Goal: Communication & Community: Answer question/provide support

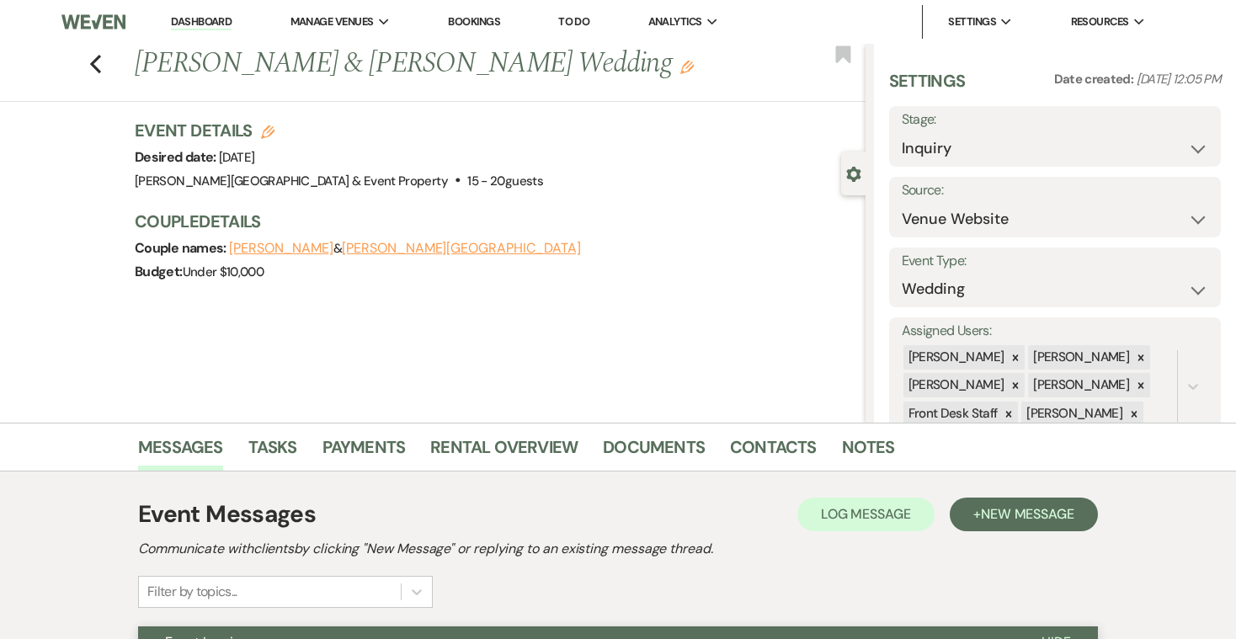
select select "5"
select select "4"
click at [212, 18] on link "Dashboard" at bounding box center [201, 22] width 61 height 16
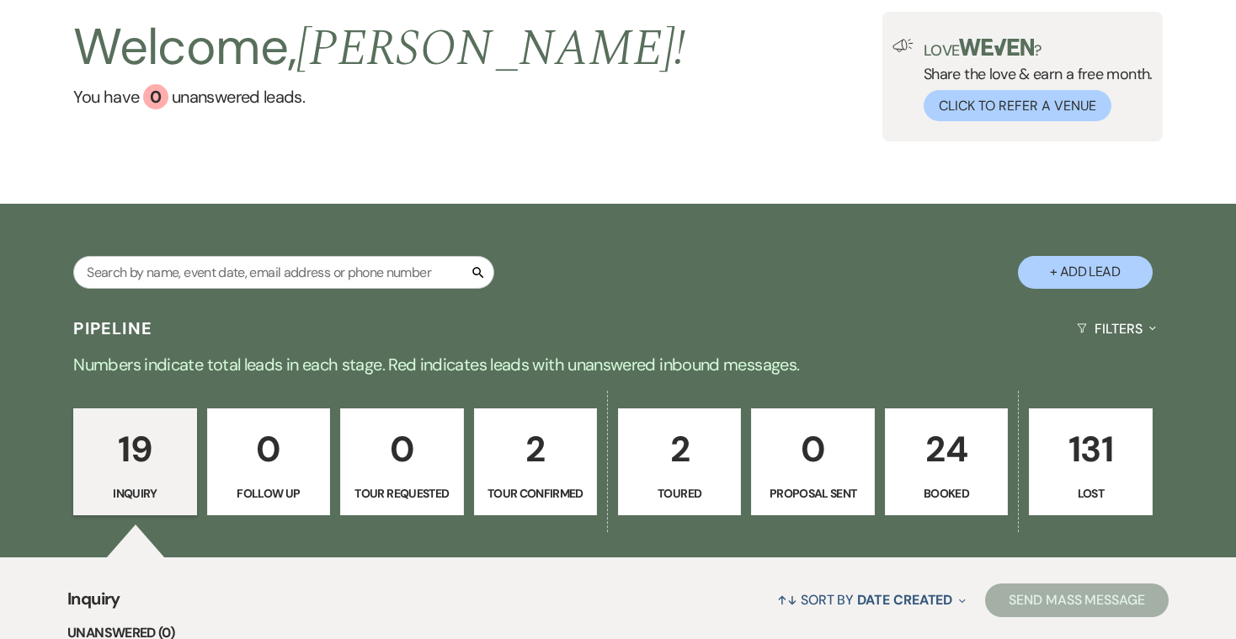
scroll to position [148, 0]
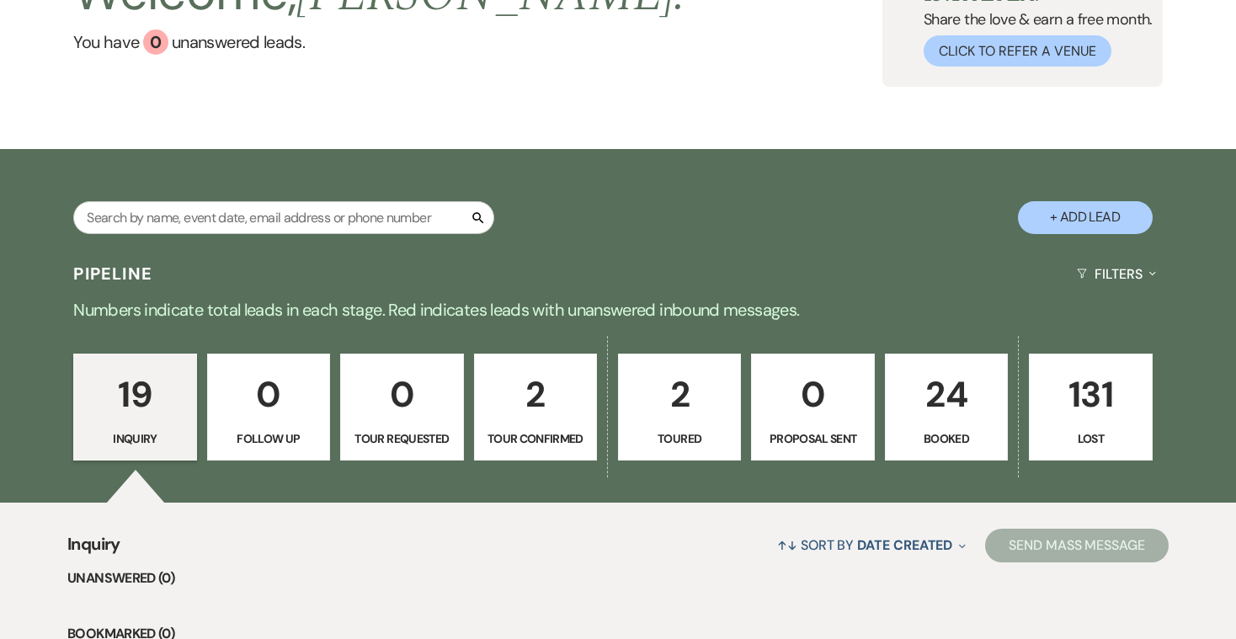
click at [147, 391] on p "19" at bounding box center [134, 394] width 101 height 56
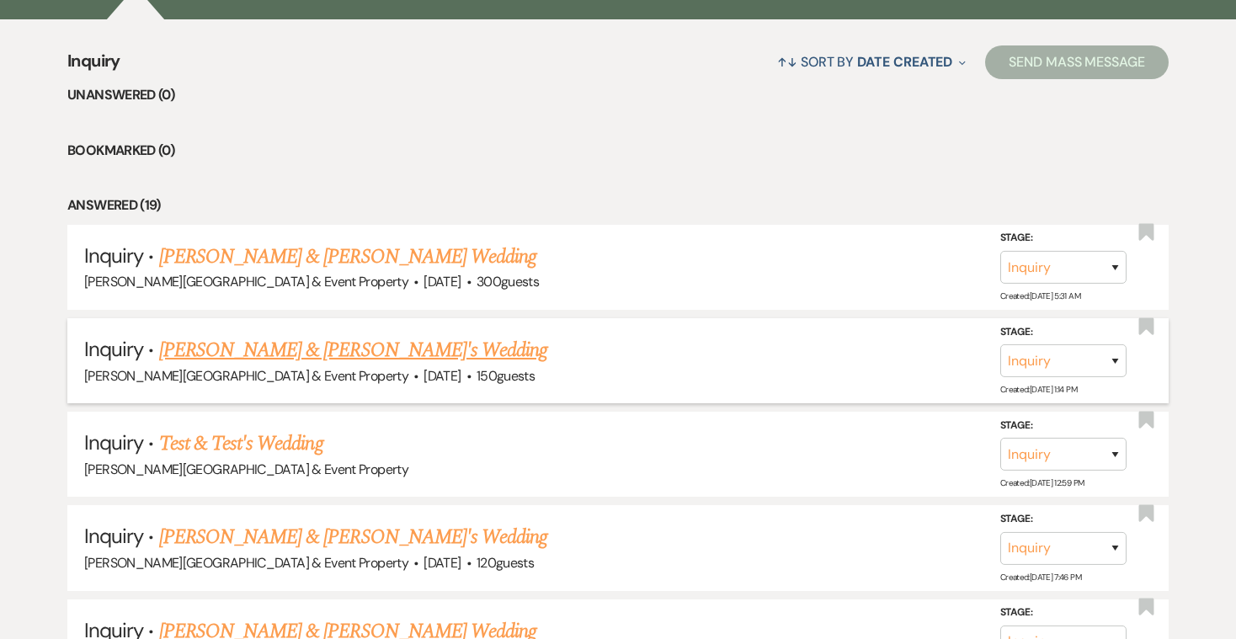
scroll to position [640, 0]
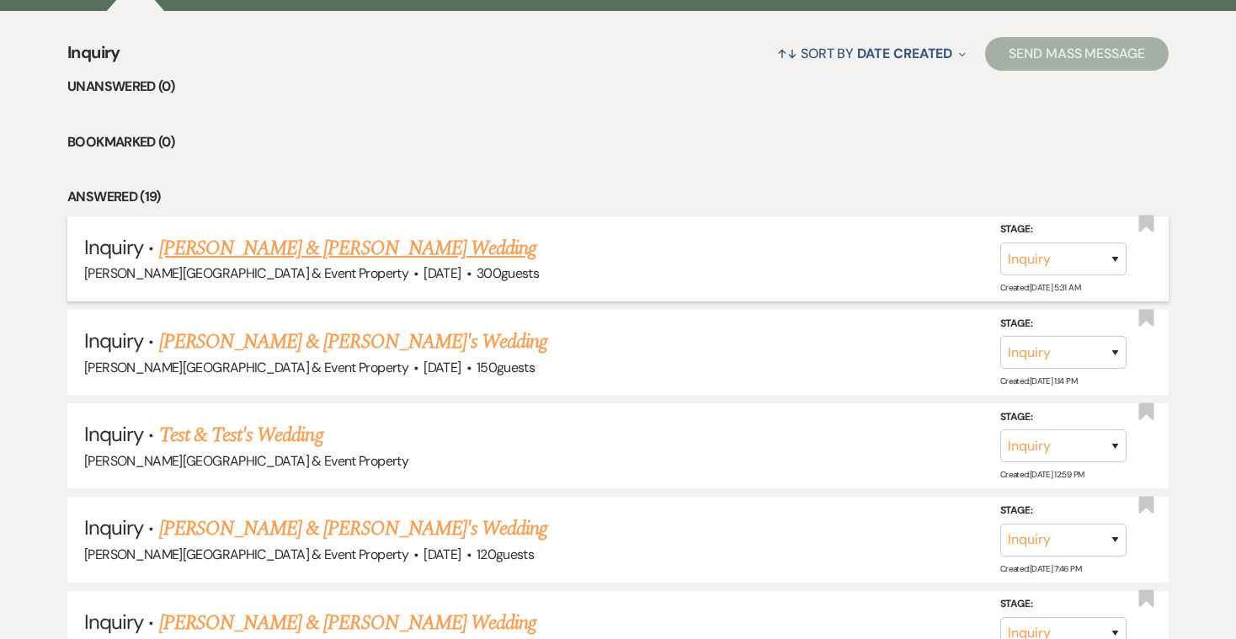
click at [338, 249] on link "[PERSON_NAME] & [PERSON_NAME] Wedding" at bounding box center [347, 248] width 377 height 30
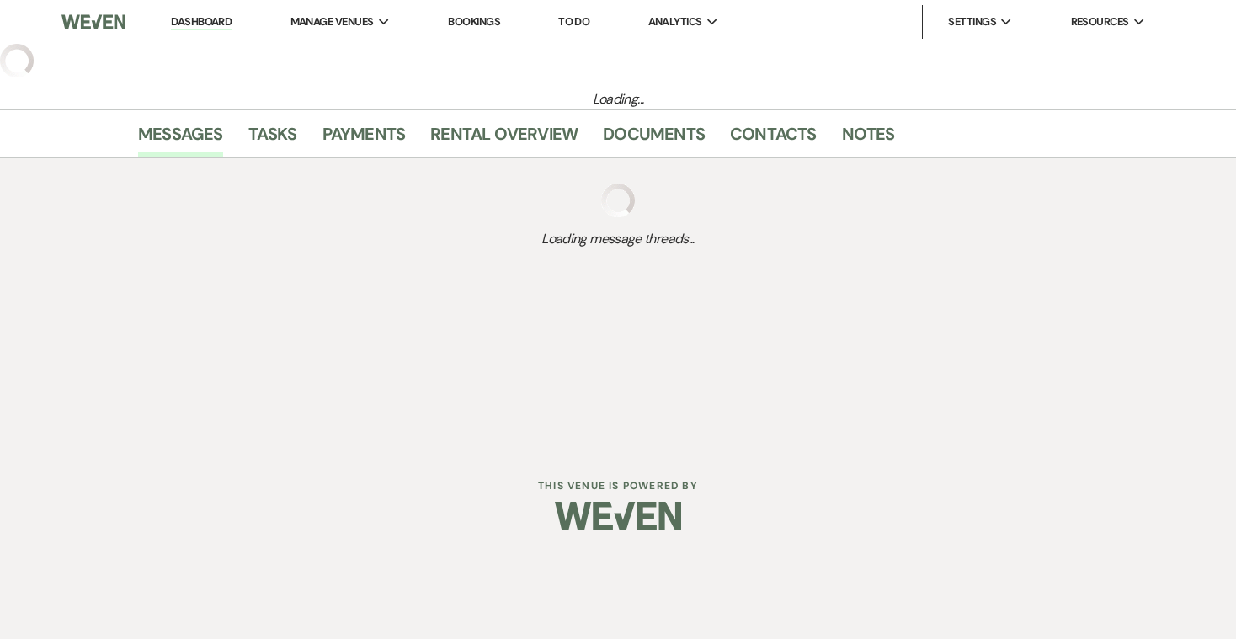
select select "5"
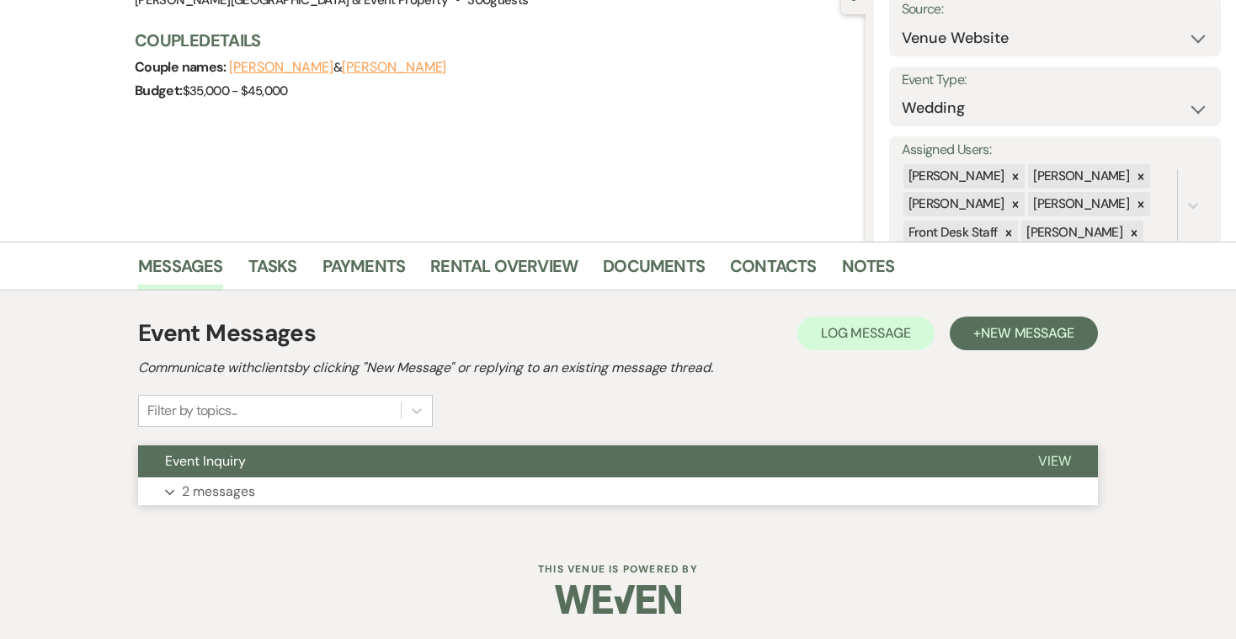
scroll to position [180, 0]
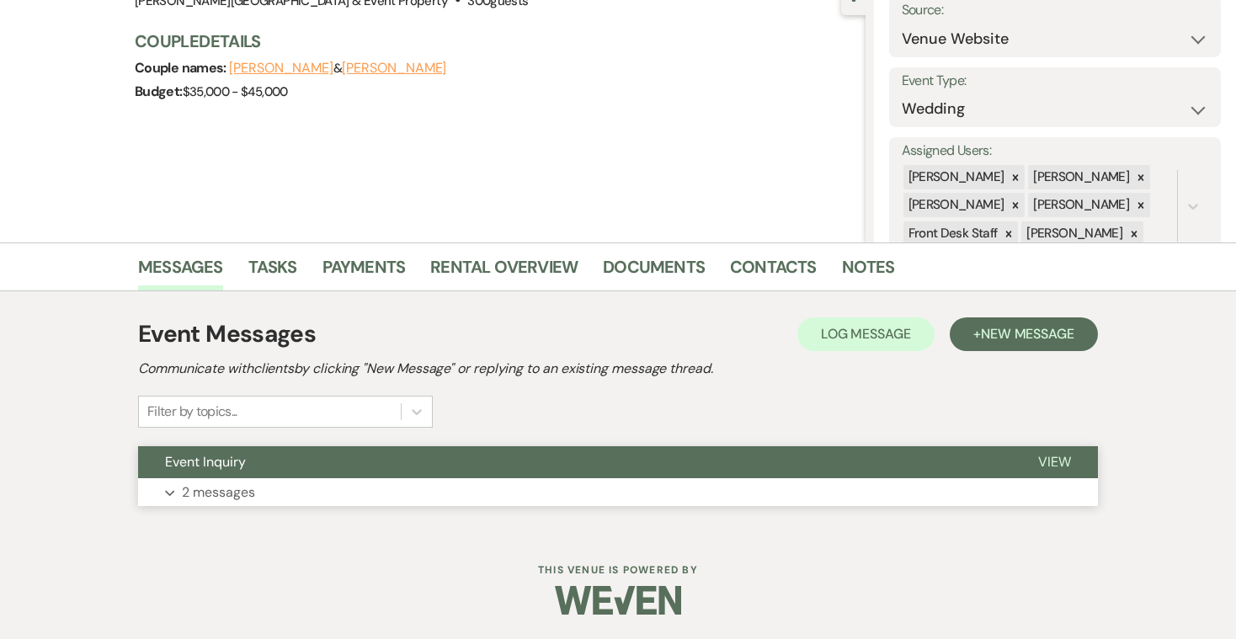
click at [215, 491] on p "2 messages" at bounding box center [218, 493] width 73 height 22
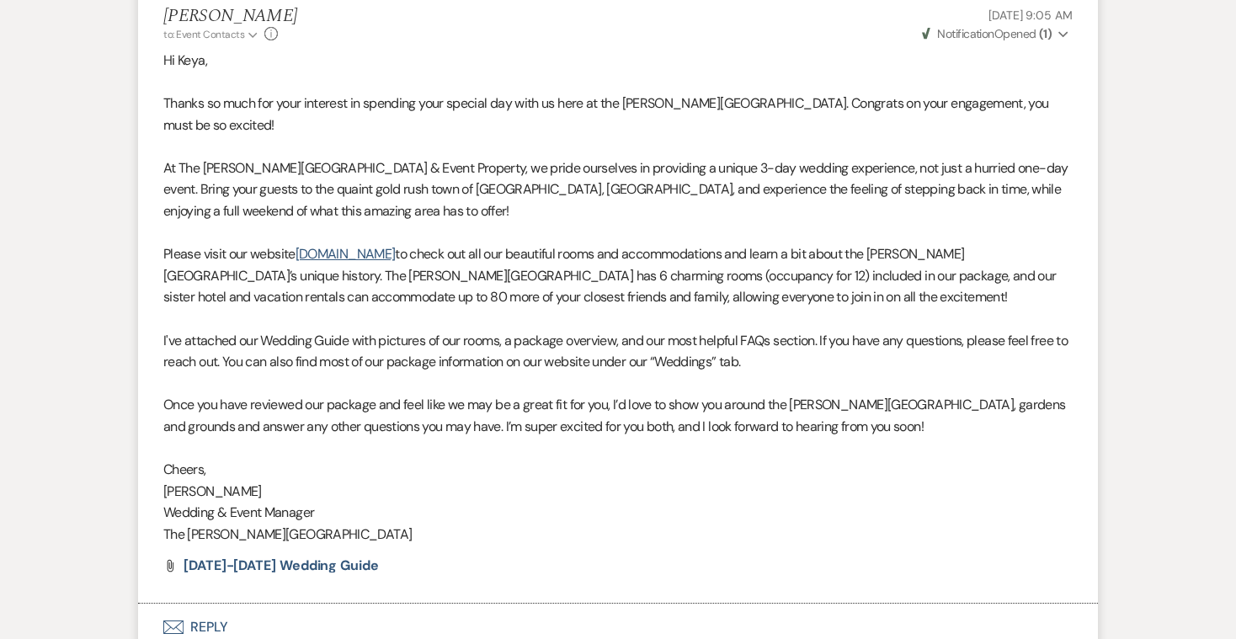
scroll to position [995, 0]
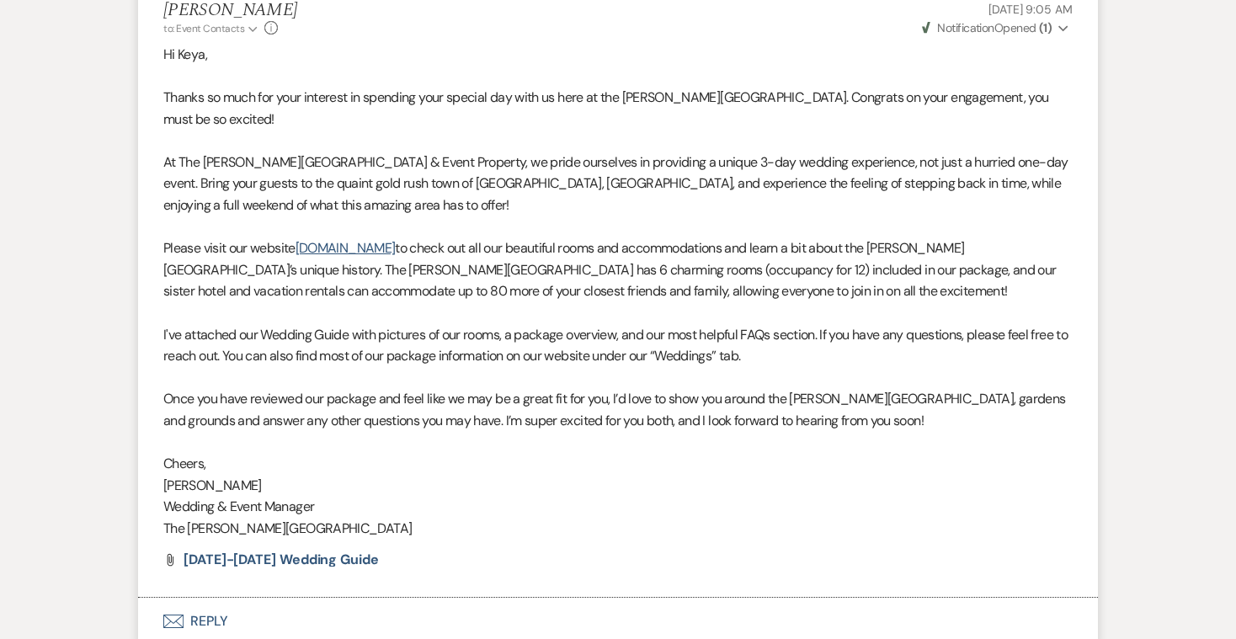
click at [204, 598] on button "Envelope Reply" at bounding box center [618, 621] width 960 height 47
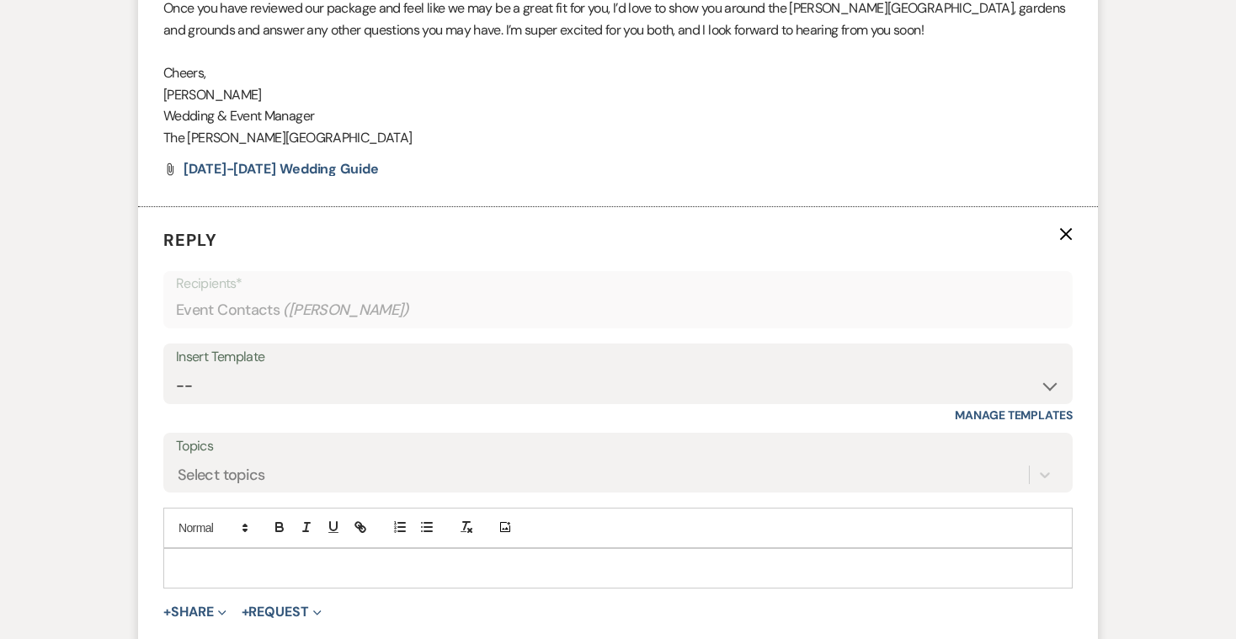
scroll to position [1381, 0]
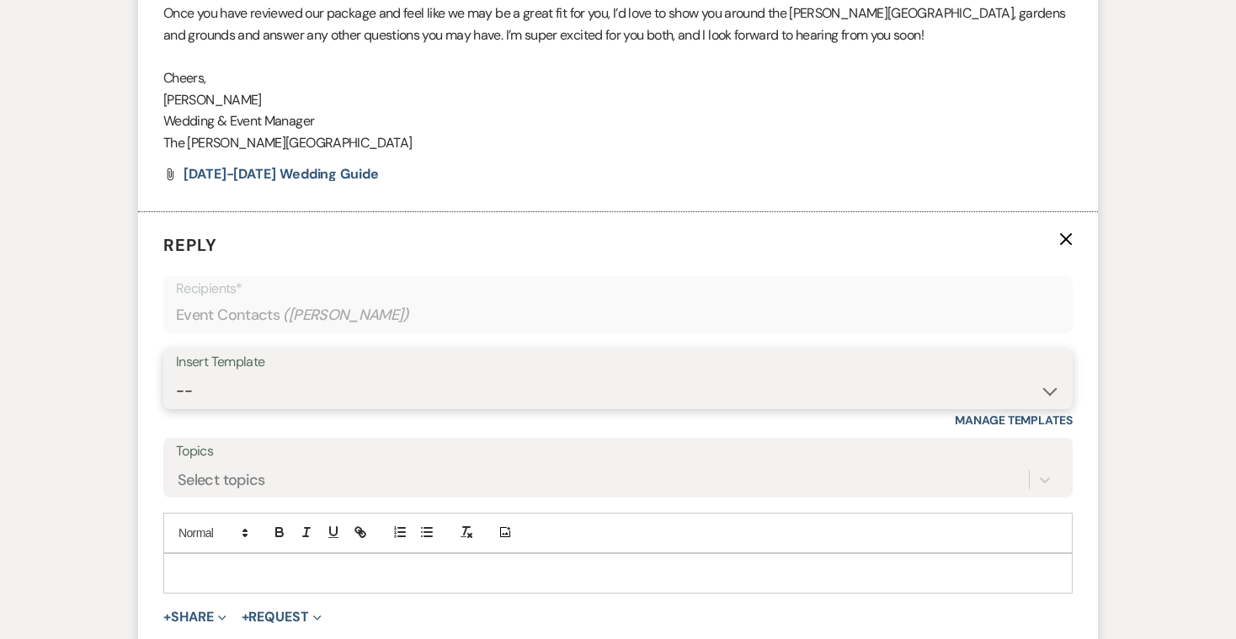
select select "2747"
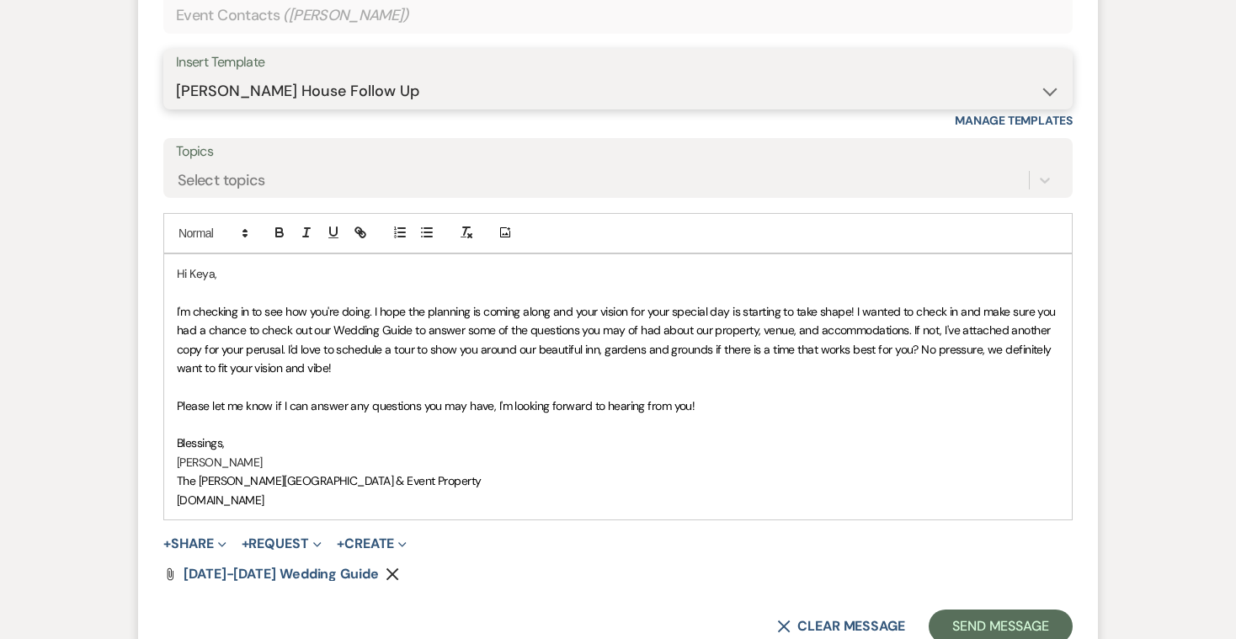
scroll to position [1682, 0]
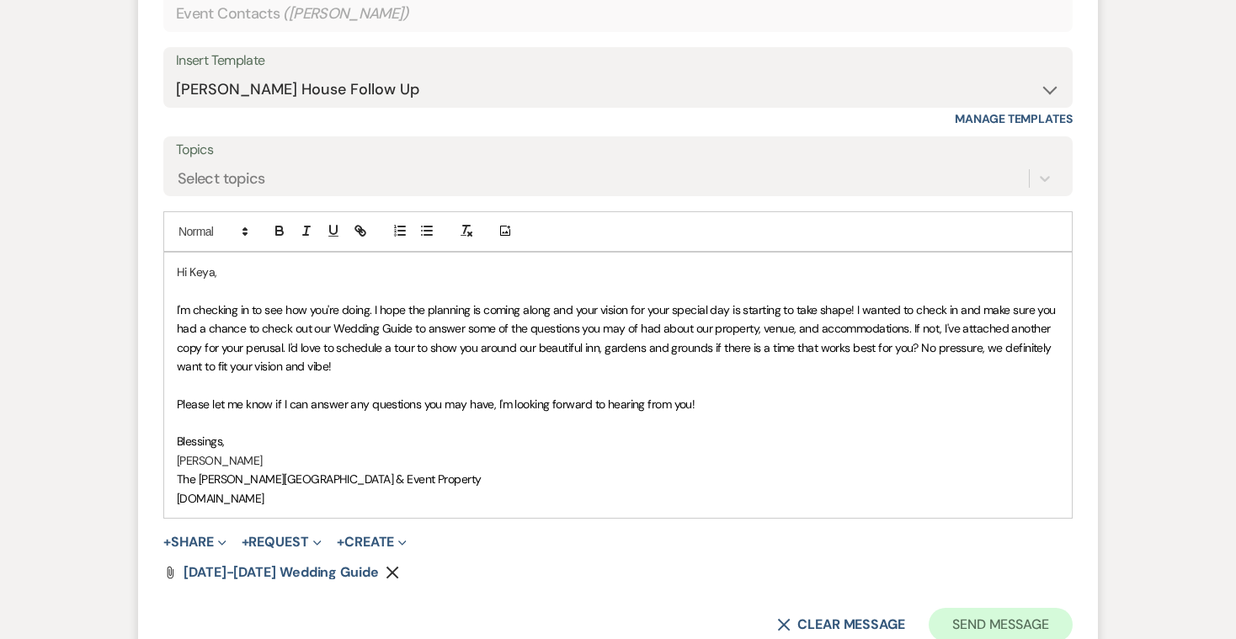
click at [984, 608] on button "Send Message" at bounding box center [1001, 625] width 144 height 34
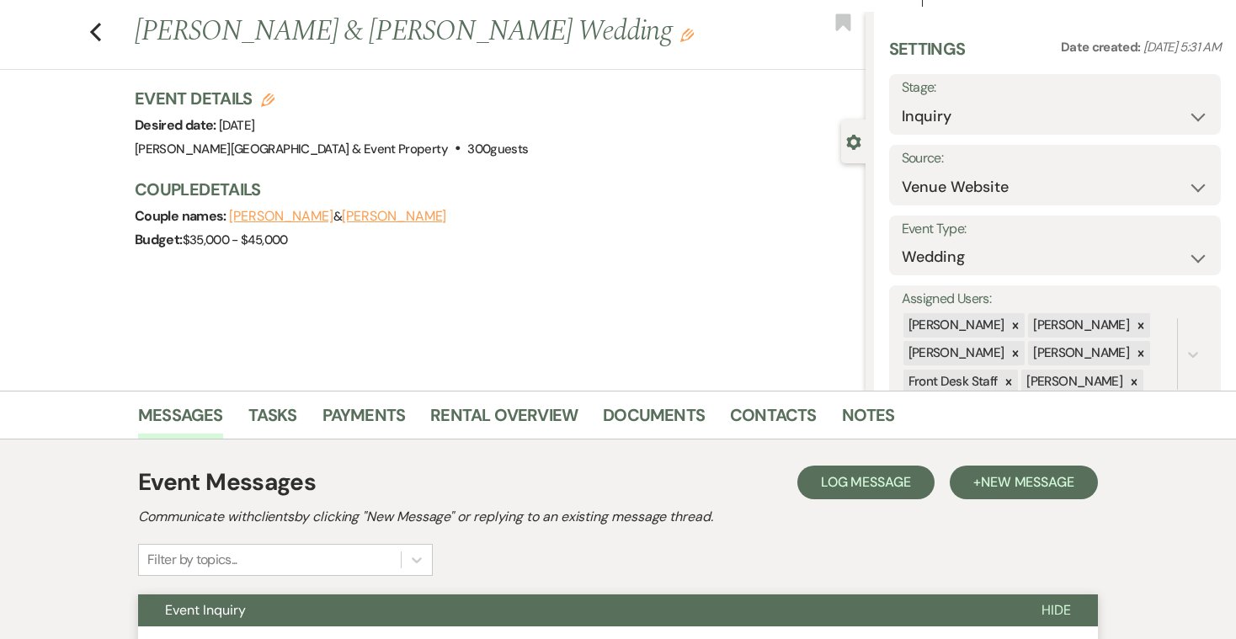
scroll to position [37, 0]
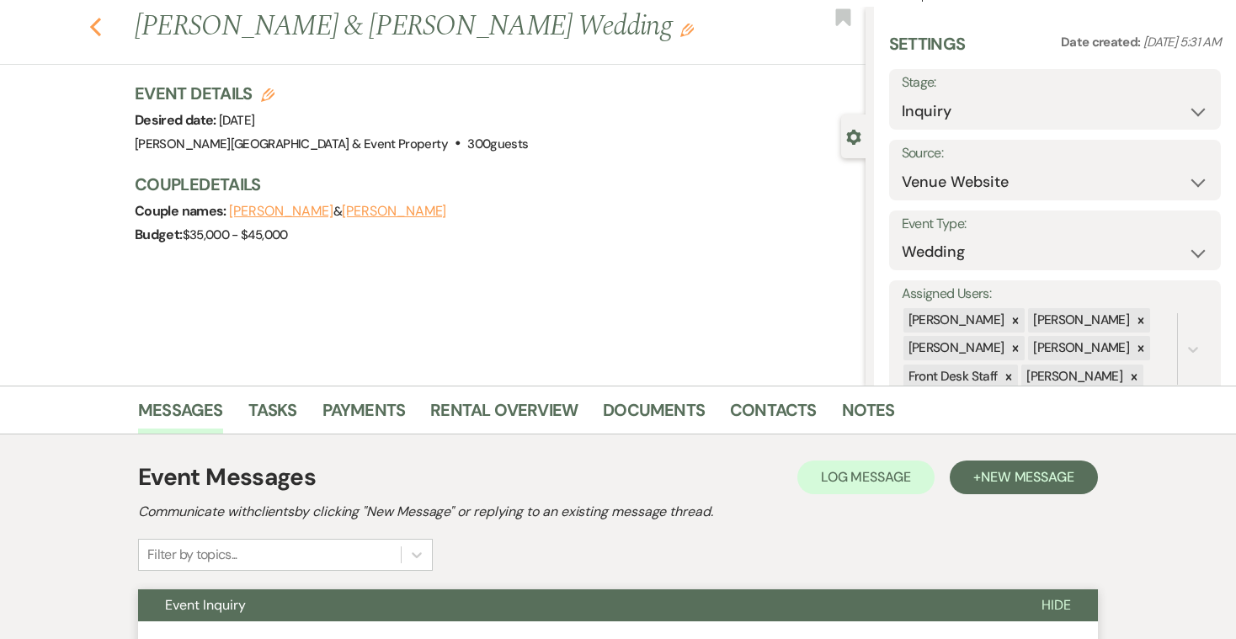
click at [97, 29] on icon "Previous" at bounding box center [95, 27] width 13 height 20
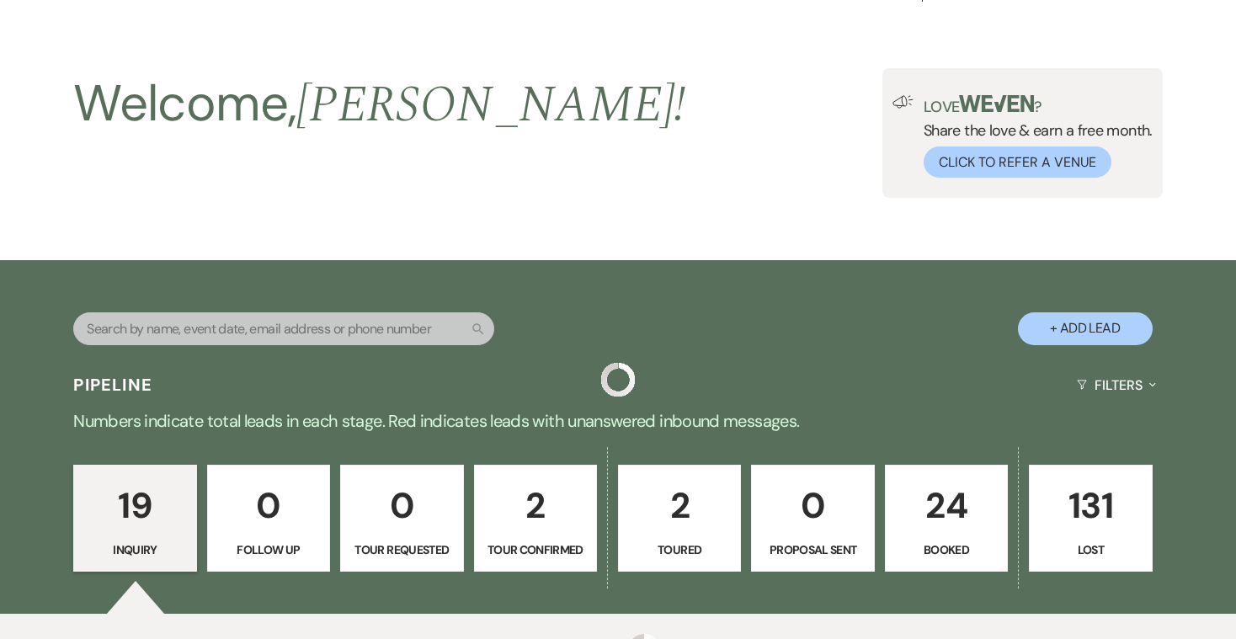
scroll to position [640, 0]
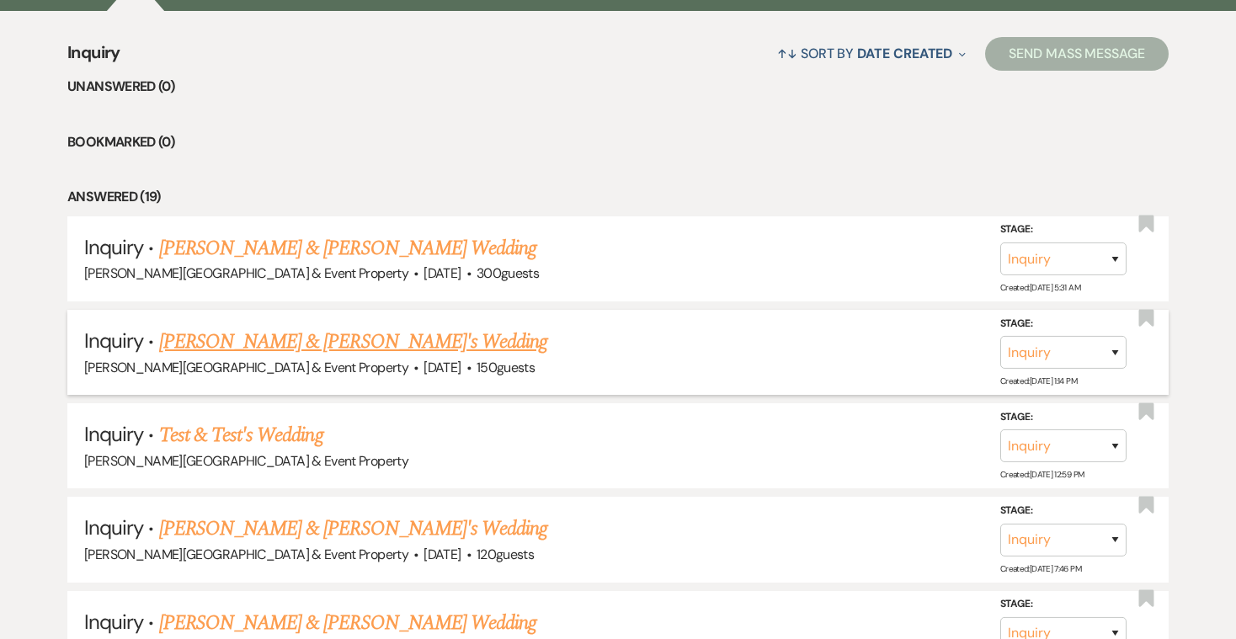
click at [339, 339] on link "[PERSON_NAME] & [PERSON_NAME]'s Wedding" at bounding box center [353, 342] width 389 height 30
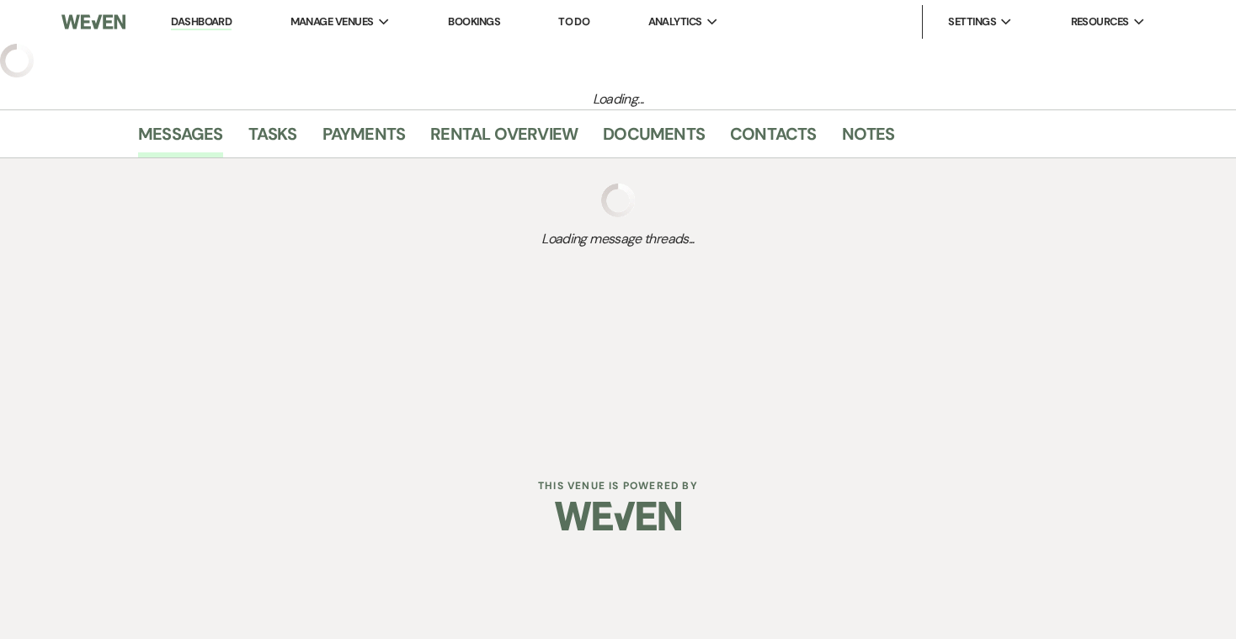
select select "5"
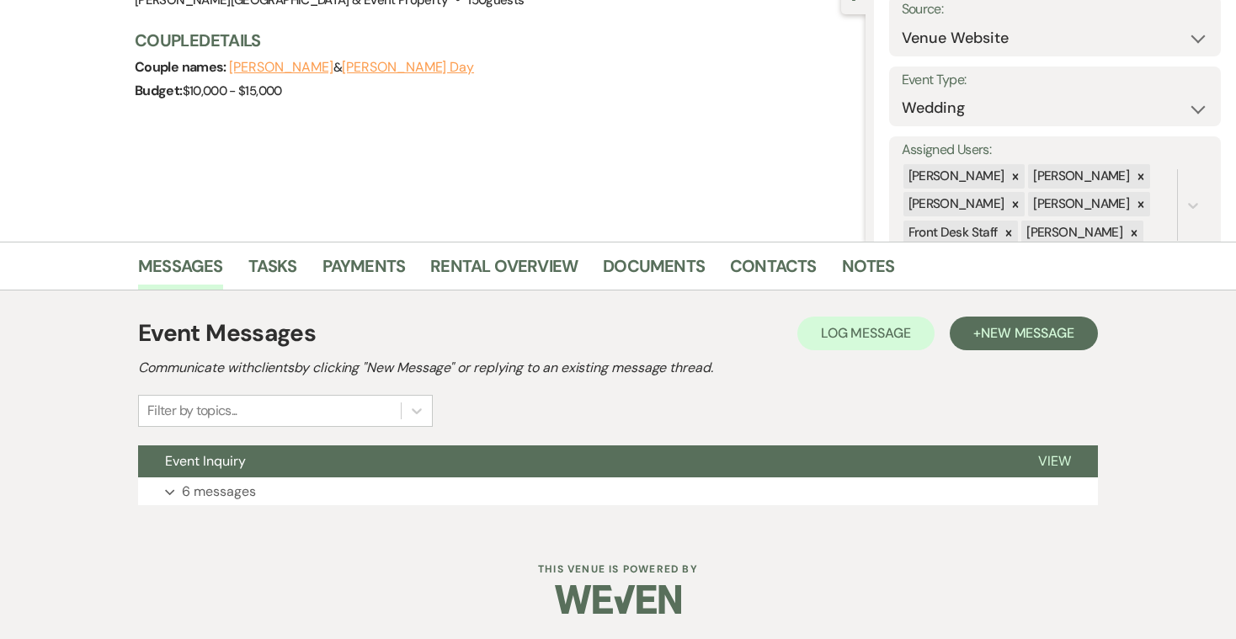
scroll to position [180, 0]
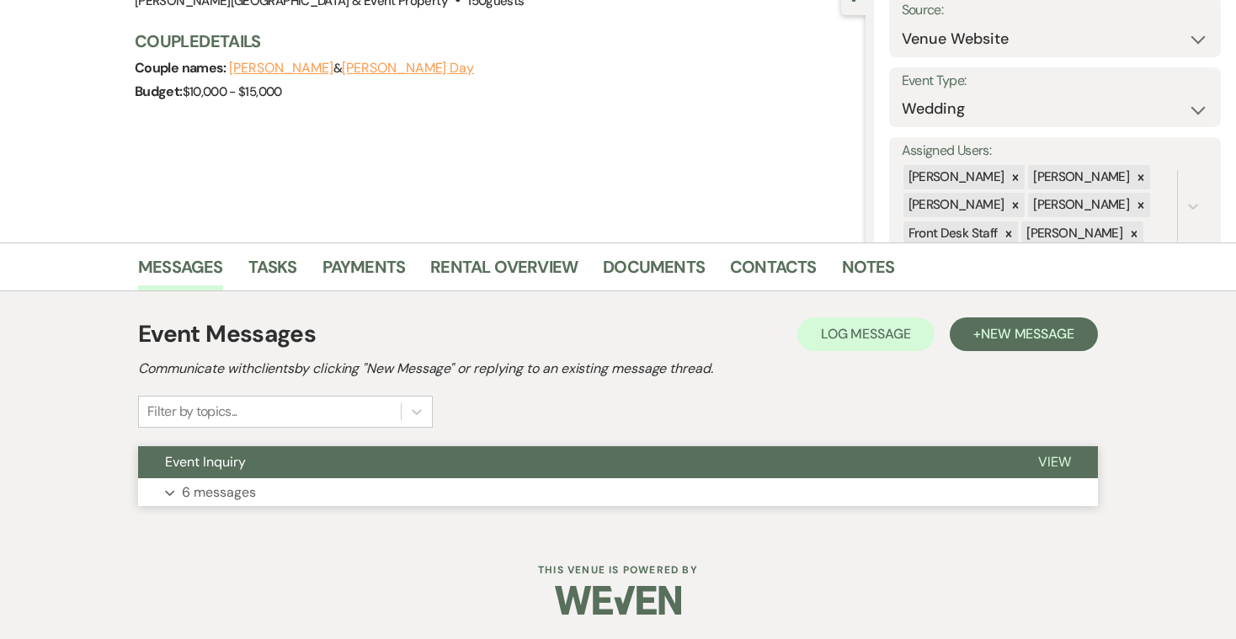
click at [220, 497] on p "6 messages" at bounding box center [219, 493] width 74 height 22
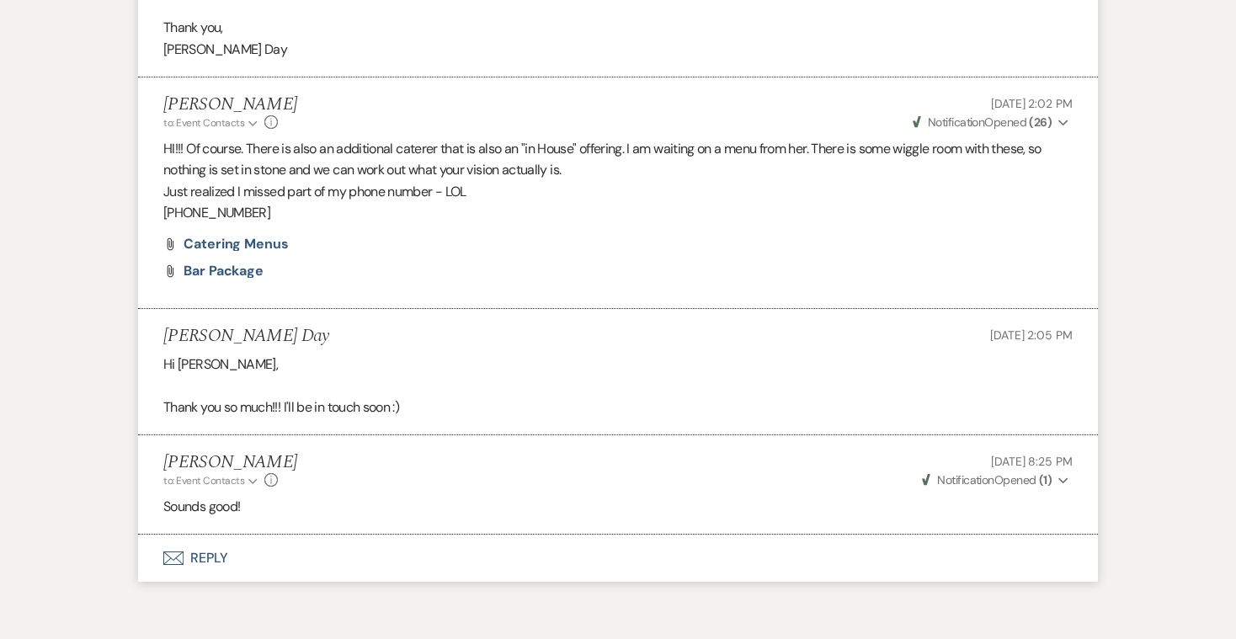
scroll to position [1853, 0]
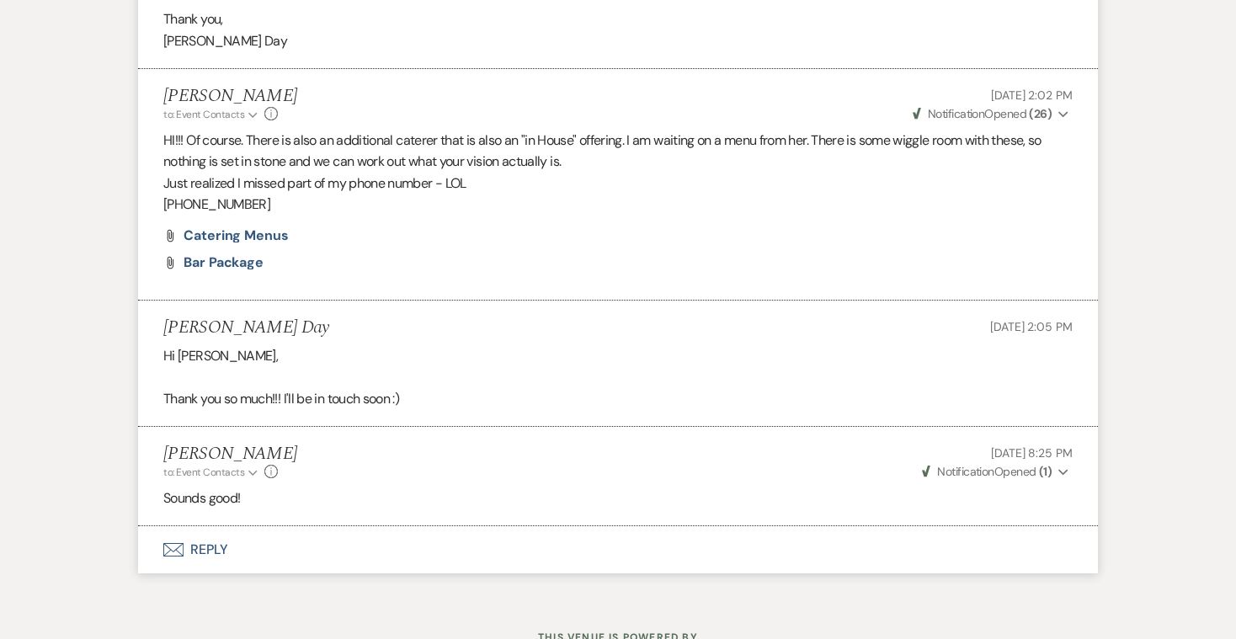
click at [222, 526] on button "Envelope Reply" at bounding box center [618, 549] width 960 height 47
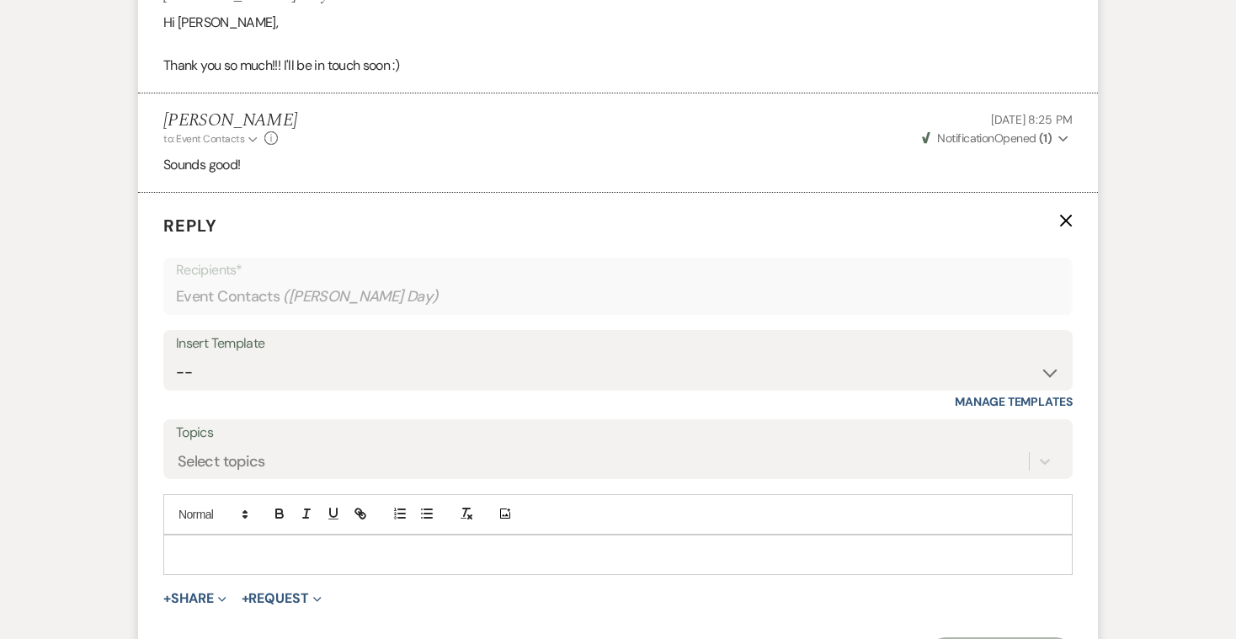
scroll to position [2279, 0]
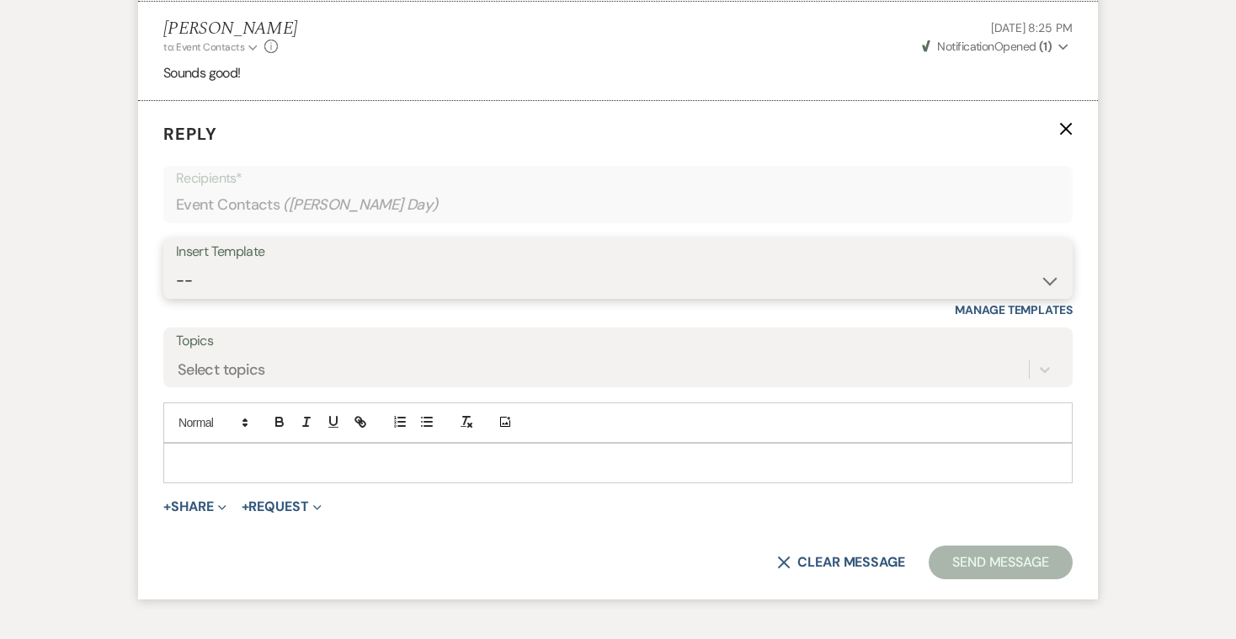
select select "2747"
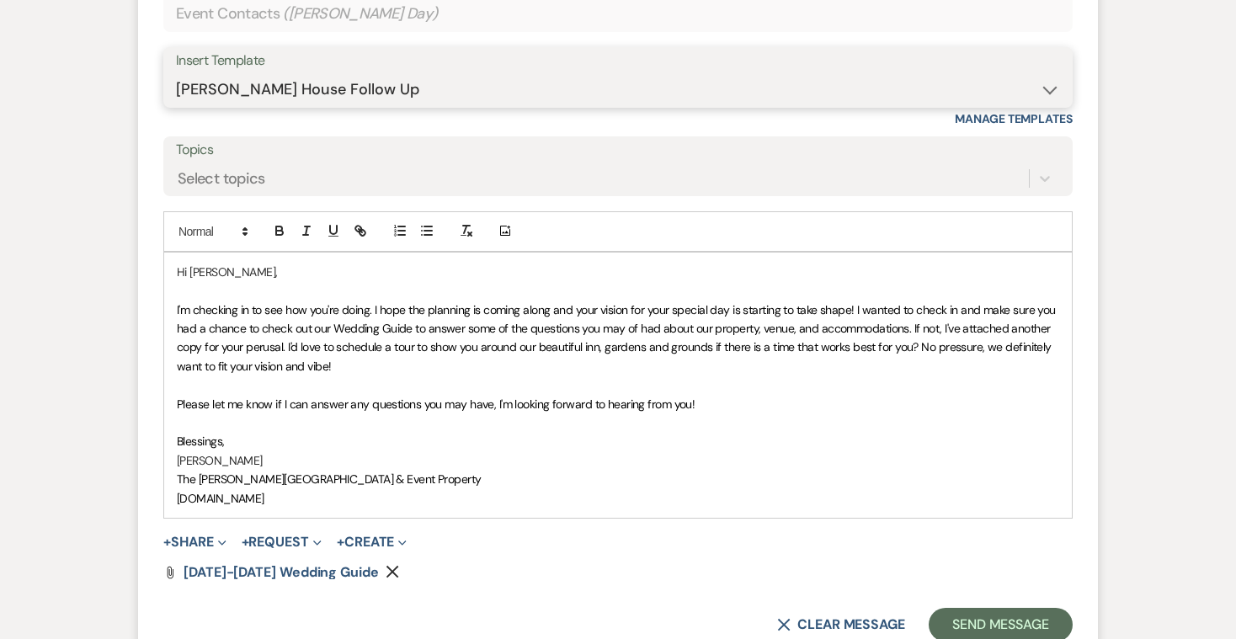
scroll to position [2470, 0]
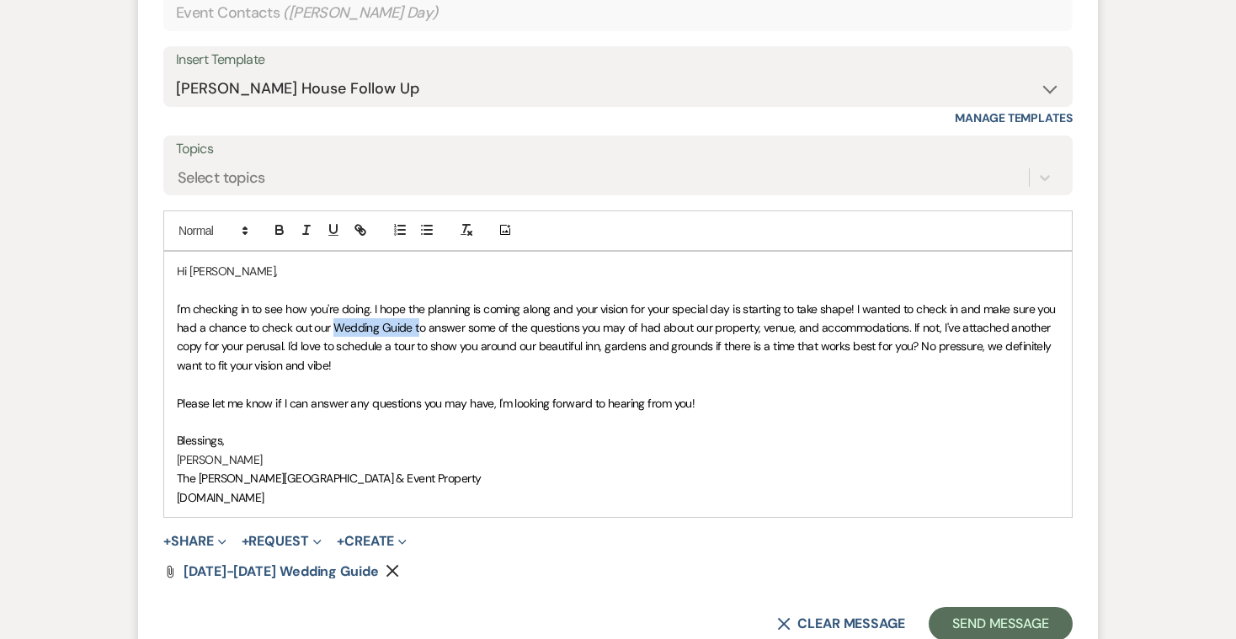
drag, startPoint x: 334, startPoint y: 293, endPoint x: 417, endPoint y: 301, distance: 82.9
click at [417, 301] on span "I'm checking in to see how you're doing. I hope the planning is coming along an…" at bounding box center [618, 337] width 882 height 72
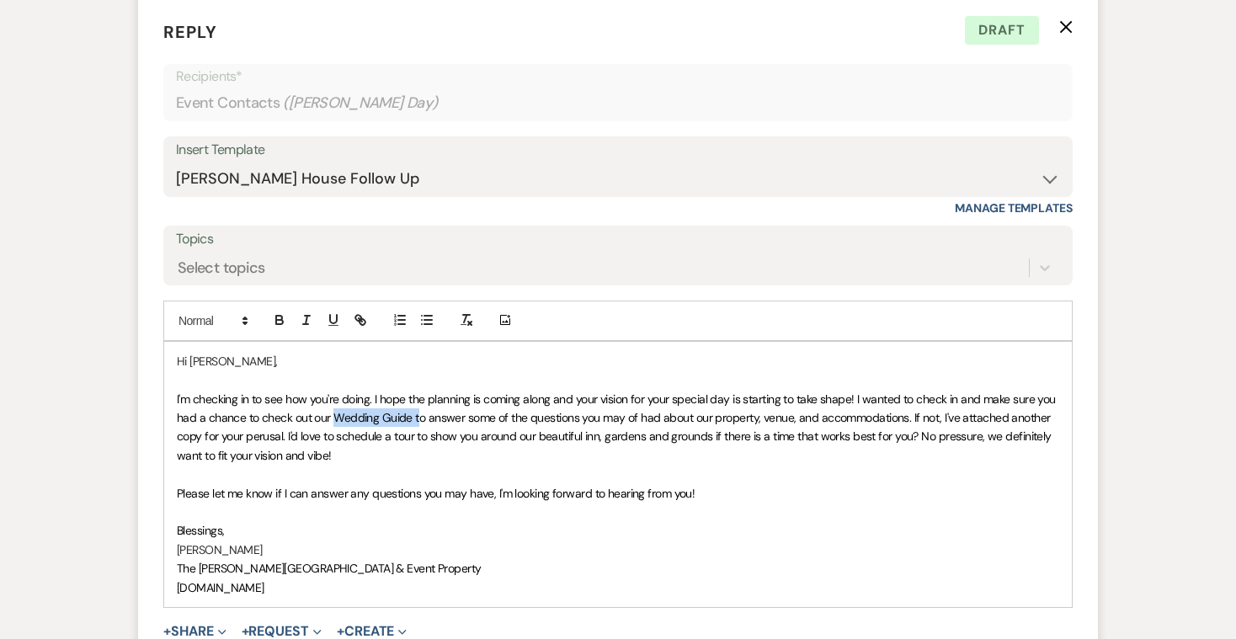
scroll to position [2387, 0]
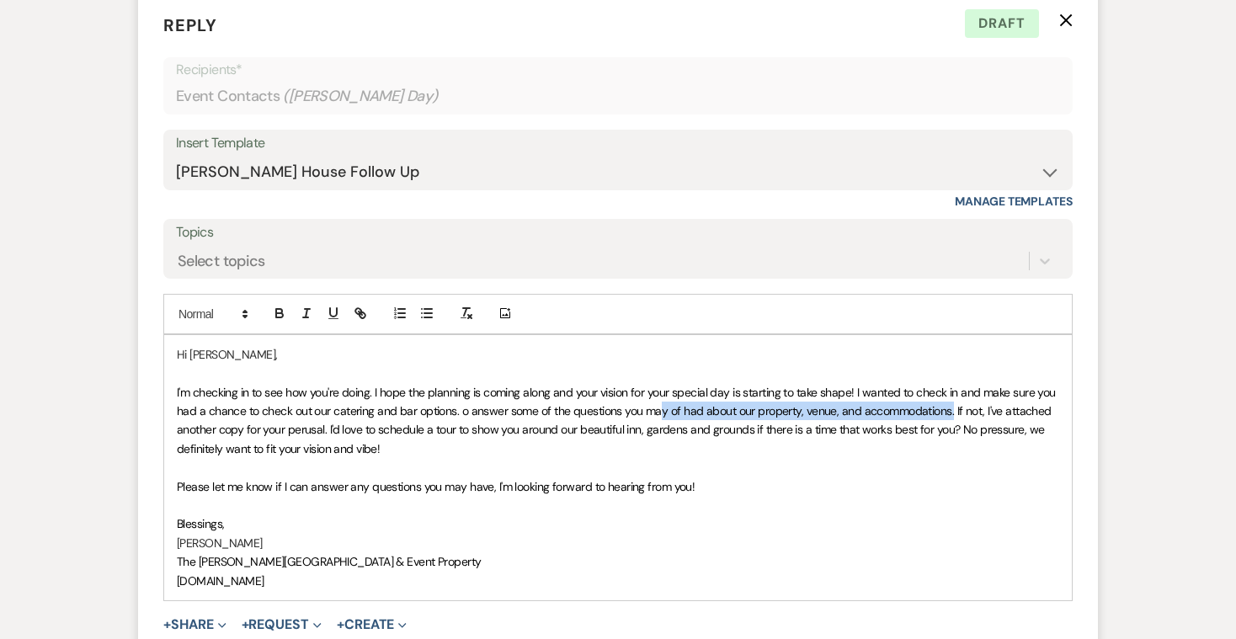
drag, startPoint x: 950, startPoint y: 378, endPoint x: 659, endPoint y: 380, distance: 290.5
click at [659, 385] on span "I'm checking in to see how you're doing. I hope the planning is coming along an…" at bounding box center [618, 421] width 882 height 72
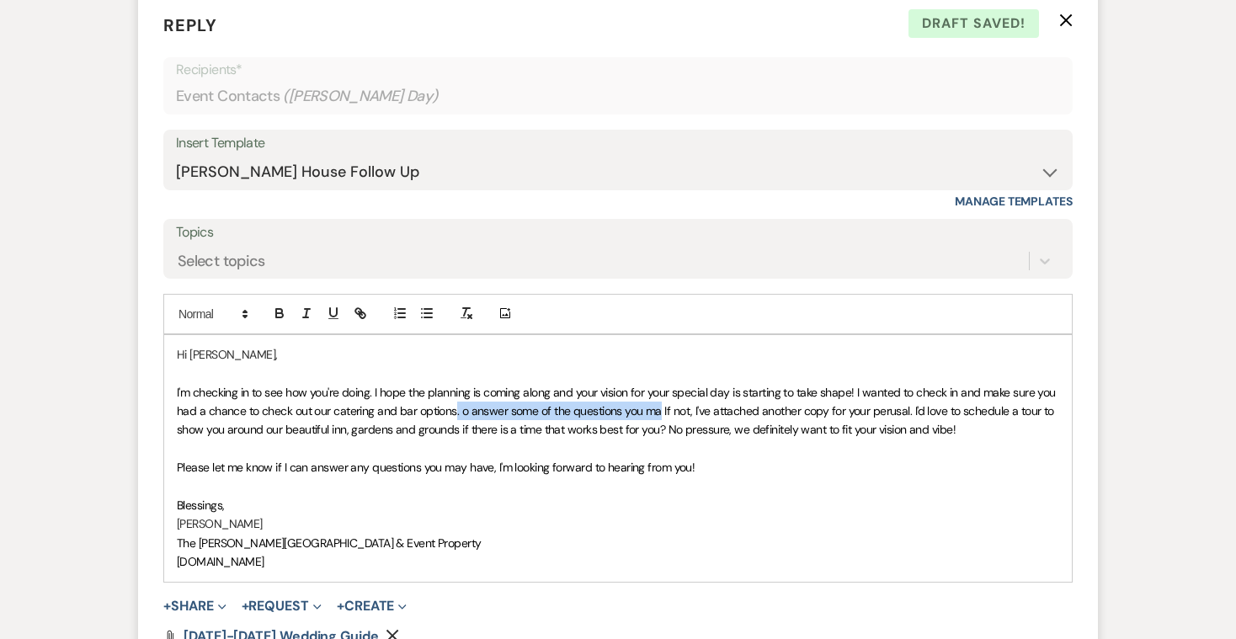
drag, startPoint x: 660, startPoint y: 377, endPoint x: 455, endPoint y: 381, distance: 205.5
click at [455, 385] on span "I'm checking in to see how you're doing. I hope the planning is coming along an…" at bounding box center [618, 411] width 882 height 53
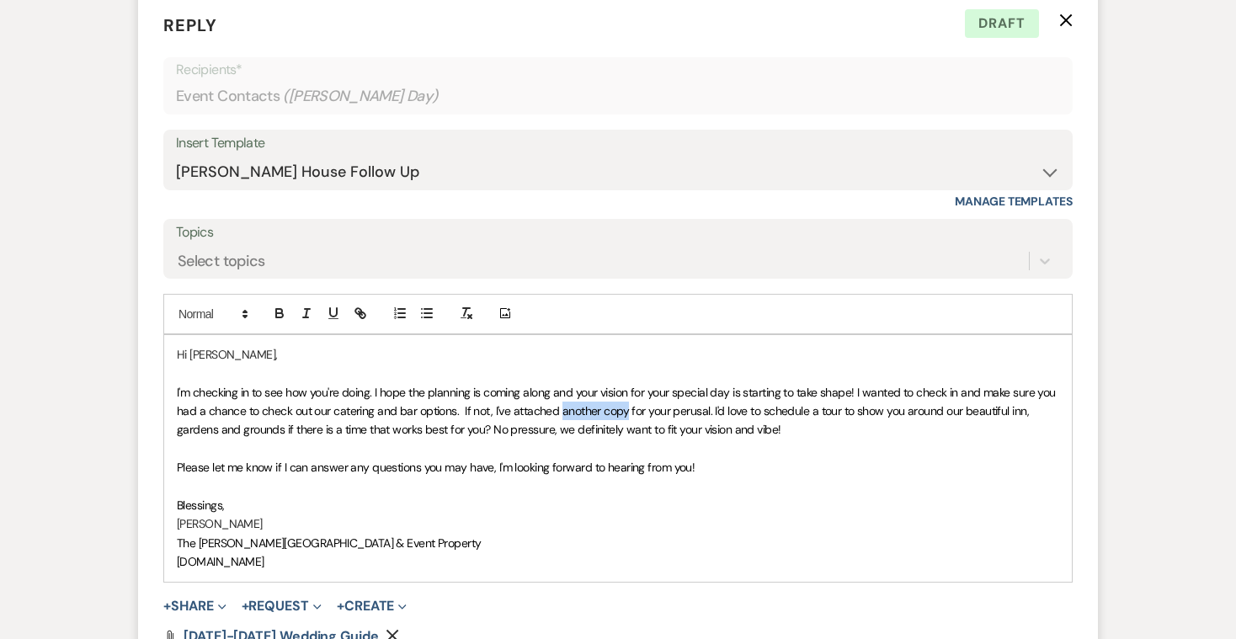
drag, startPoint x: 559, startPoint y: 378, endPoint x: 626, endPoint y: 376, distance: 67.4
click at [626, 385] on span "I'm checking in to see how you're doing. I hope the planning is coming along an…" at bounding box center [618, 411] width 882 height 53
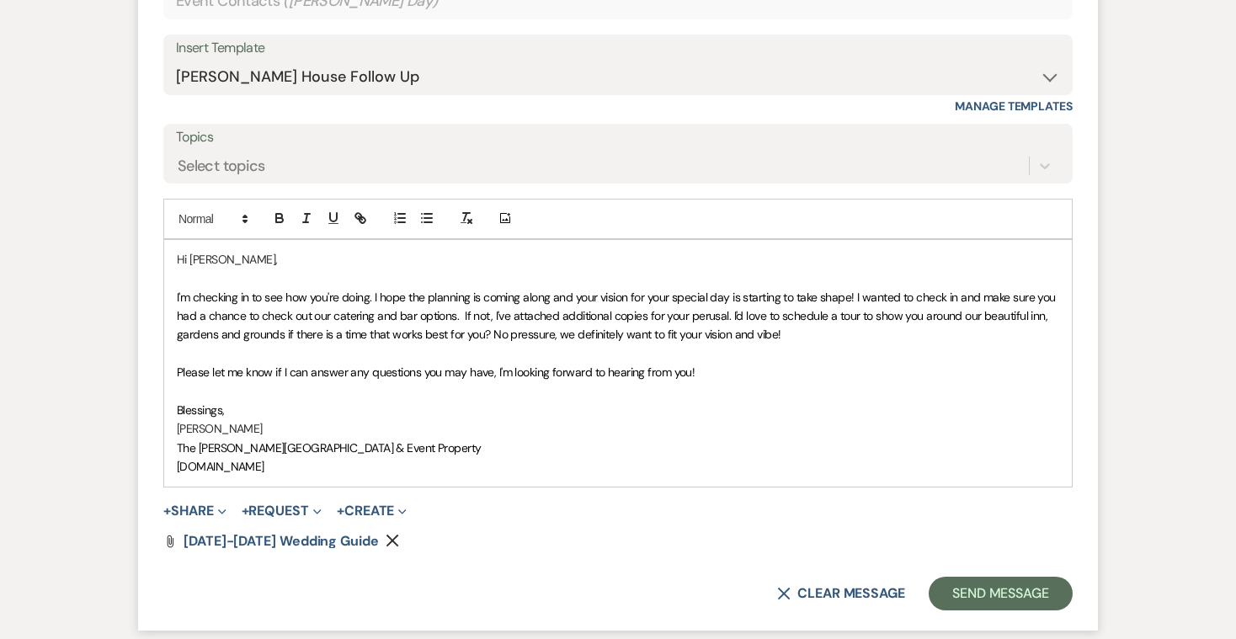
scroll to position [2507, 0]
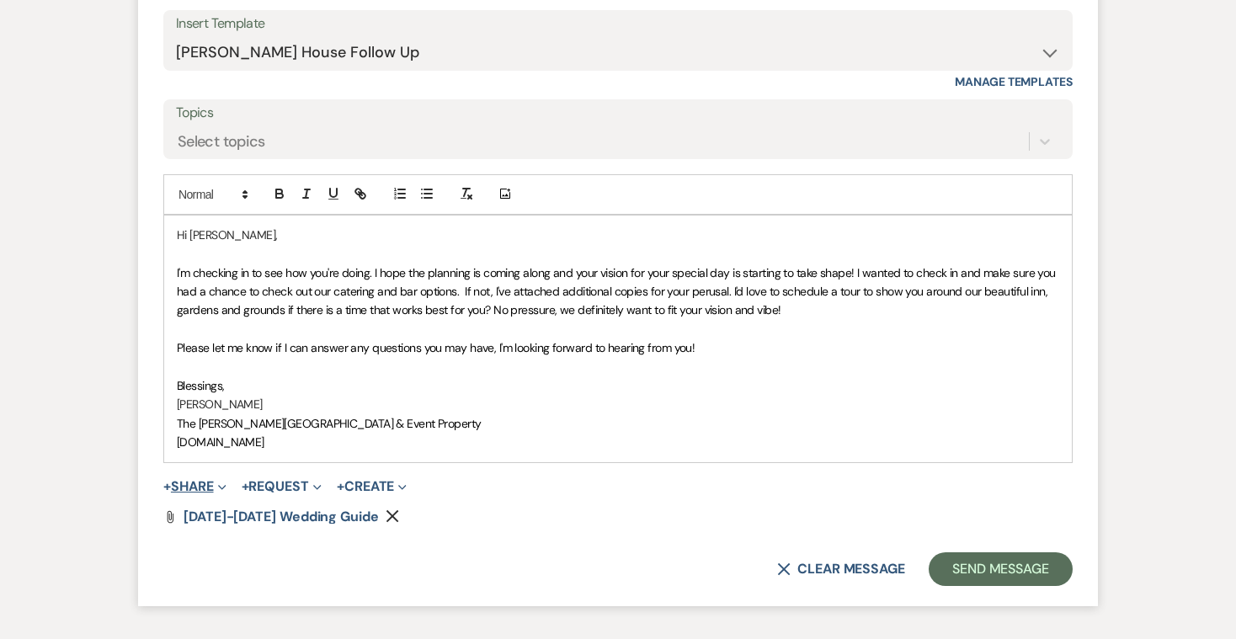
click at [200, 480] on button "+ Share Expand" at bounding box center [194, 486] width 63 height 13
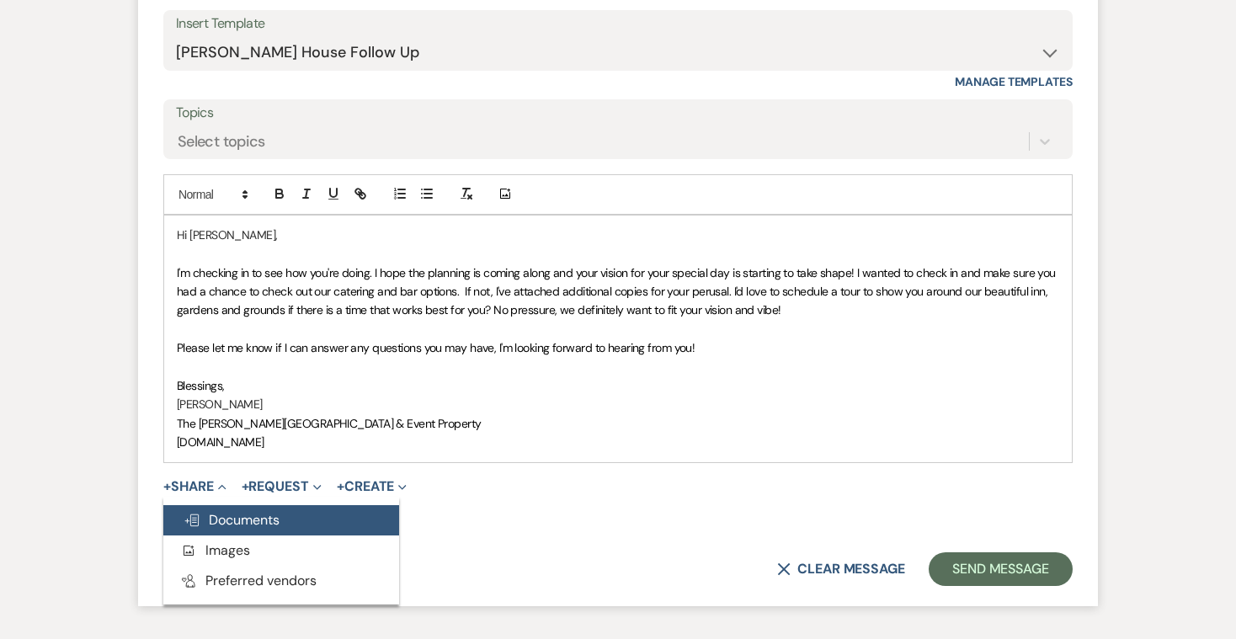
click at [209, 511] on span "Doc Upload Documents" at bounding box center [232, 520] width 96 height 18
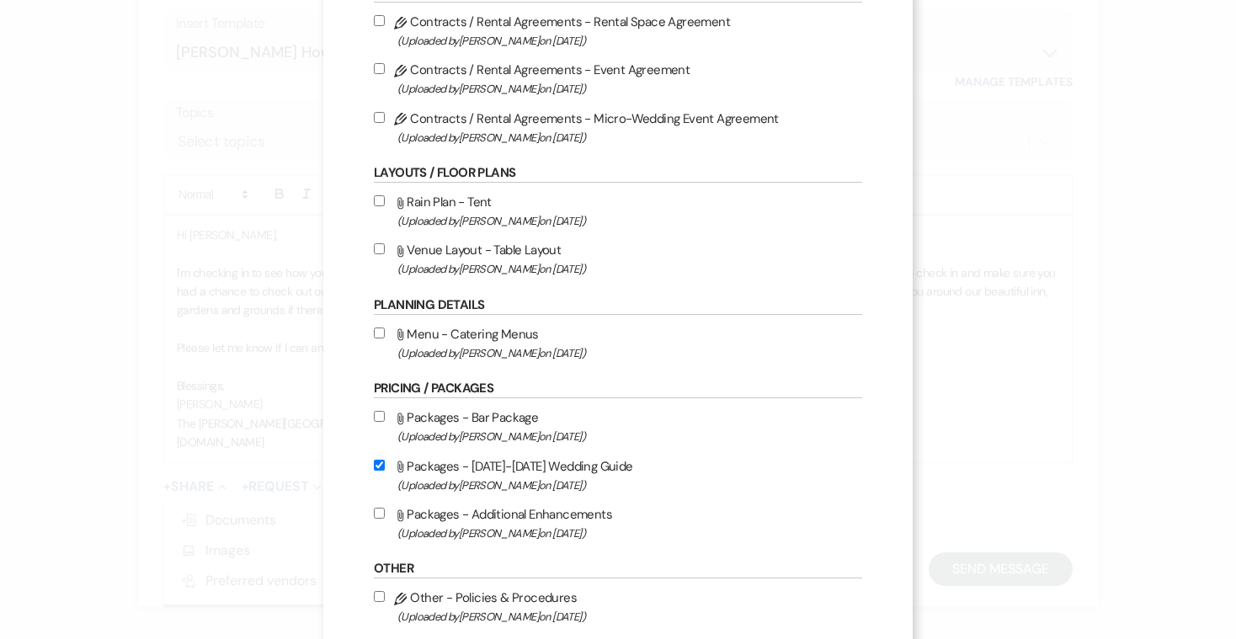
scroll to position [163, 0]
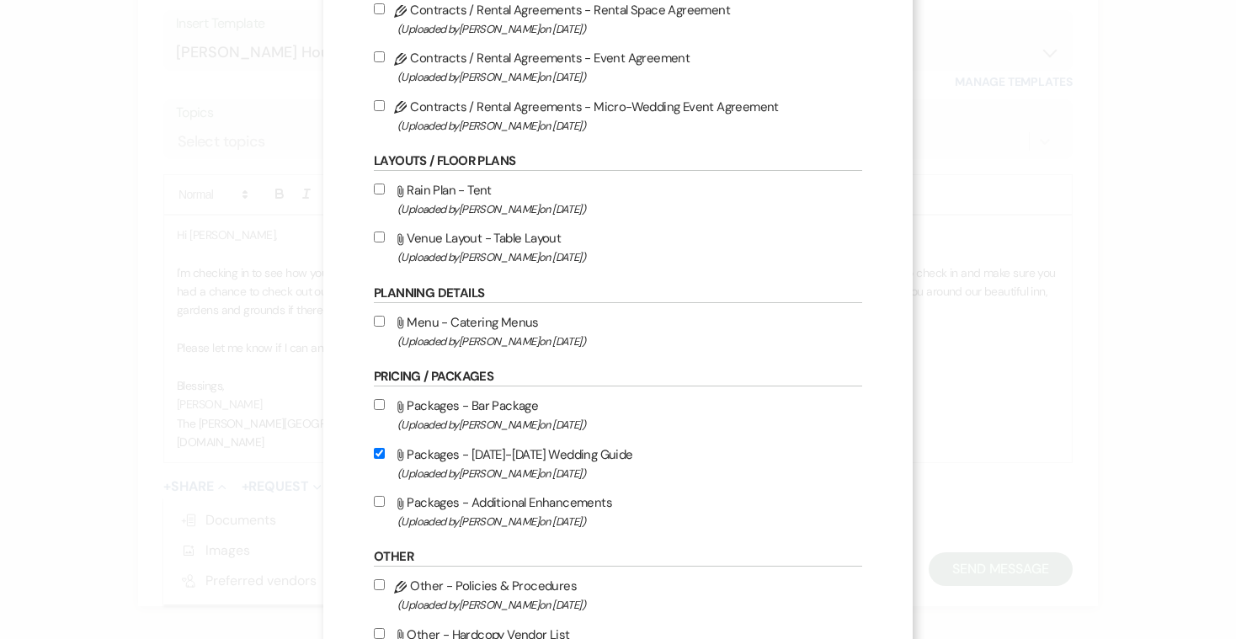
click at [377, 327] on input "Attach File Menu - Catering Menus (Uploaded by [PERSON_NAME] on [DATE] )" at bounding box center [379, 321] width 11 height 11
checkbox input "true"
click at [378, 459] on input "Attach File Packages - [DATE]-[DATE] Wedding Guide (Uploaded by [PERSON_NAME] o…" at bounding box center [379, 453] width 11 height 11
checkbox input "false"
click at [378, 410] on input "Attach File Packages - Bar Package (Uploaded by [PERSON_NAME] on [DATE] )" at bounding box center [379, 404] width 11 height 11
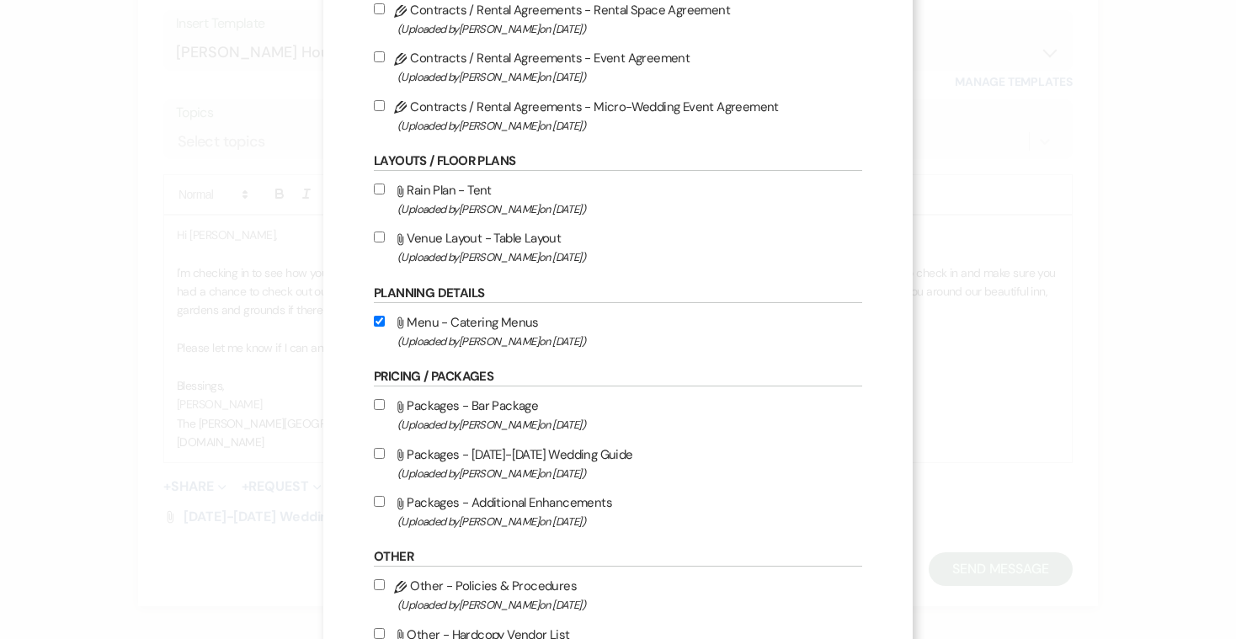
checkbox input "true"
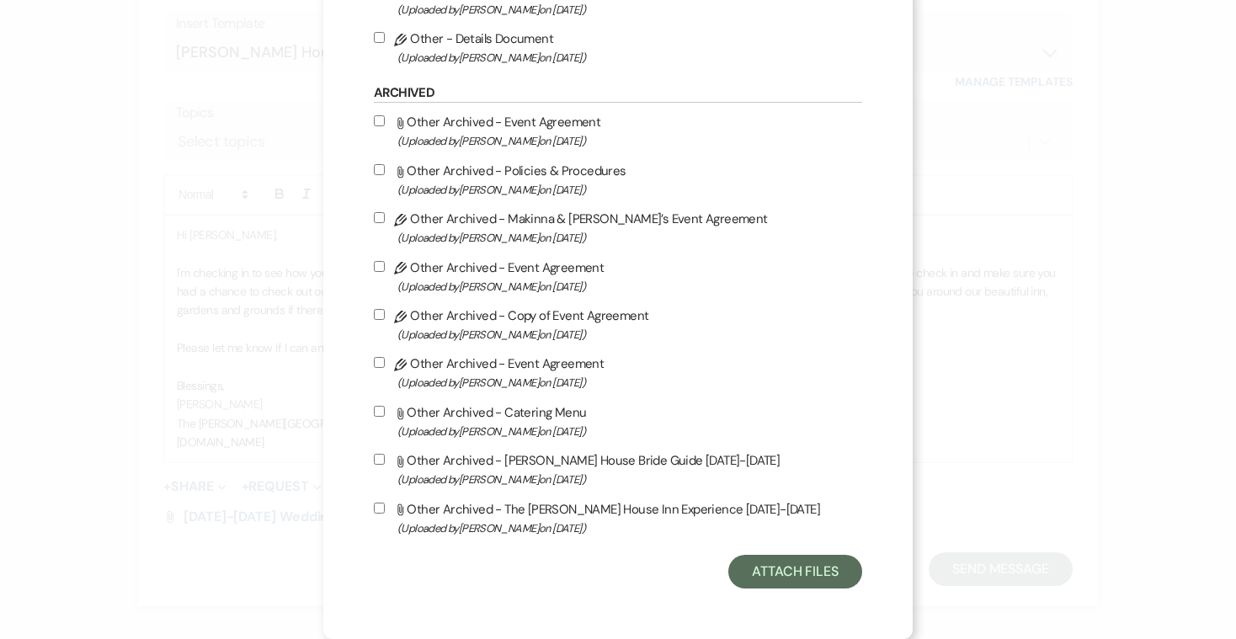
scroll to position [835, 0]
click at [786, 565] on button "Attach Files" at bounding box center [795, 572] width 134 height 34
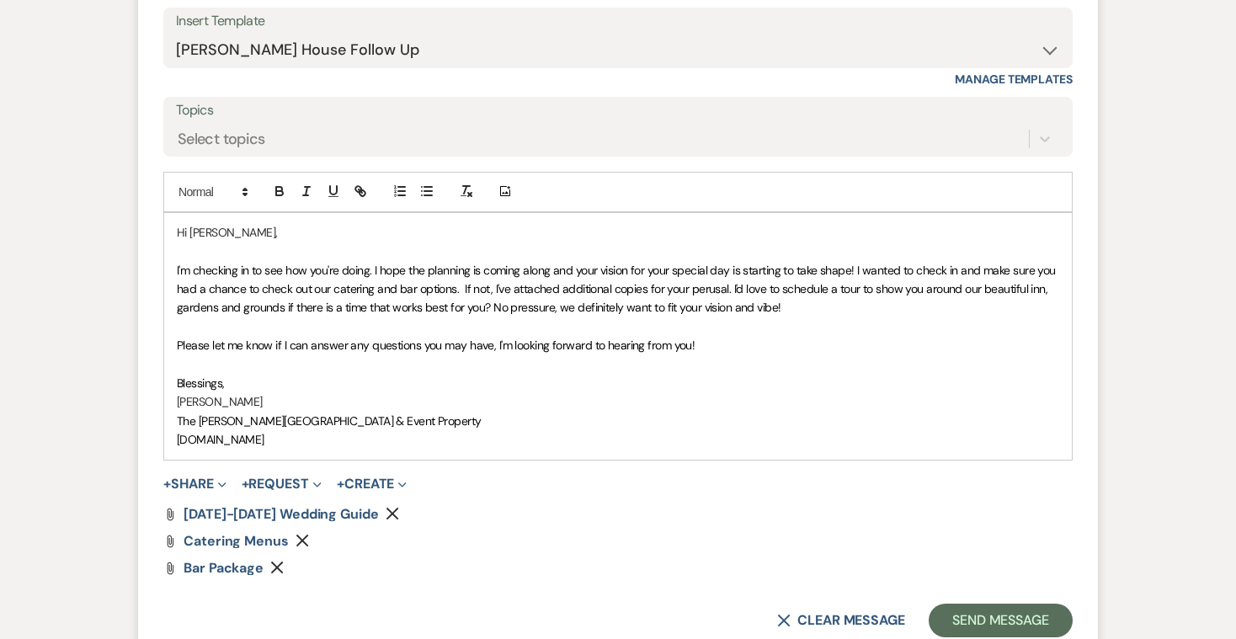
scroll to position [2510, 0]
click at [980, 603] on button "Send Message" at bounding box center [1001, 620] width 144 height 34
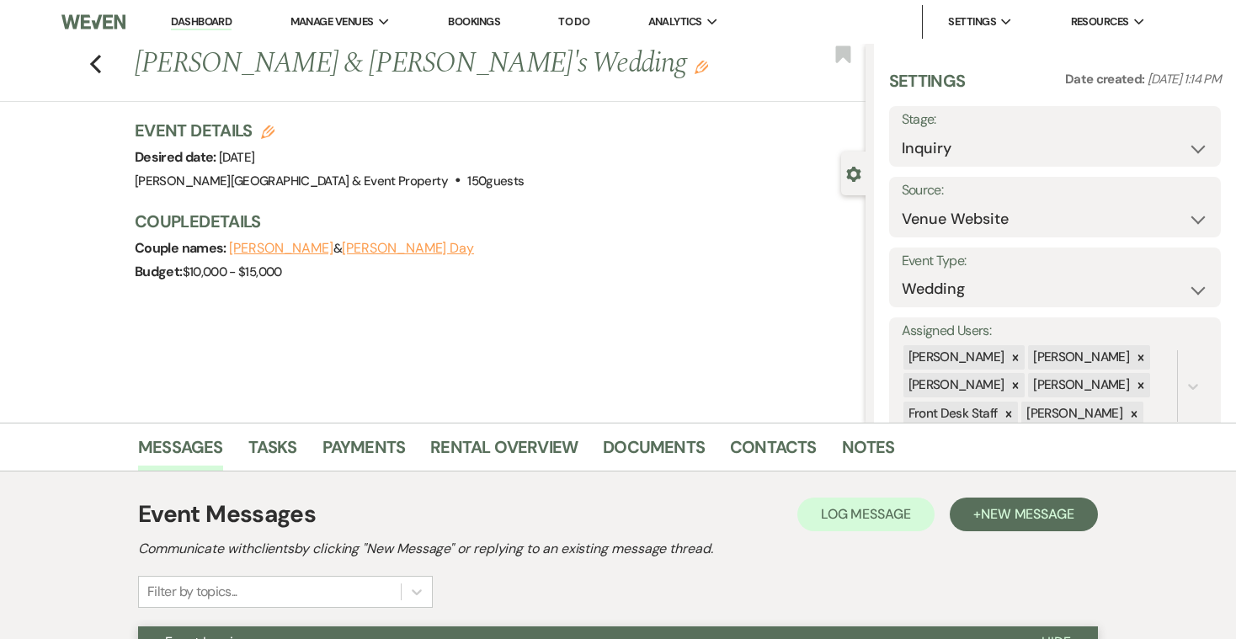
scroll to position [0, 0]
click at [96, 61] on use "button" at bounding box center [95, 64] width 11 height 19
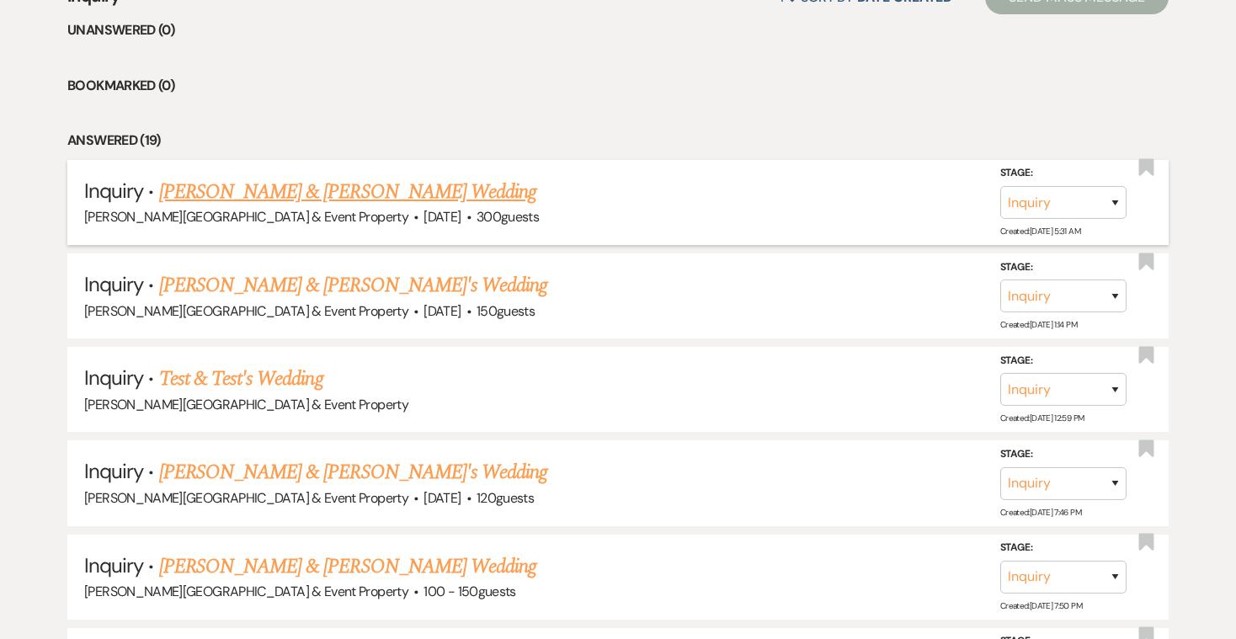
scroll to position [747, 0]
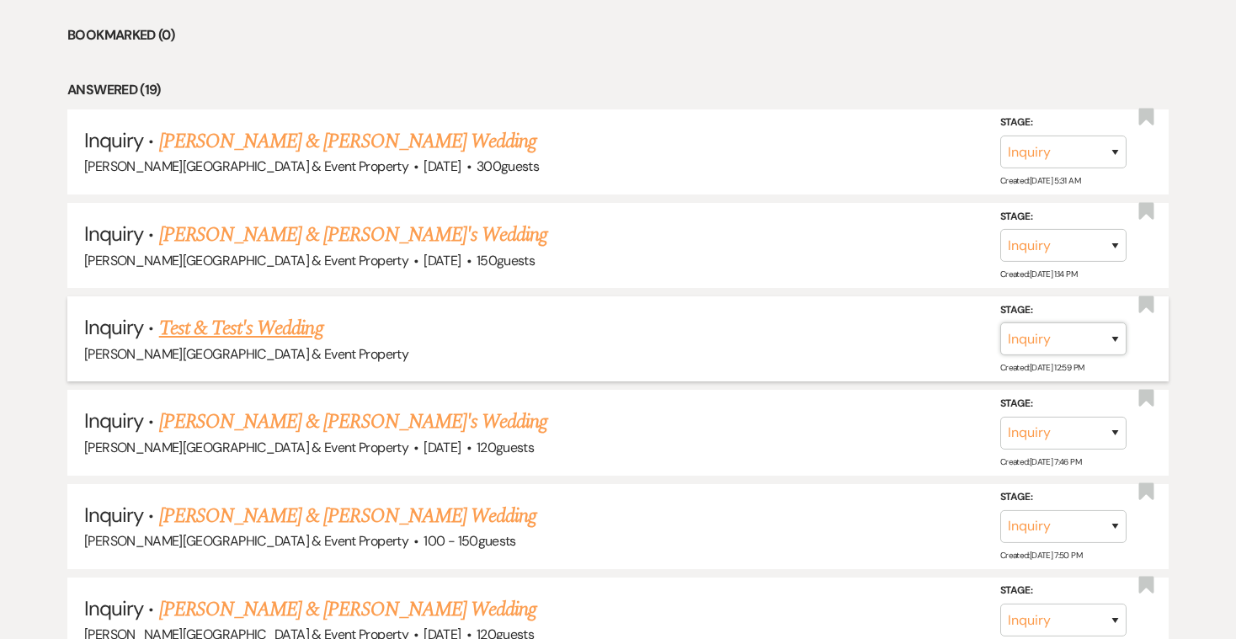
select select "8"
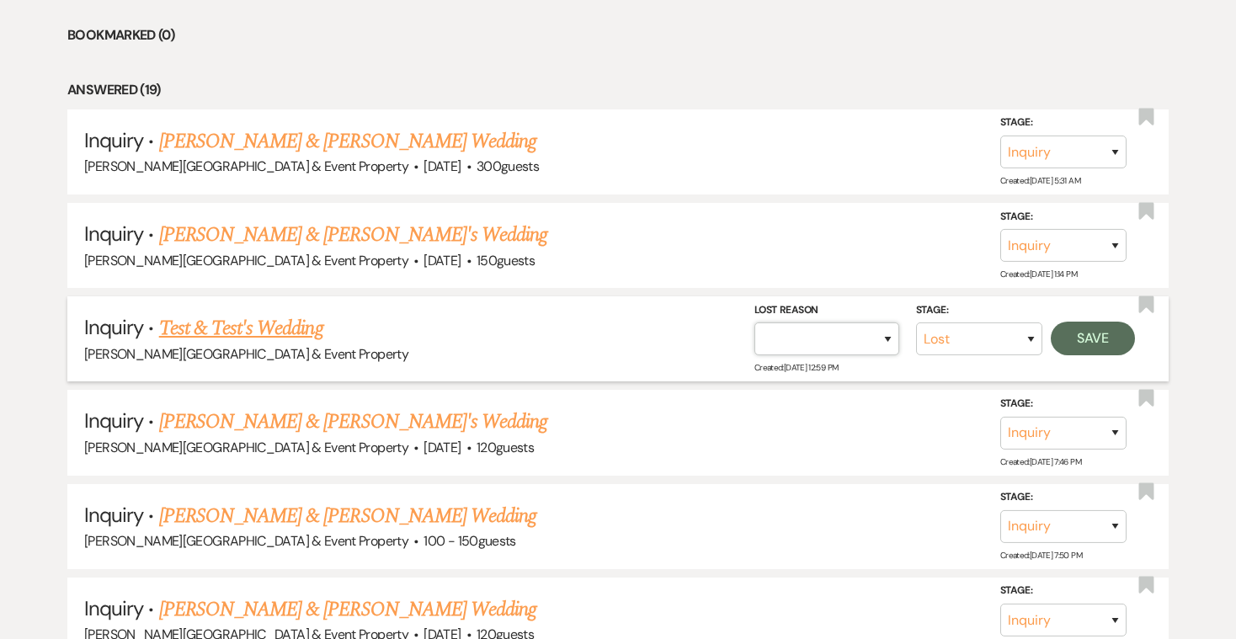
select select "2"
click at [799, 330] on input "Other" at bounding box center [820, 338] width 175 height 33
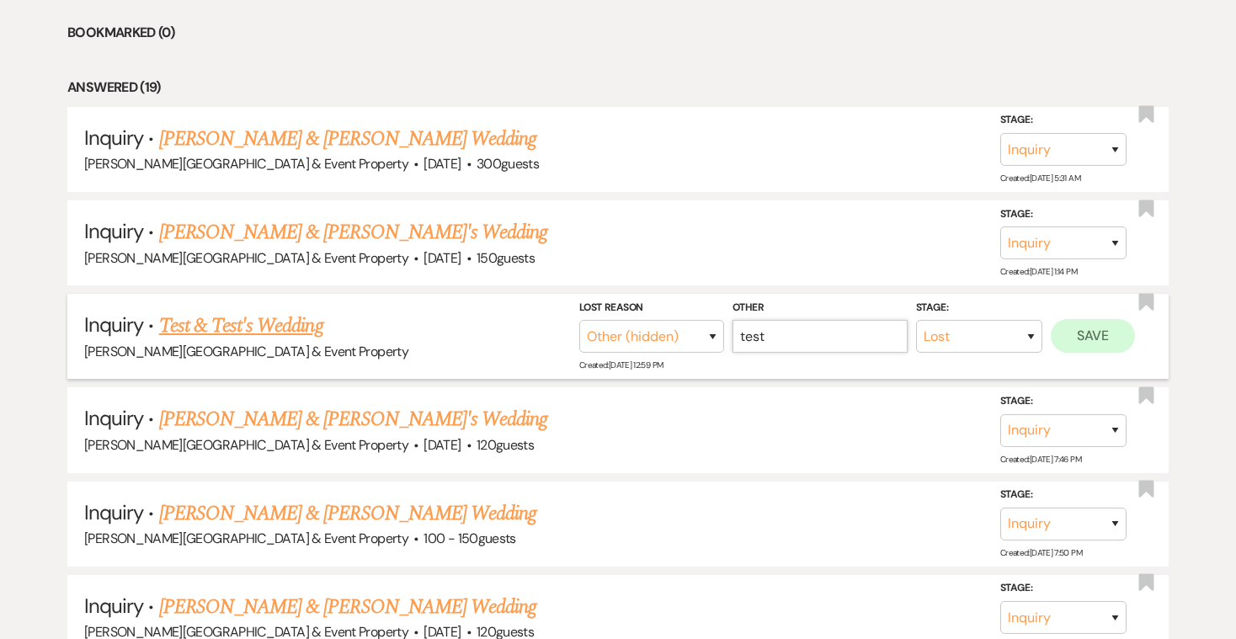
type input "test"
click at [1092, 328] on button "Save" at bounding box center [1093, 336] width 84 height 34
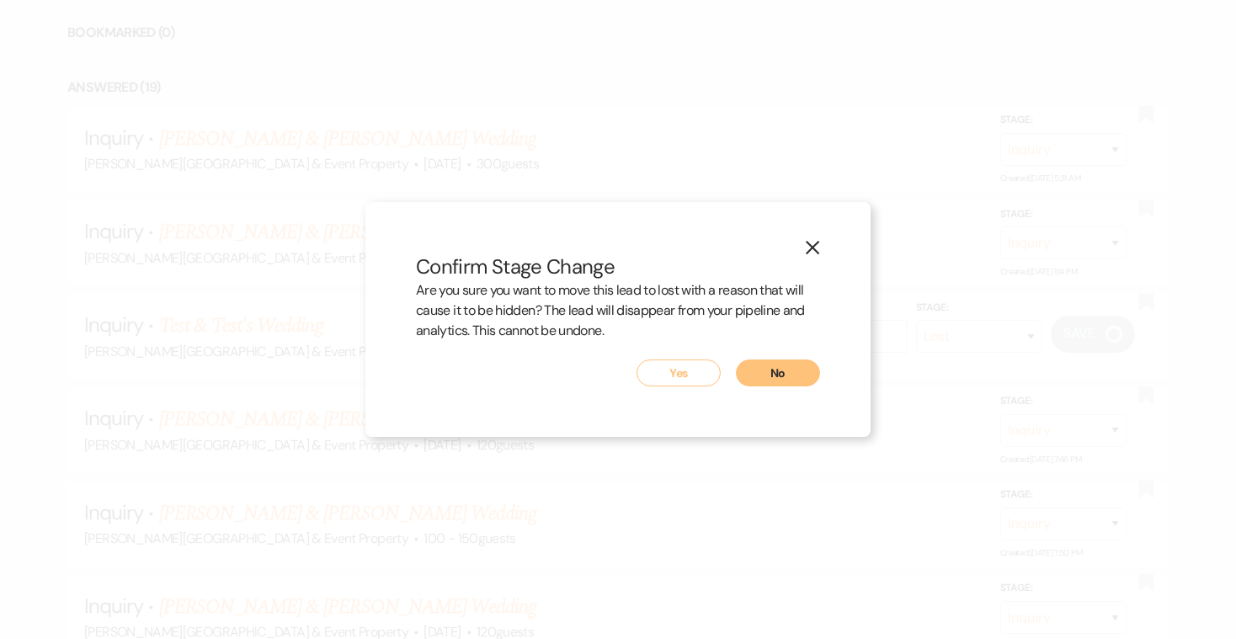
click at [783, 372] on button "No" at bounding box center [778, 373] width 84 height 27
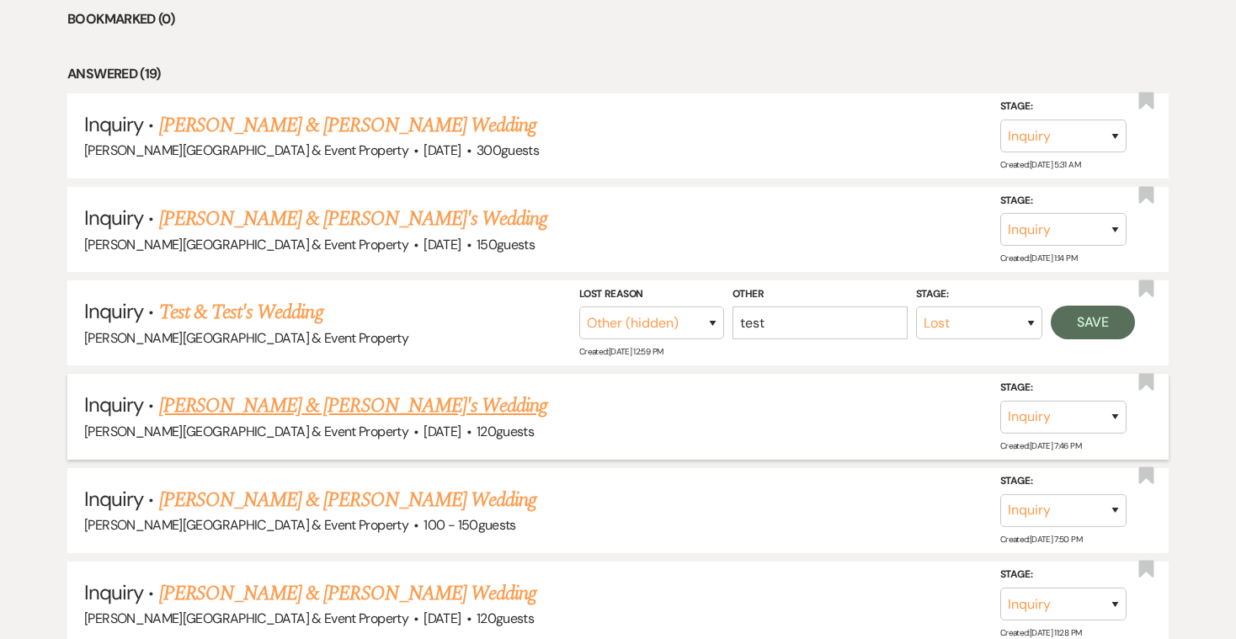
scroll to position [765, 0]
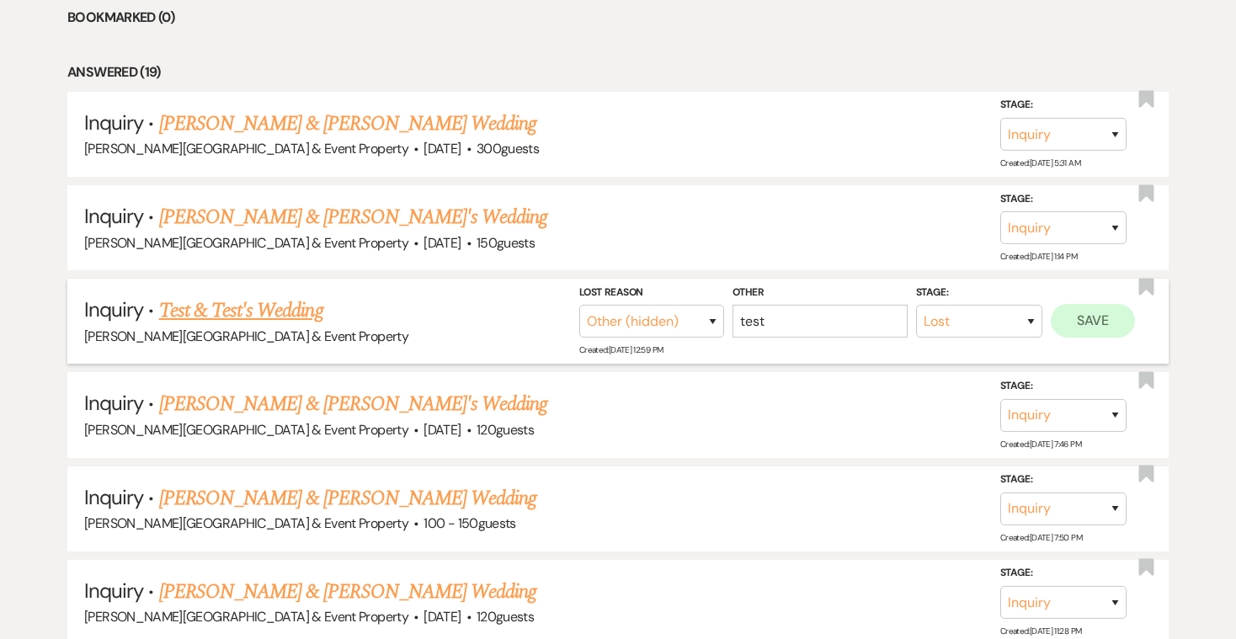
click at [1092, 312] on button "Save" at bounding box center [1093, 321] width 84 height 34
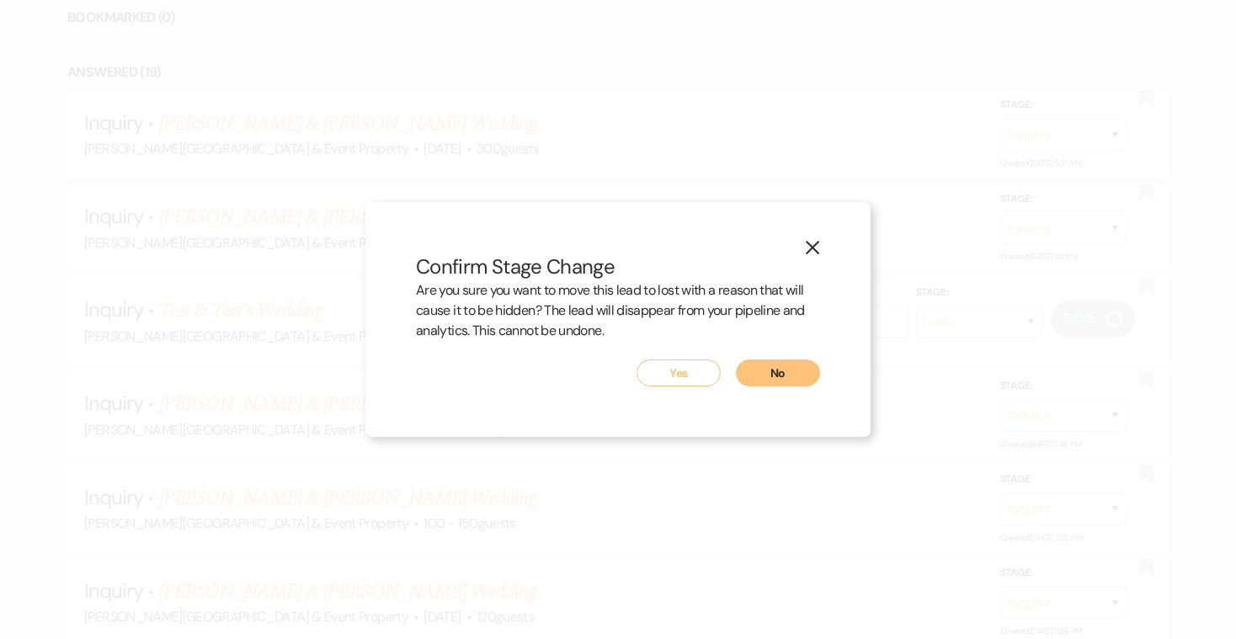
click at [689, 370] on button "Yes" at bounding box center [679, 373] width 84 height 27
click at [680, 370] on button "Yes" at bounding box center [679, 373] width 84 height 27
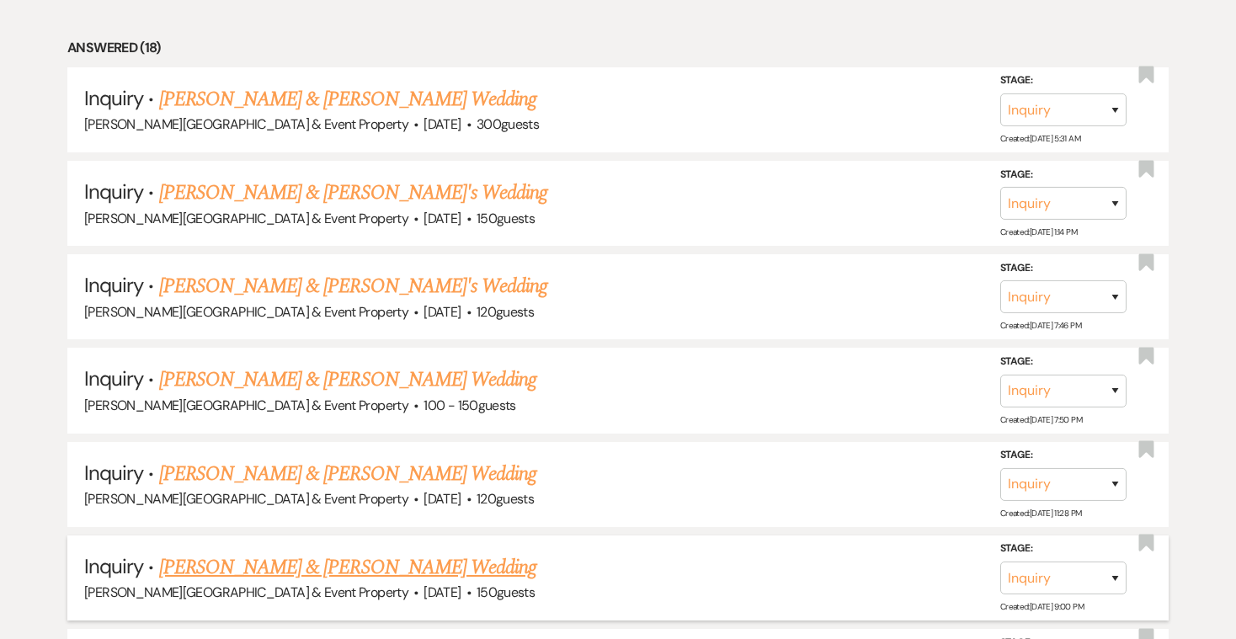
scroll to position [784, 0]
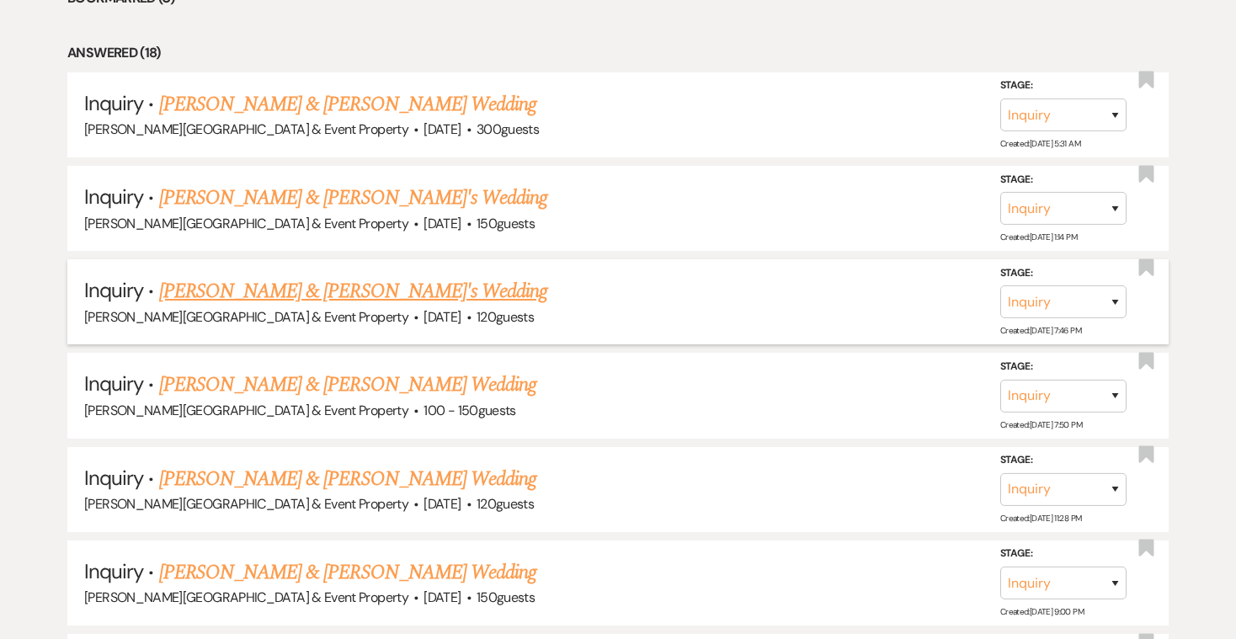
click at [446, 286] on link "[PERSON_NAME] & [PERSON_NAME]'s Wedding" at bounding box center [353, 291] width 389 height 30
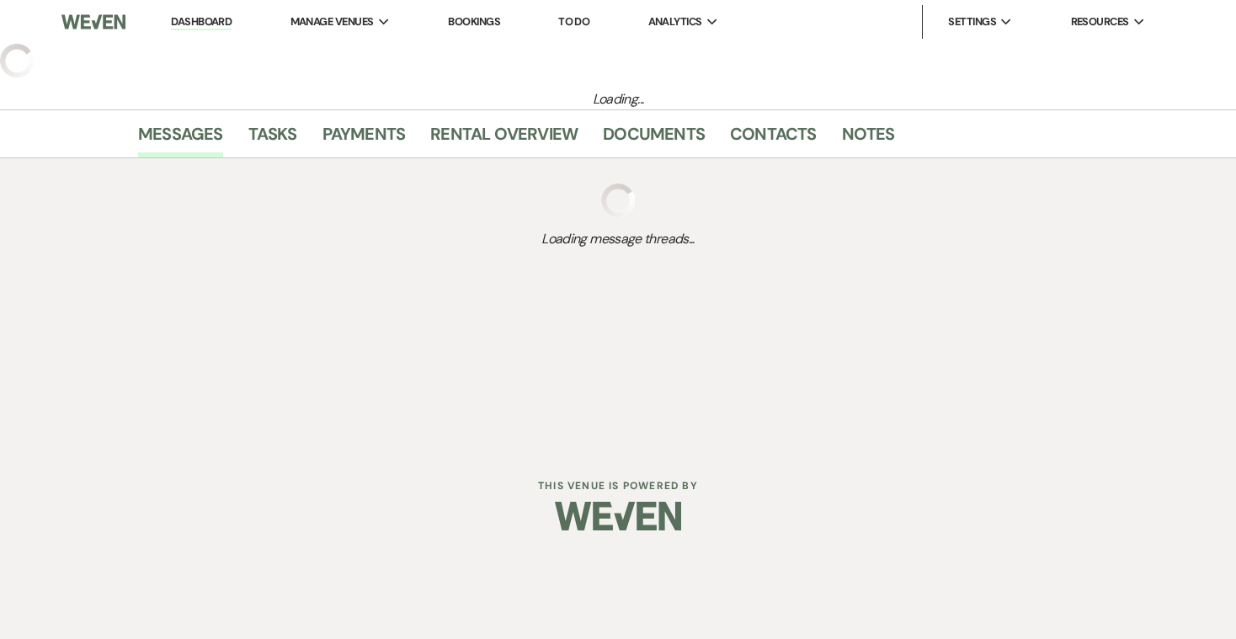
select select "5"
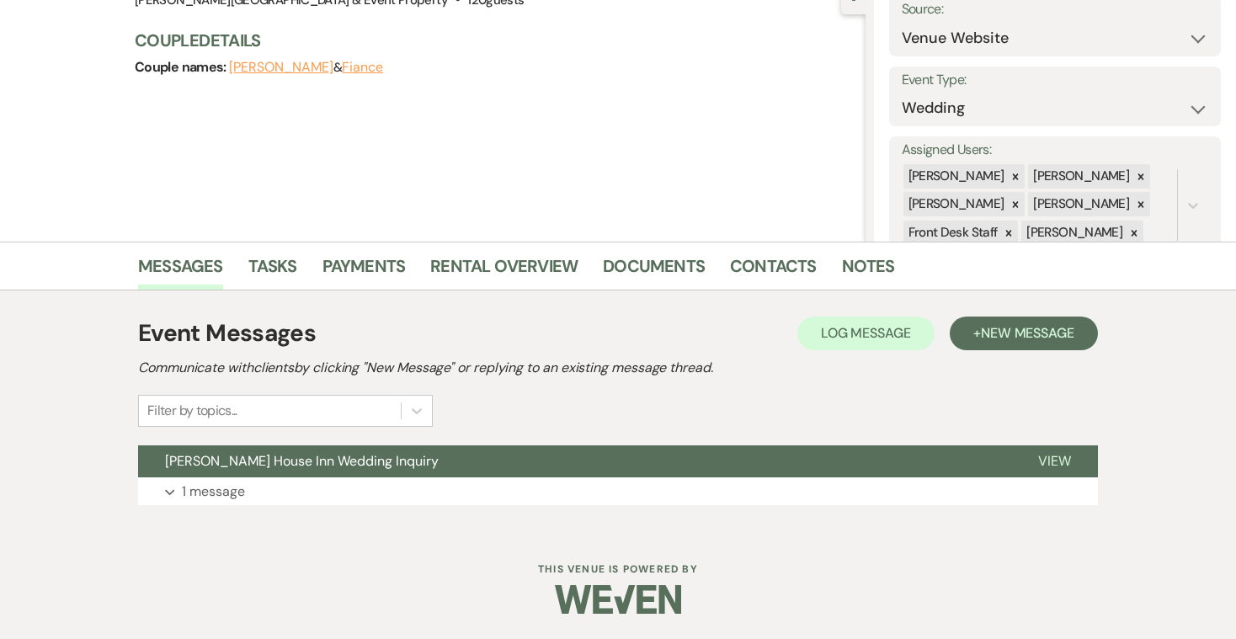
scroll to position [180, 0]
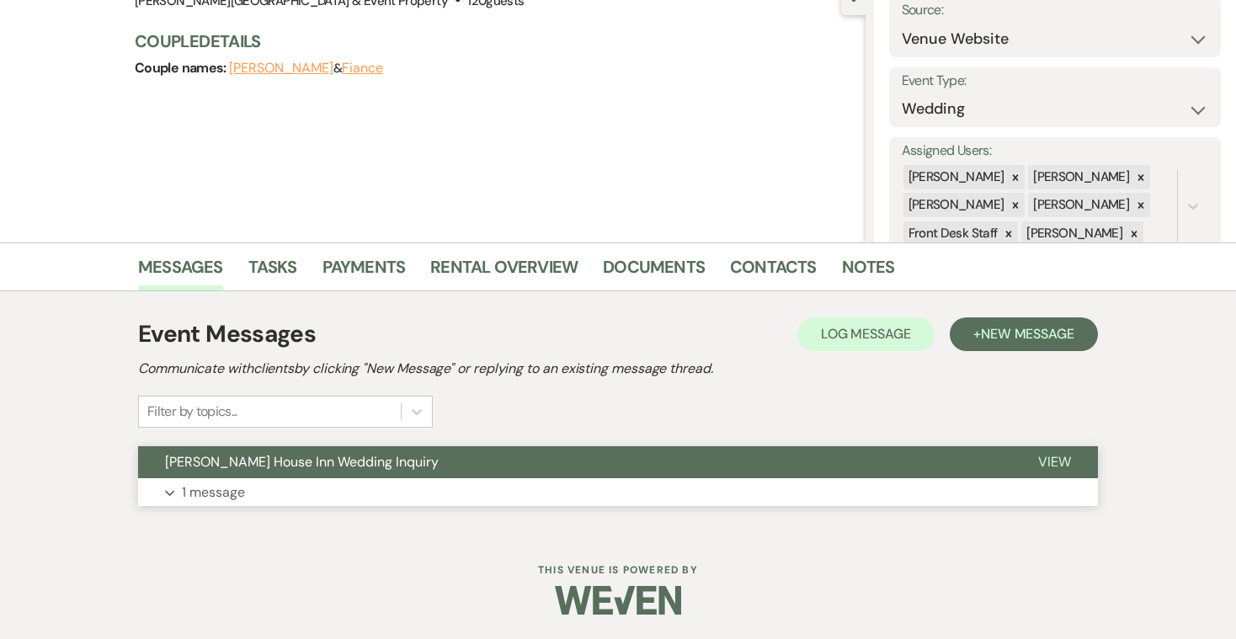
click at [217, 493] on p "1 message" at bounding box center [213, 493] width 63 height 22
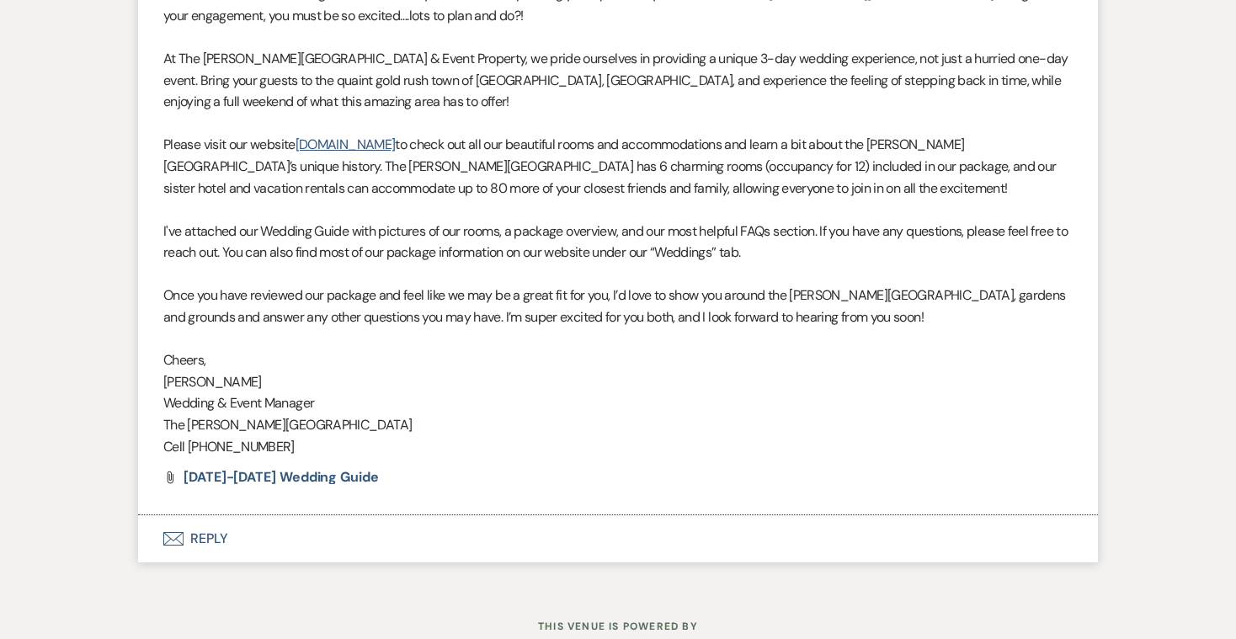
scroll to position [792, 0]
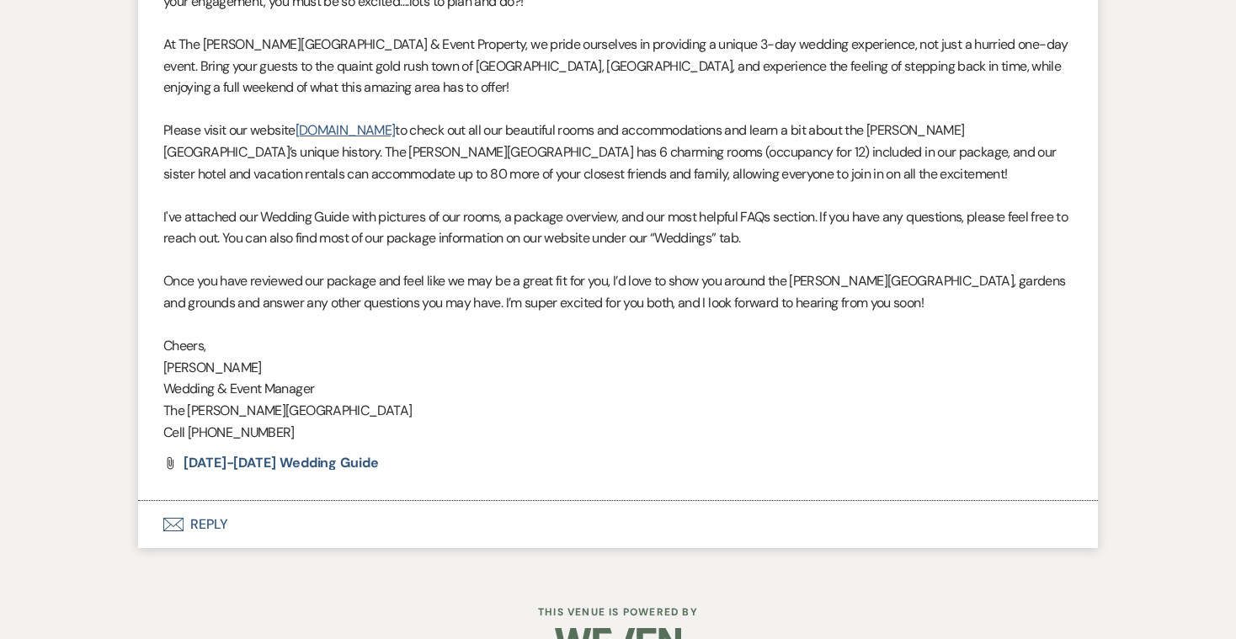
click at [197, 509] on button "Envelope Reply" at bounding box center [618, 524] width 960 height 47
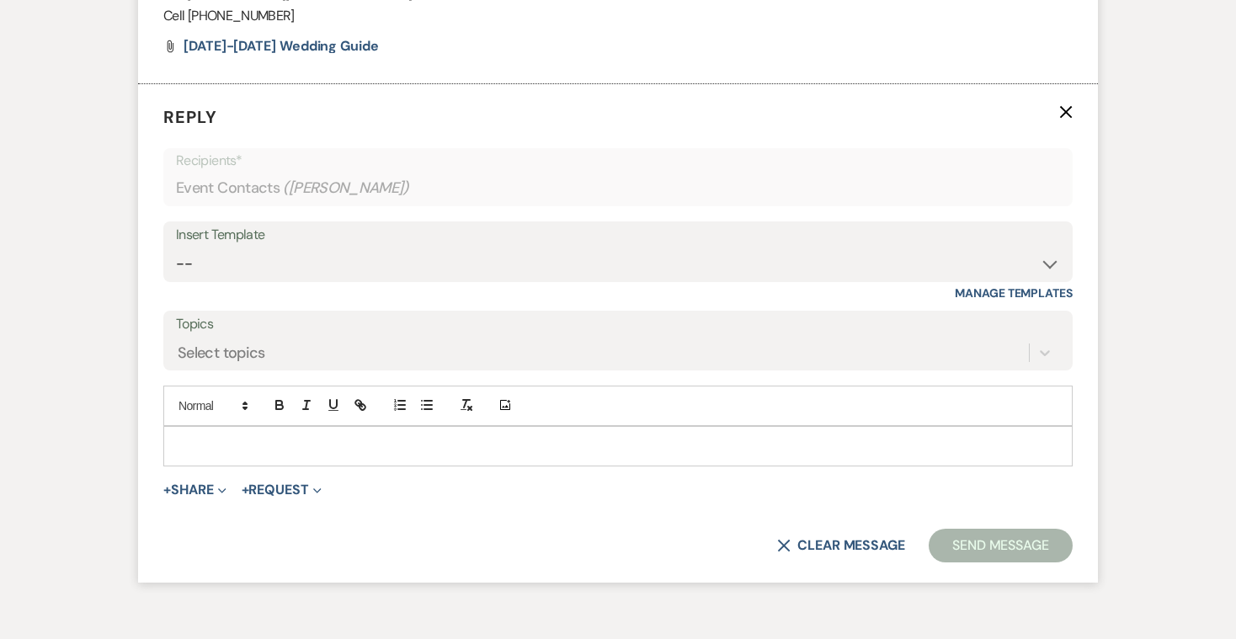
scroll to position [1211, 0]
select select "2746"
click at [988, 527] on button "Send Message" at bounding box center [1001, 544] width 144 height 34
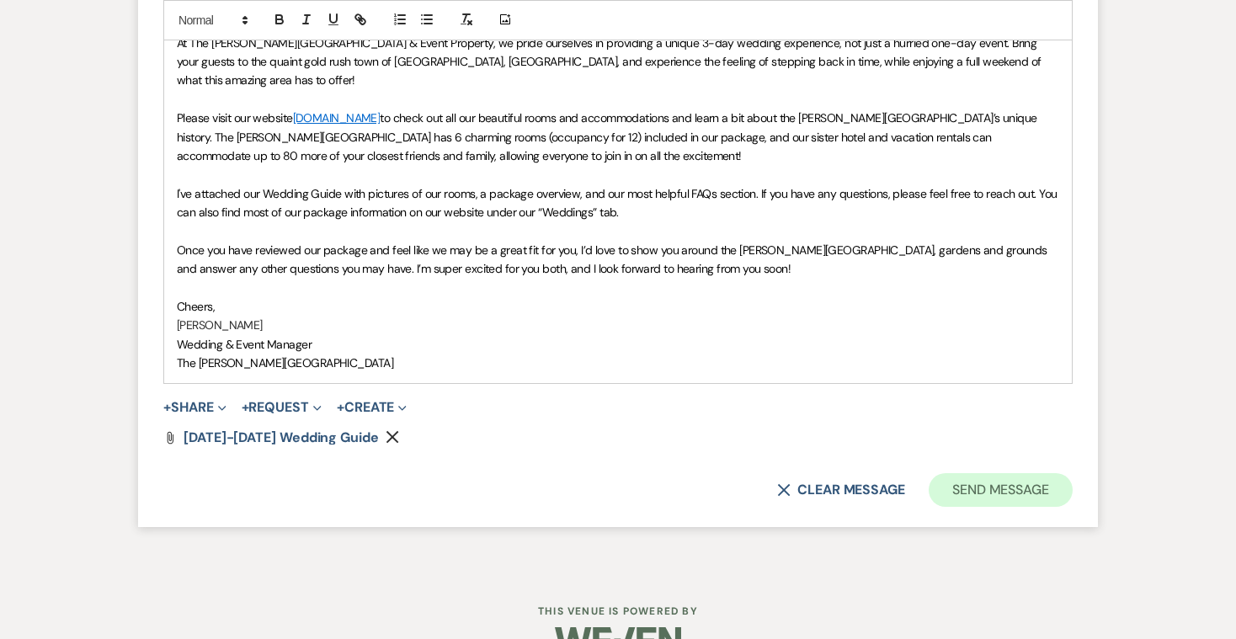
click at [967, 473] on button "Send Message" at bounding box center [1001, 490] width 144 height 34
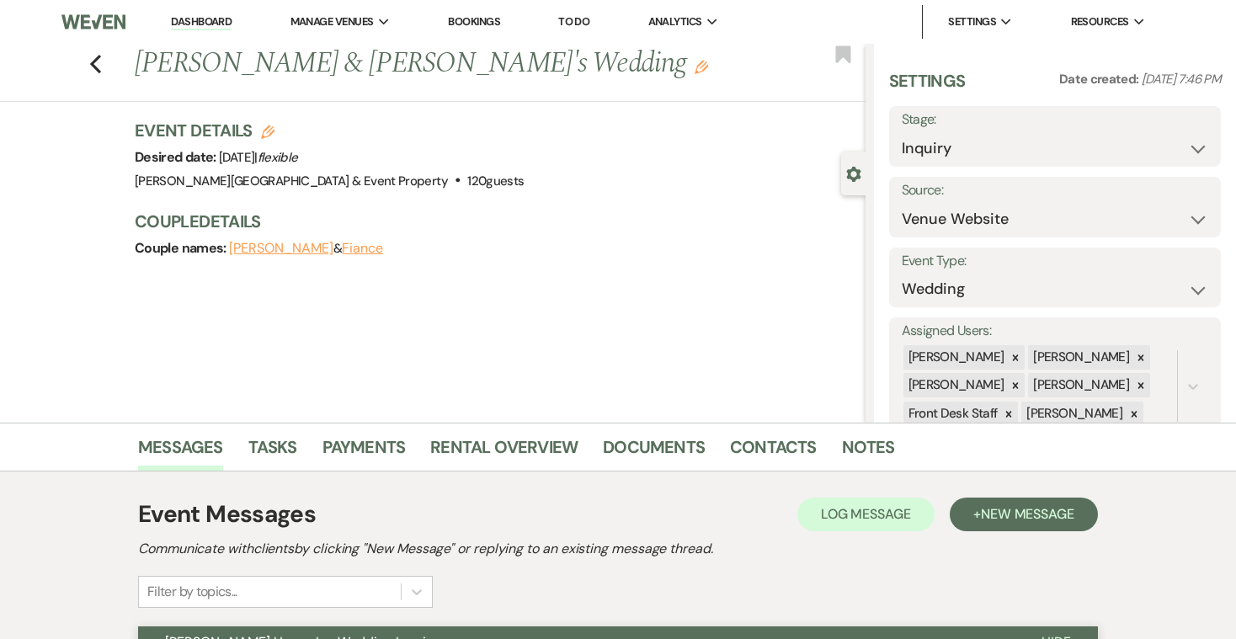
scroll to position [26, 0]
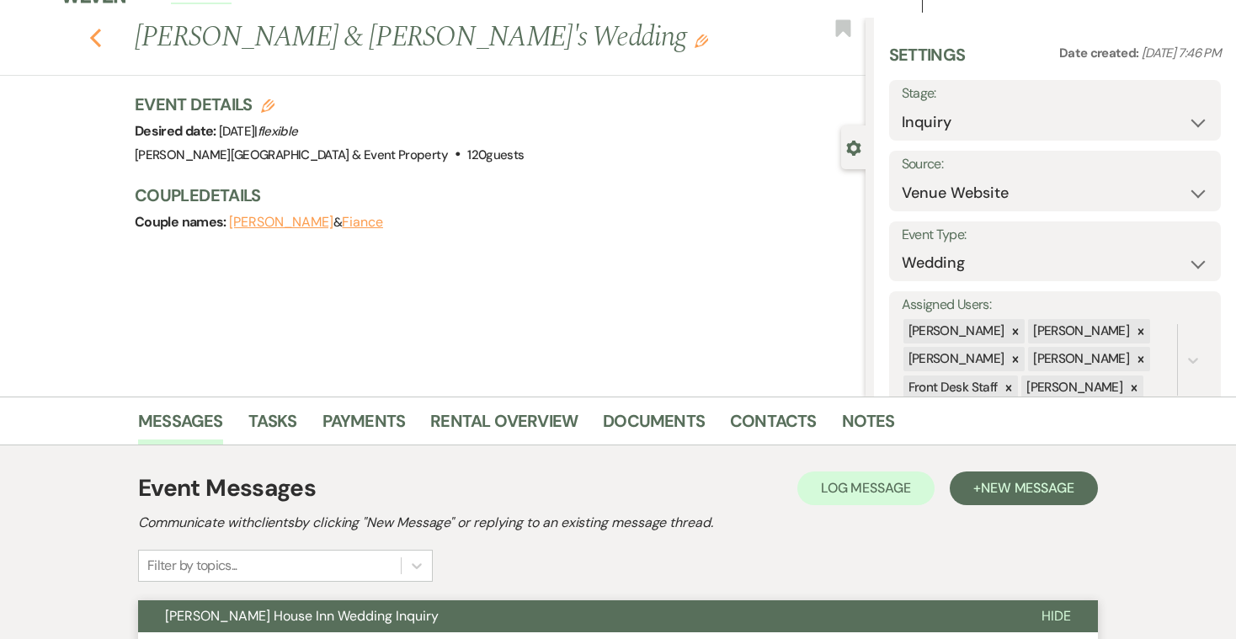
click at [96, 34] on use "button" at bounding box center [95, 38] width 11 height 19
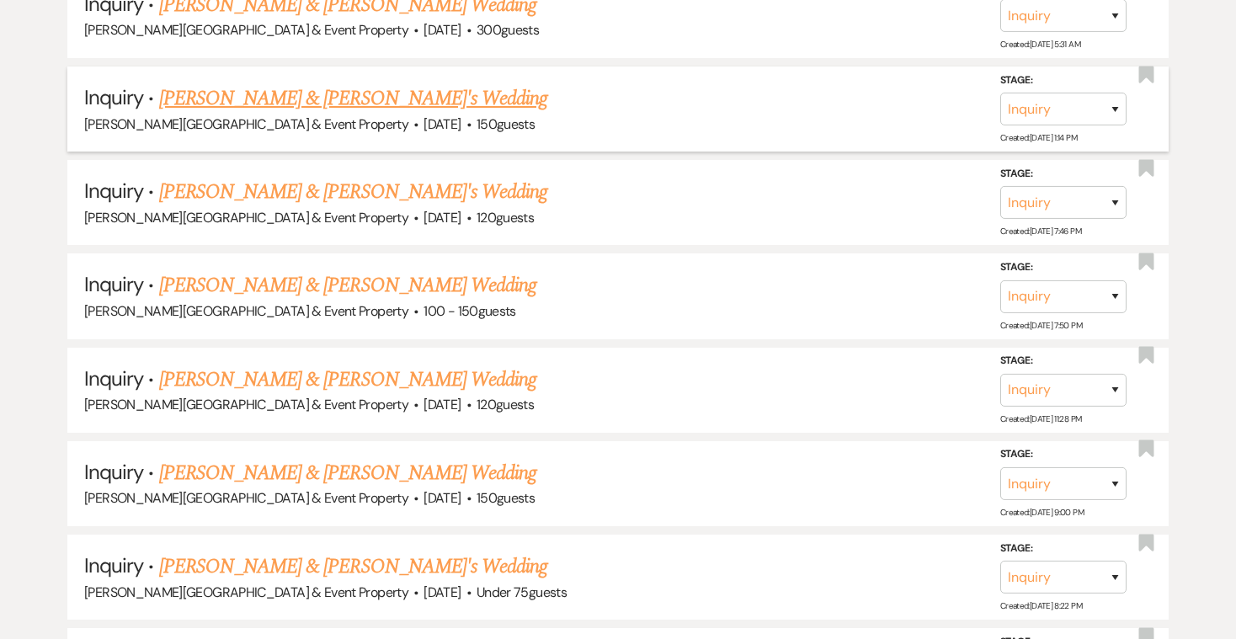
scroll to position [891, 0]
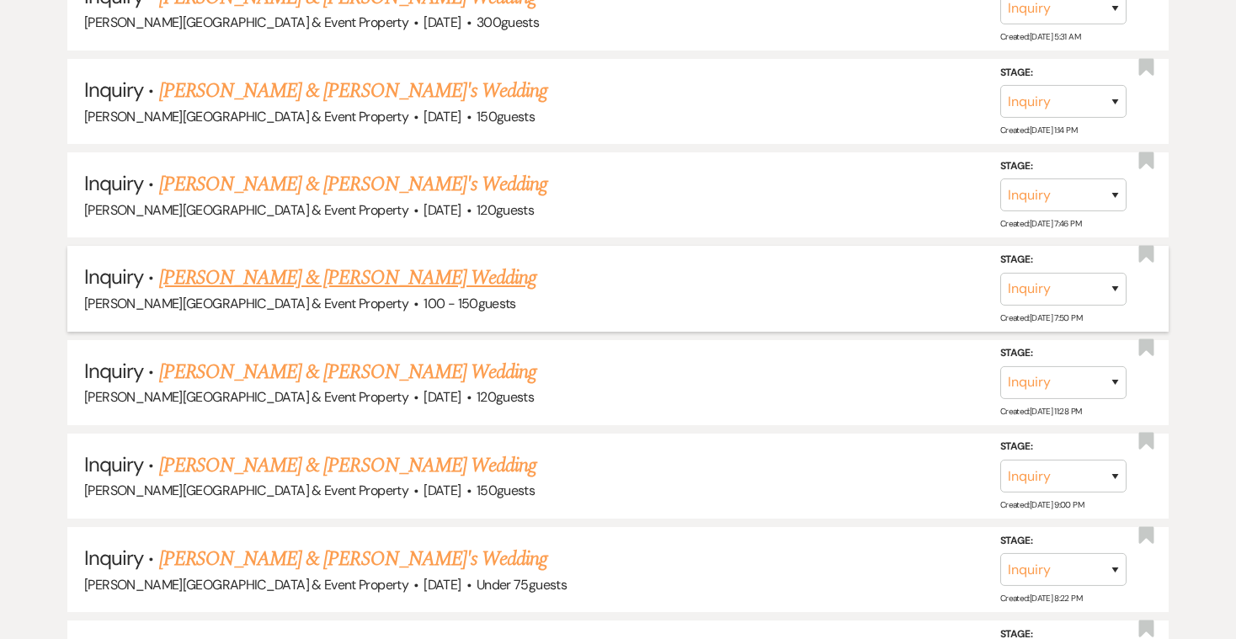
click at [387, 266] on link "[PERSON_NAME] & [PERSON_NAME] Wedding" at bounding box center [347, 278] width 377 height 30
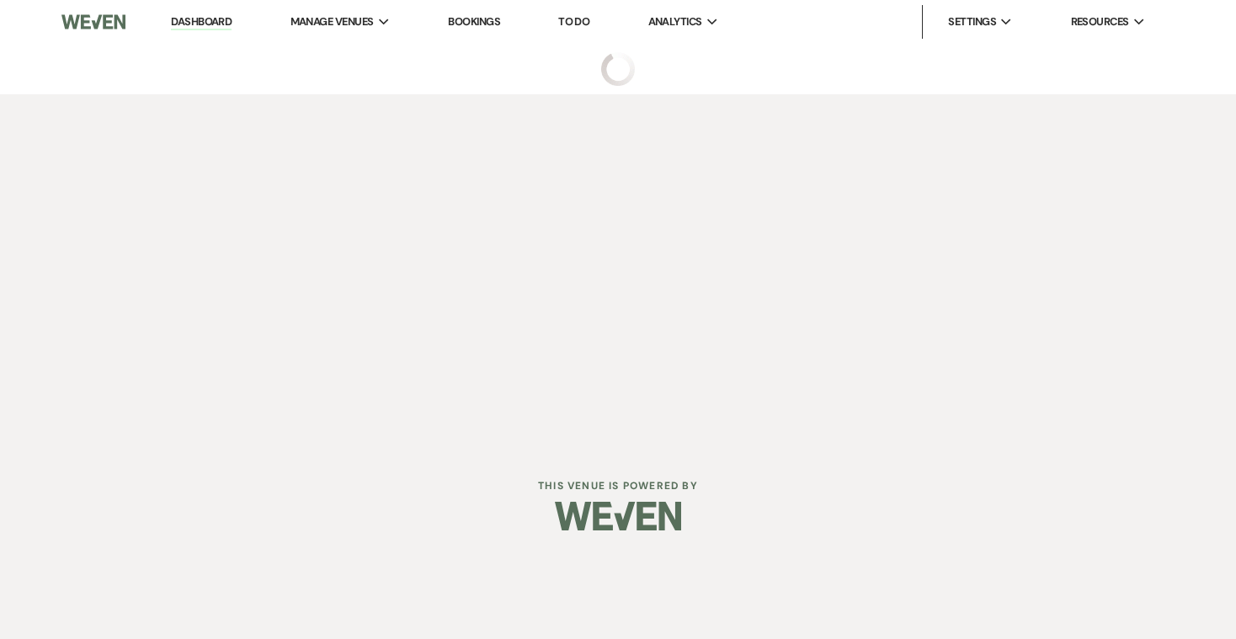
select select "5"
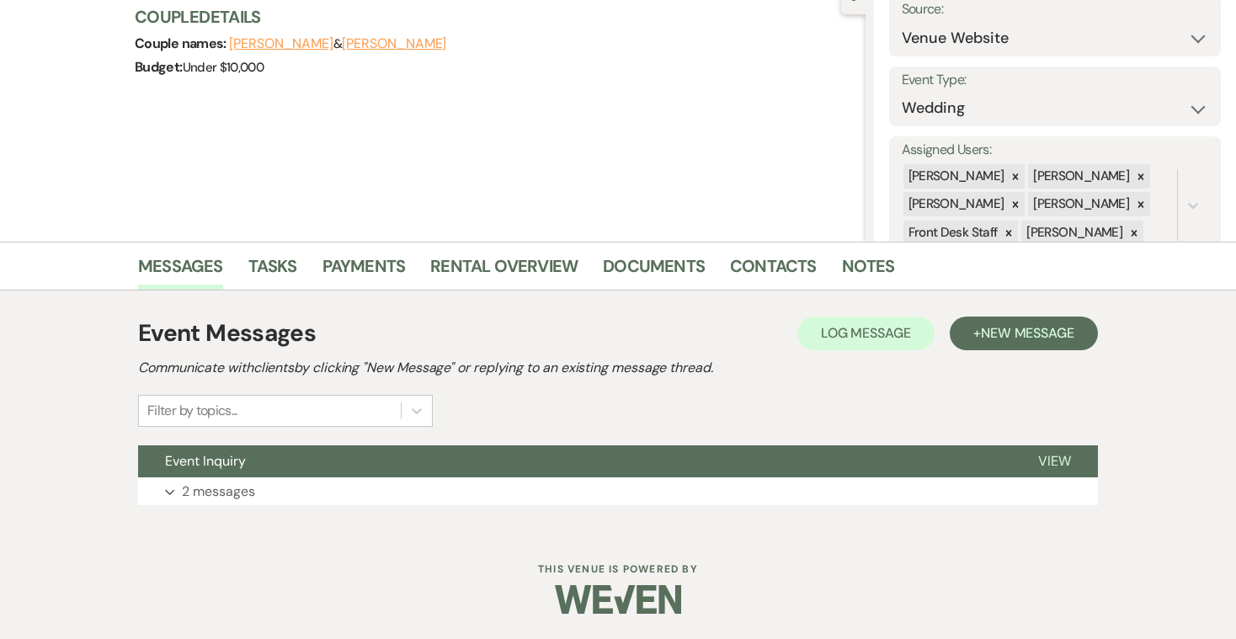
scroll to position [180, 0]
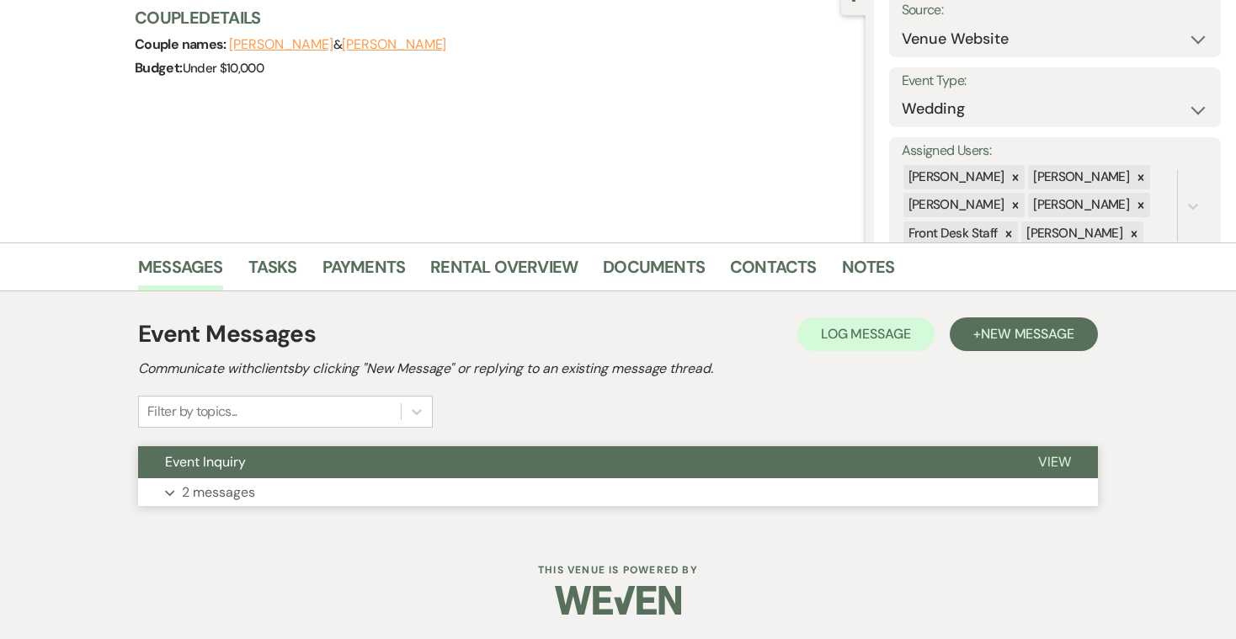
click at [226, 492] on p "2 messages" at bounding box center [218, 493] width 73 height 22
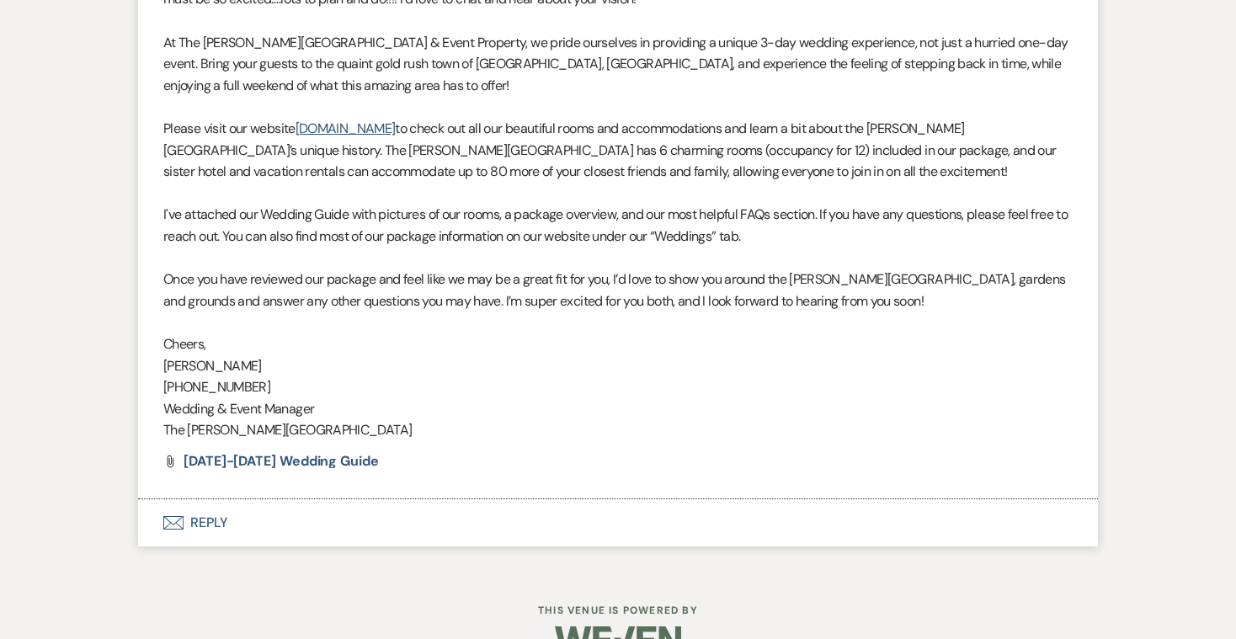
scroll to position [1179, 0]
click at [216, 500] on button "Envelope Reply" at bounding box center [618, 523] width 960 height 47
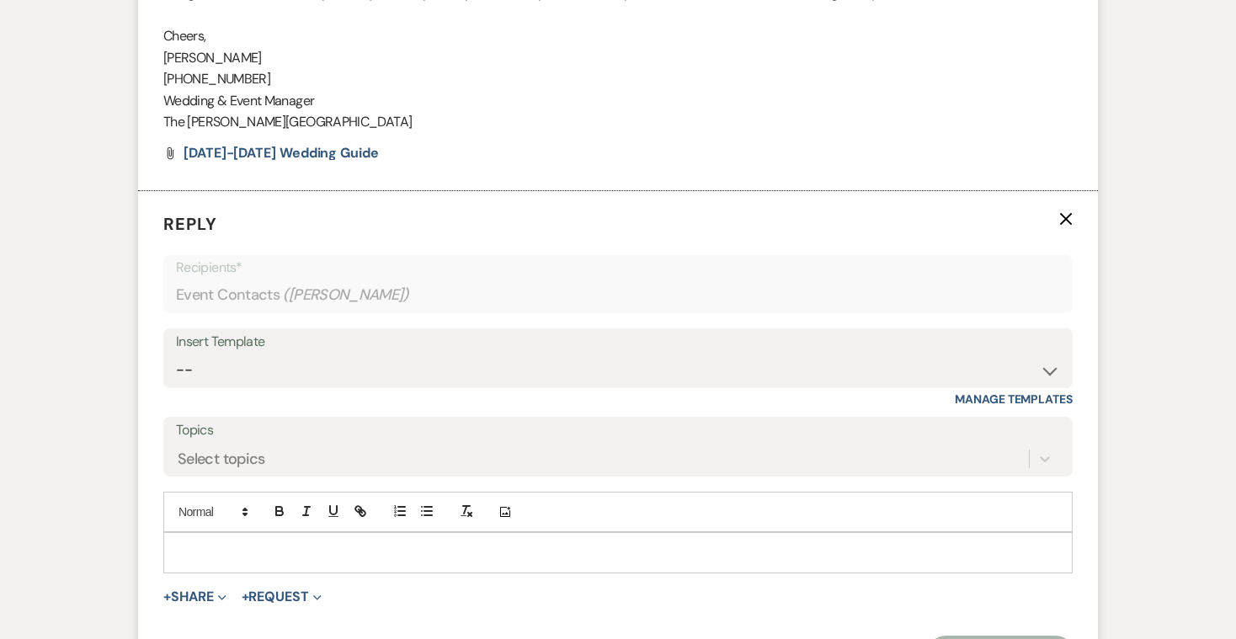
scroll to position [1567, 0]
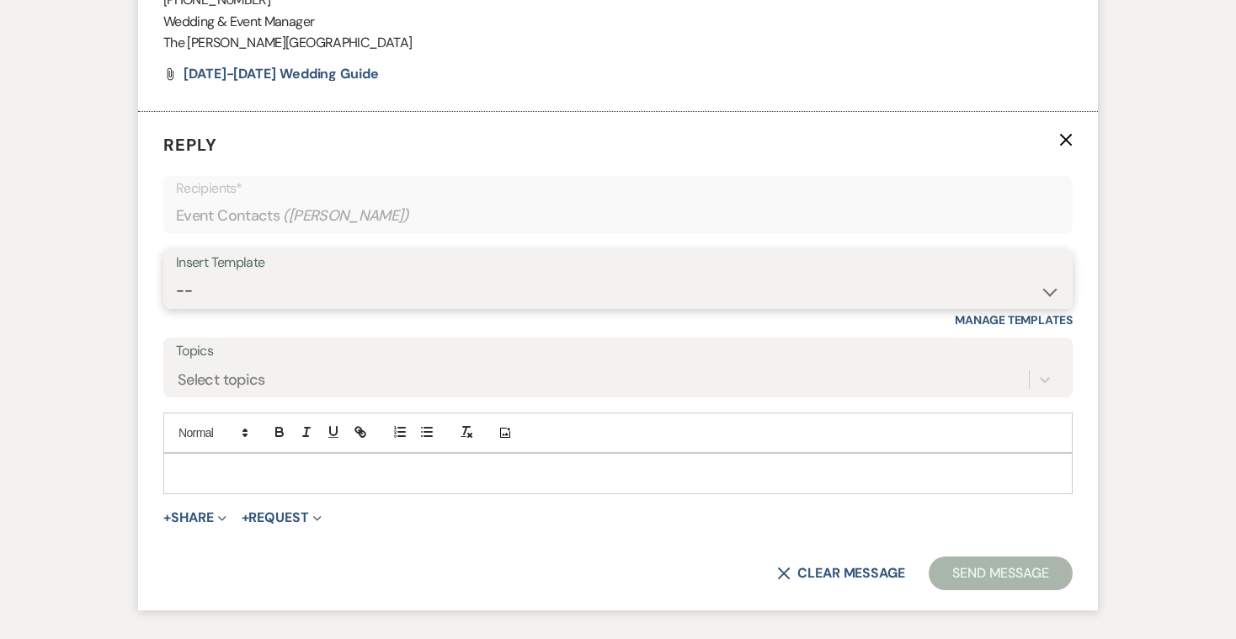
select select "2747"
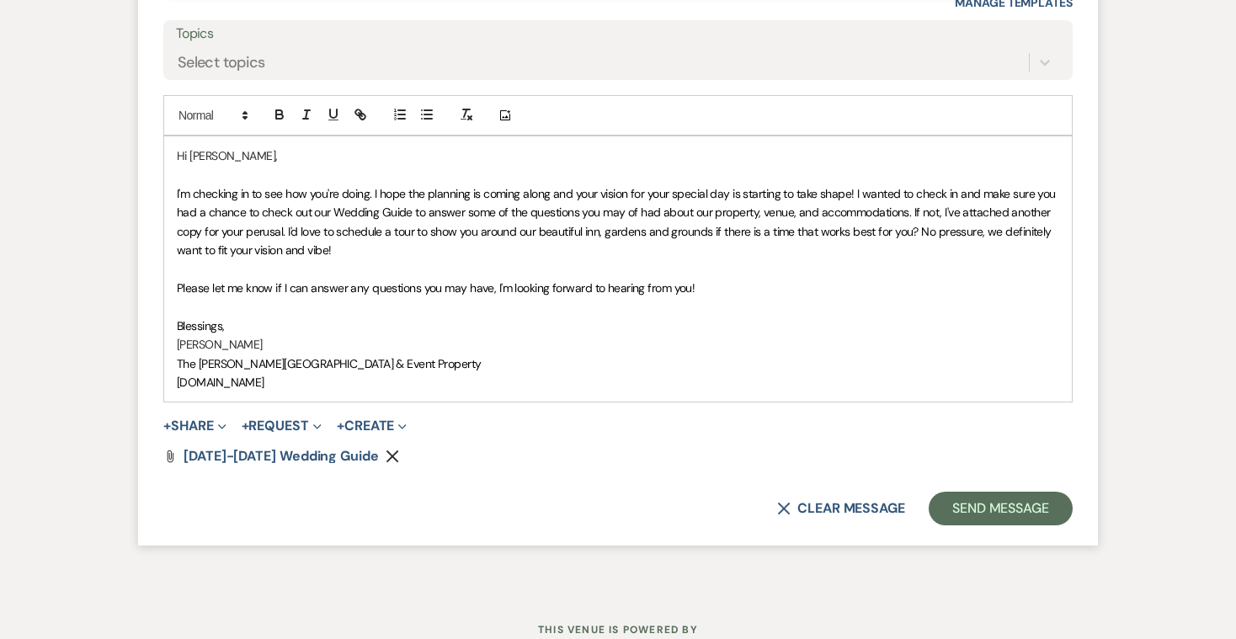
scroll to position [1895, 0]
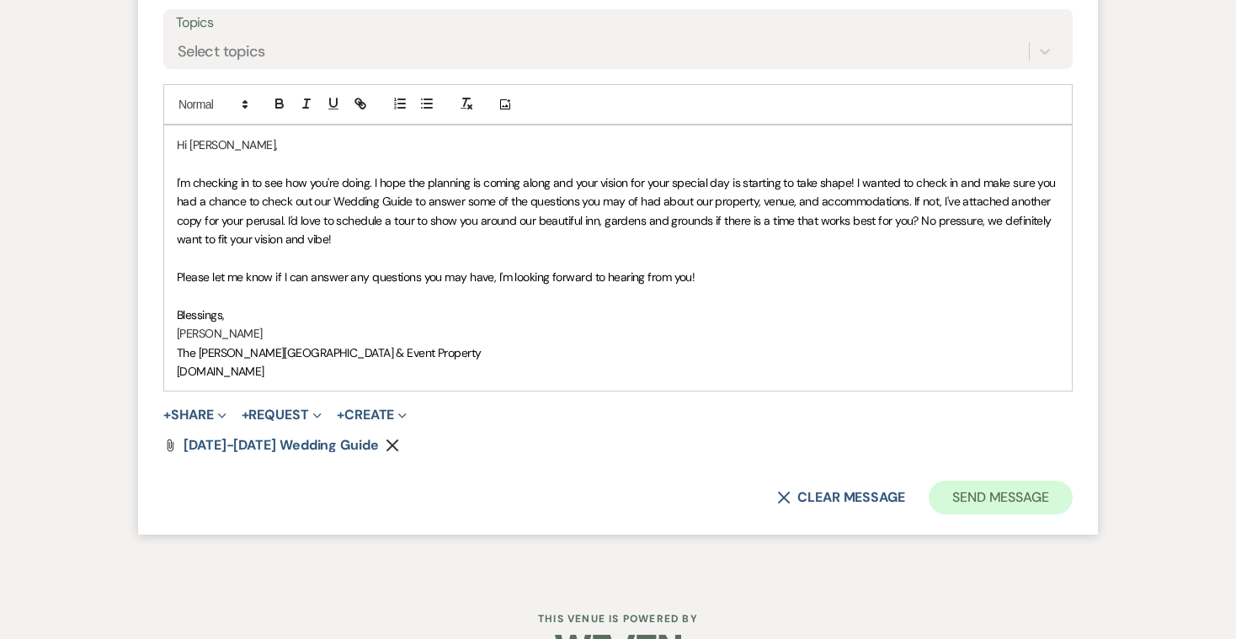
click at [976, 481] on button "Send Message" at bounding box center [1001, 498] width 144 height 34
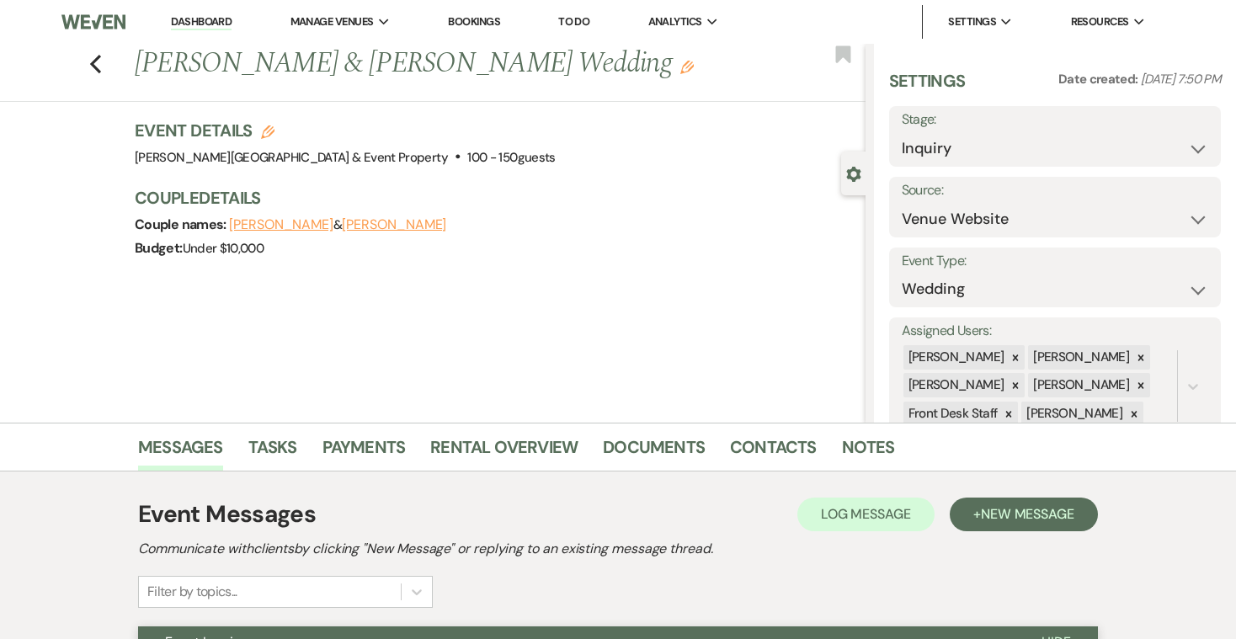
scroll to position [0, 0]
click at [96, 63] on icon "Previous" at bounding box center [95, 64] width 13 height 20
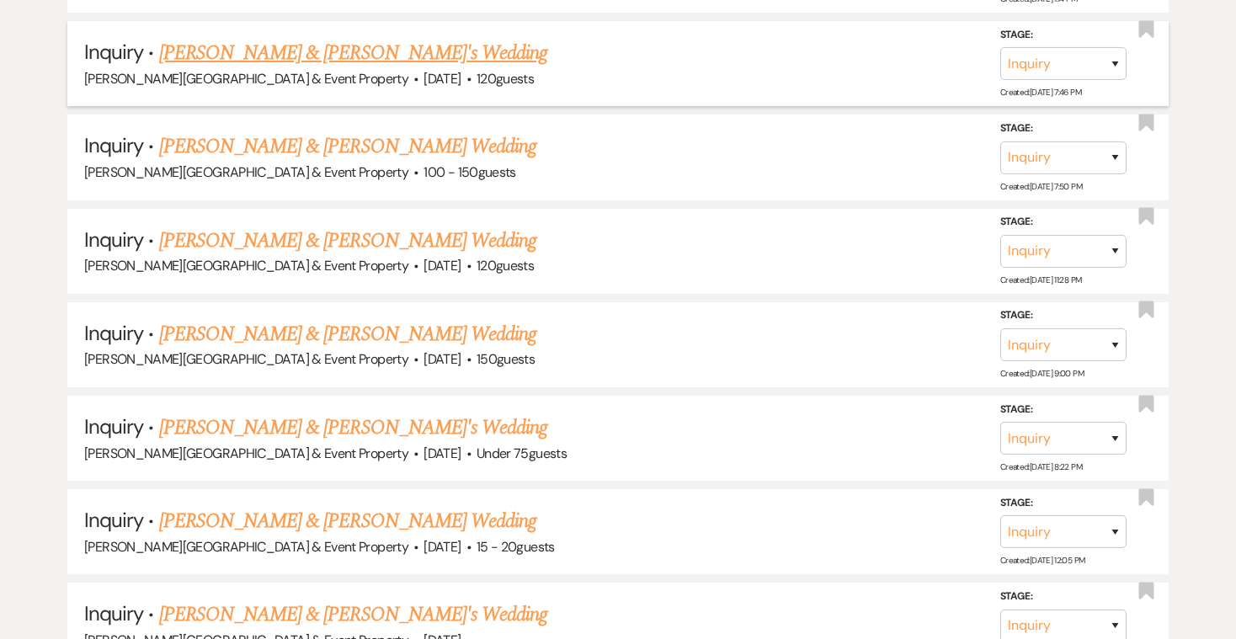
scroll to position [1046, 0]
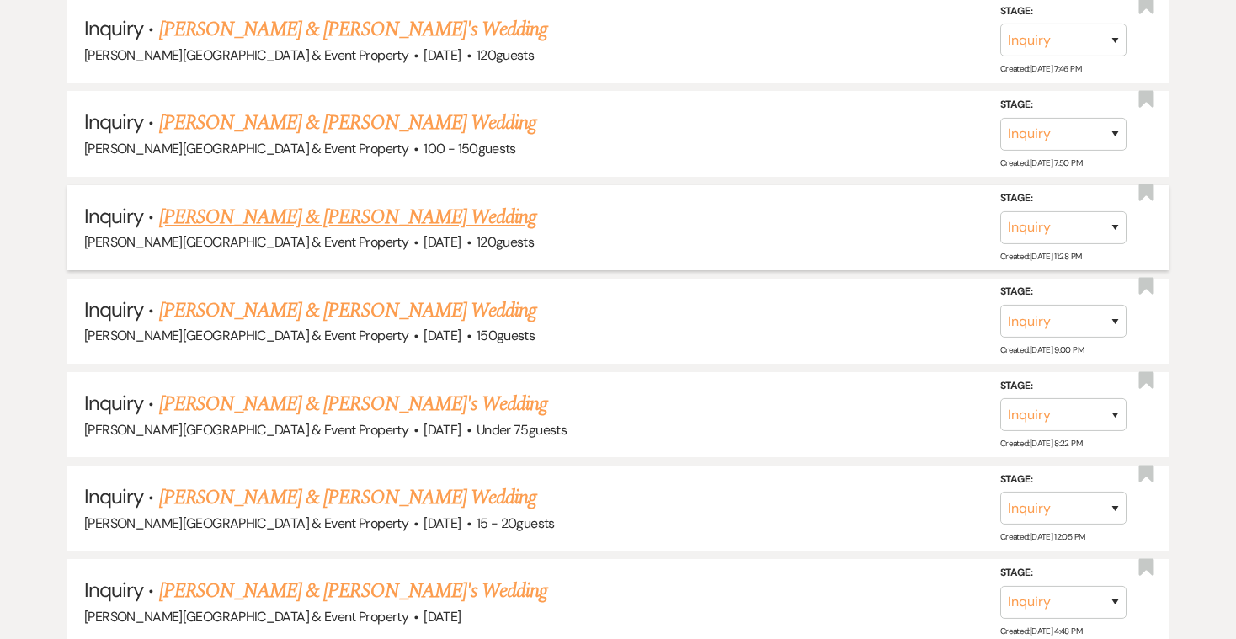
click at [342, 202] on link "[PERSON_NAME] & [PERSON_NAME] Wedding" at bounding box center [347, 217] width 377 height 30
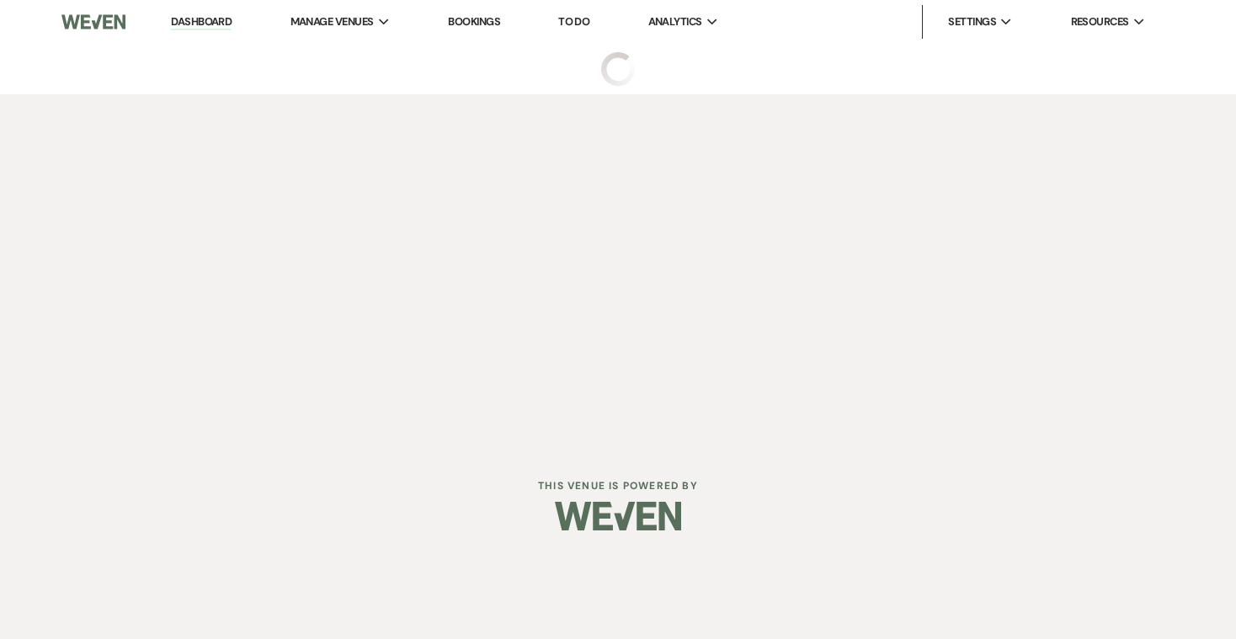
select select "5"
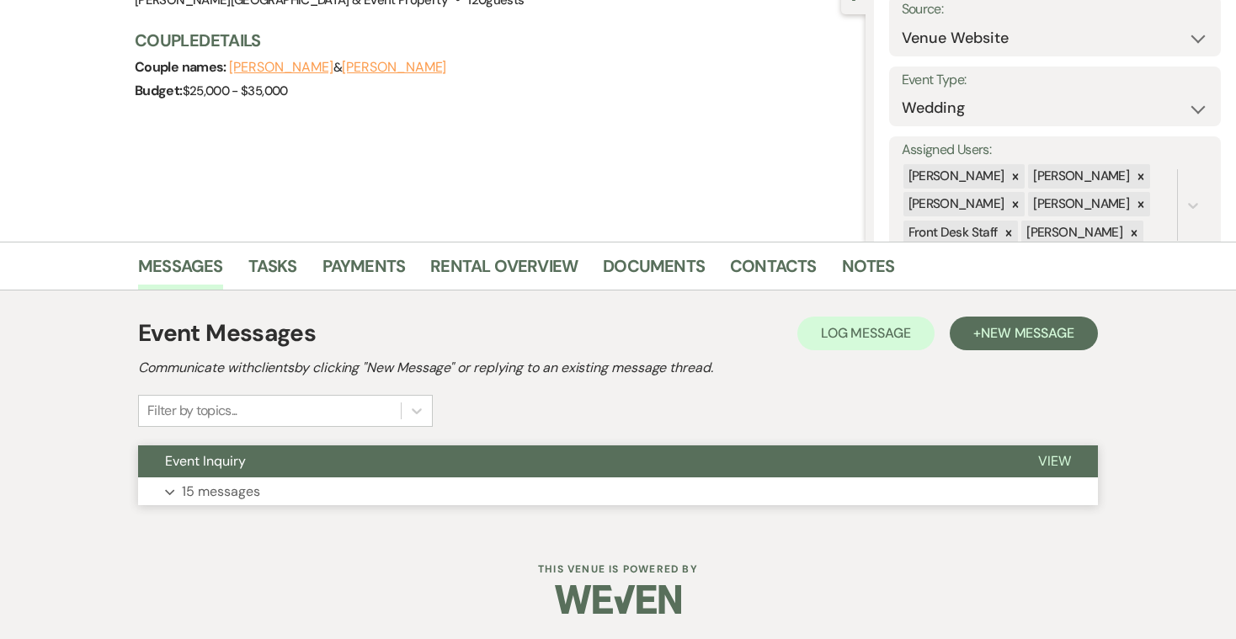
scroll to position [180, 0]
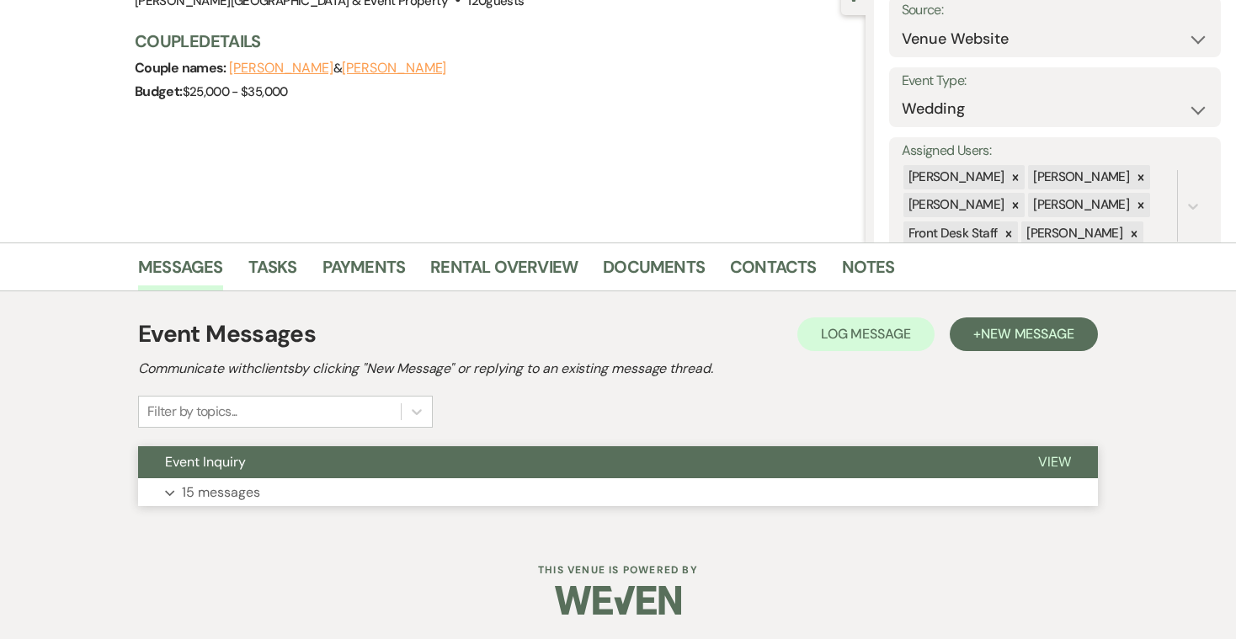
click at [202, 493] on p "15 messages" at bounding box center [221, 493] width 78 height 22
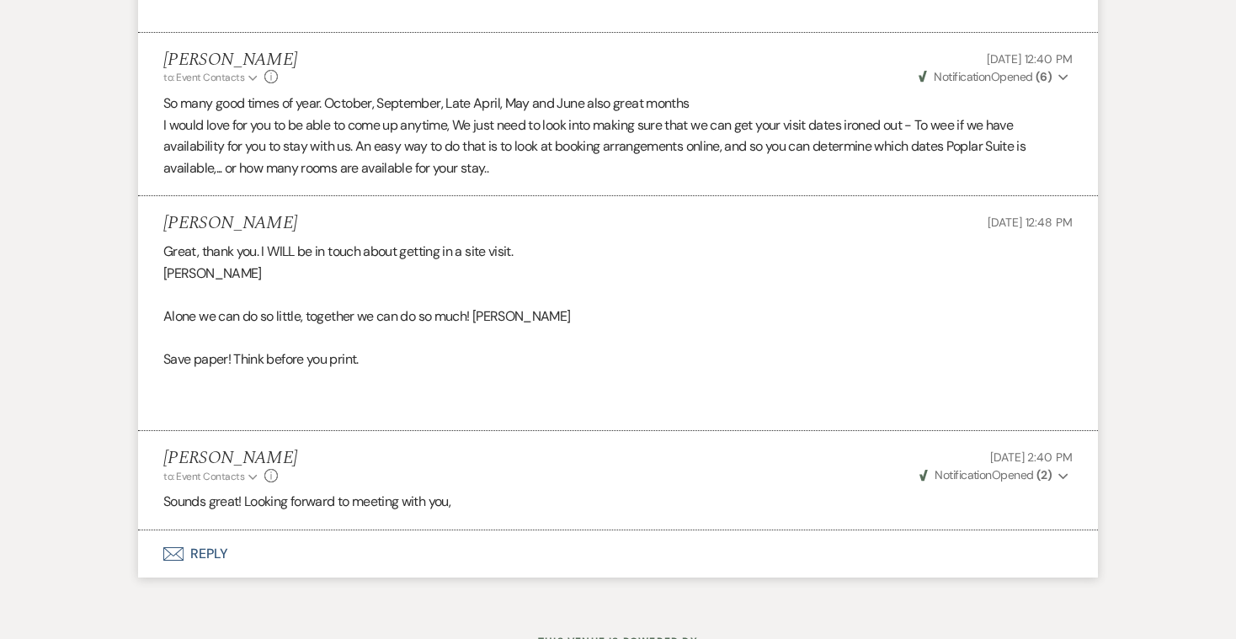
scroll to position [3210, 0]
click at [208, 531] on button "Envelope Reply" at bounding box center [618, 554] width 960 height 47
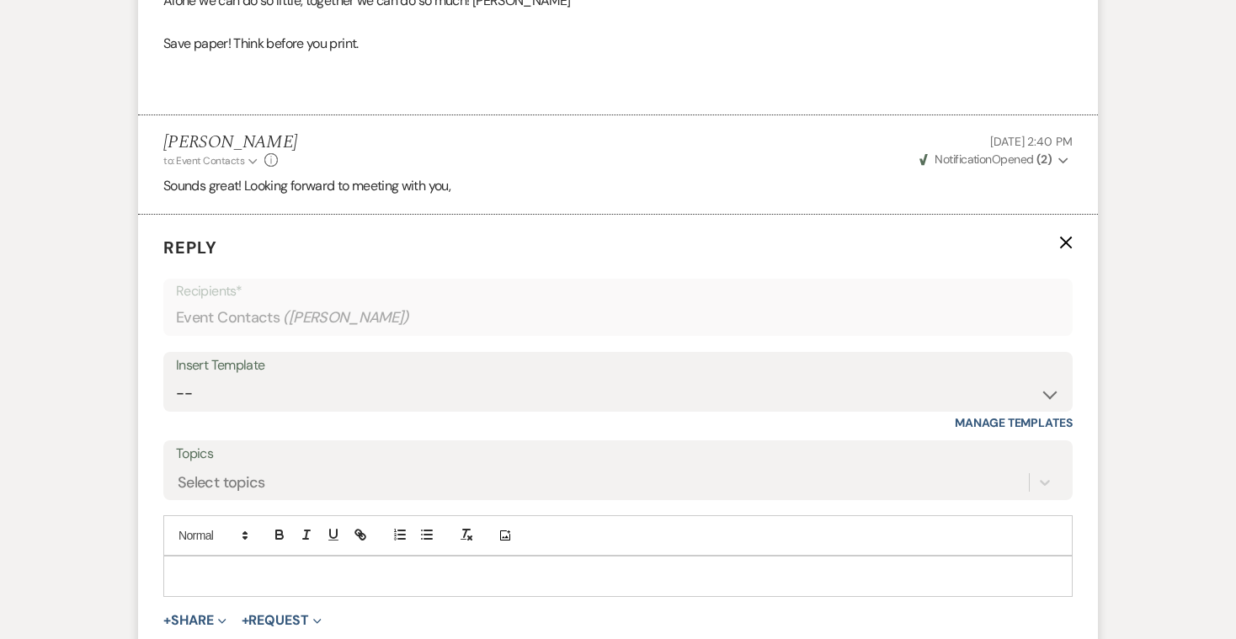
scroll to position [3598, 0]
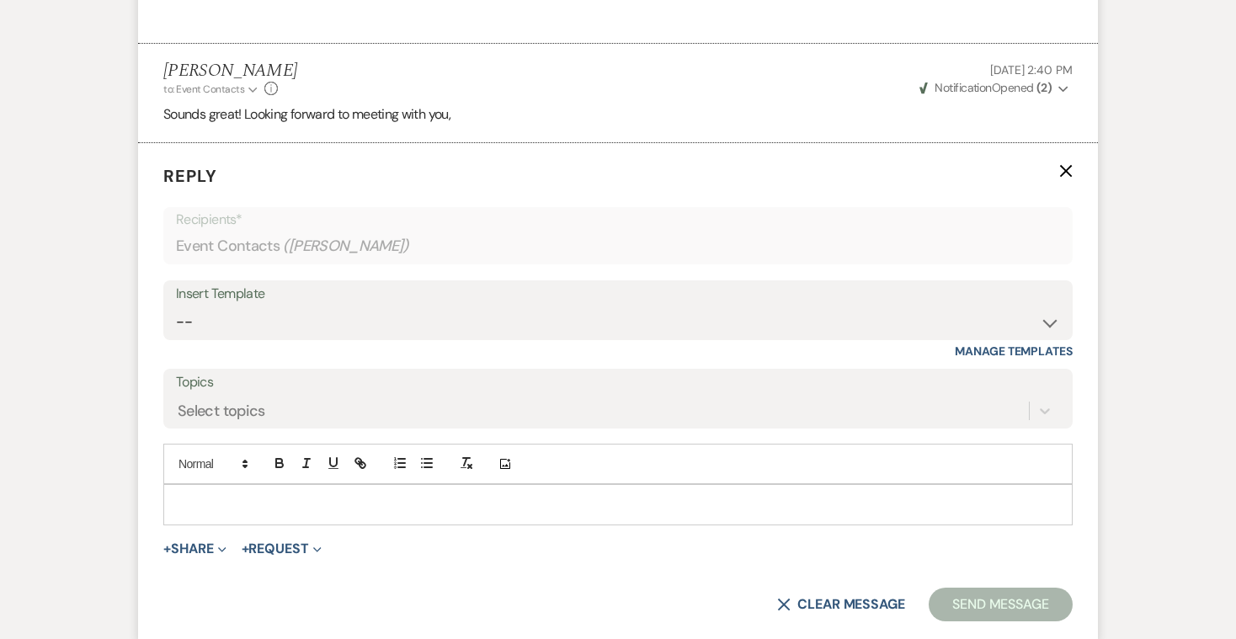
click at [216, 495] on p at bounding box center [618, 504] width 882 height 19
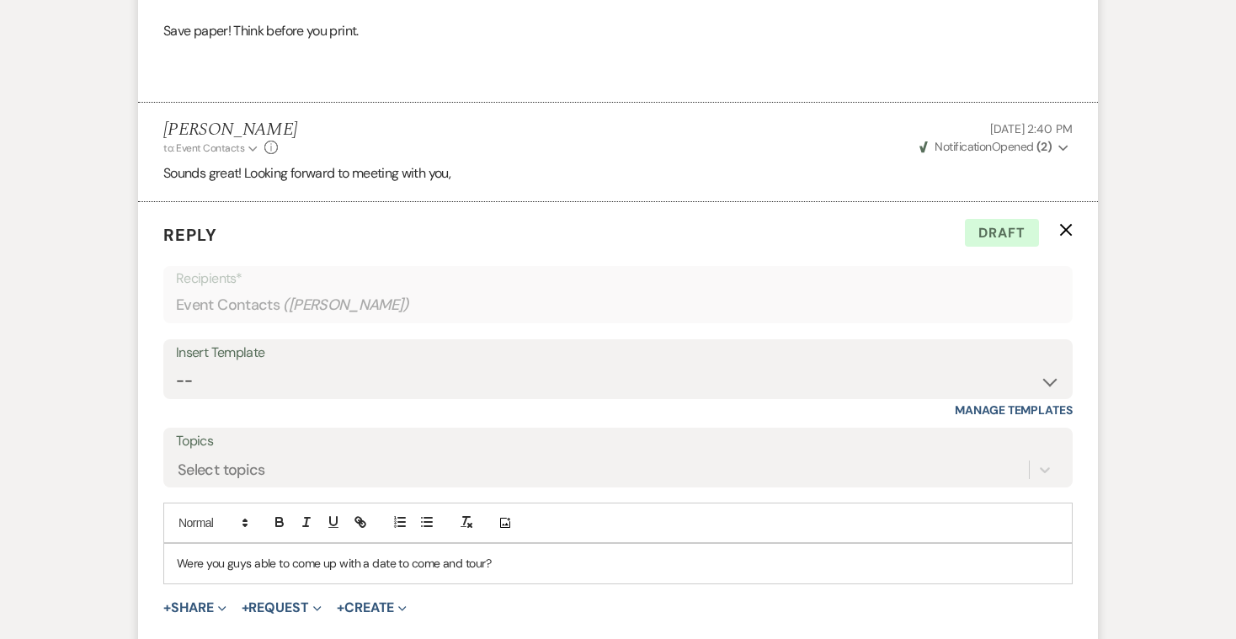
scroll to position [3539, 0]
click at [498, 554] on p "Were you guys able to come up with a date to come and tour? spring is always a …" at bounding box center [618, 563] width 882 height 19
click at [674, 554] on p "Were you guys able to come up with a date to come and tour? Spring is always a …" at bounding box center [618, 563] width 882 height 19
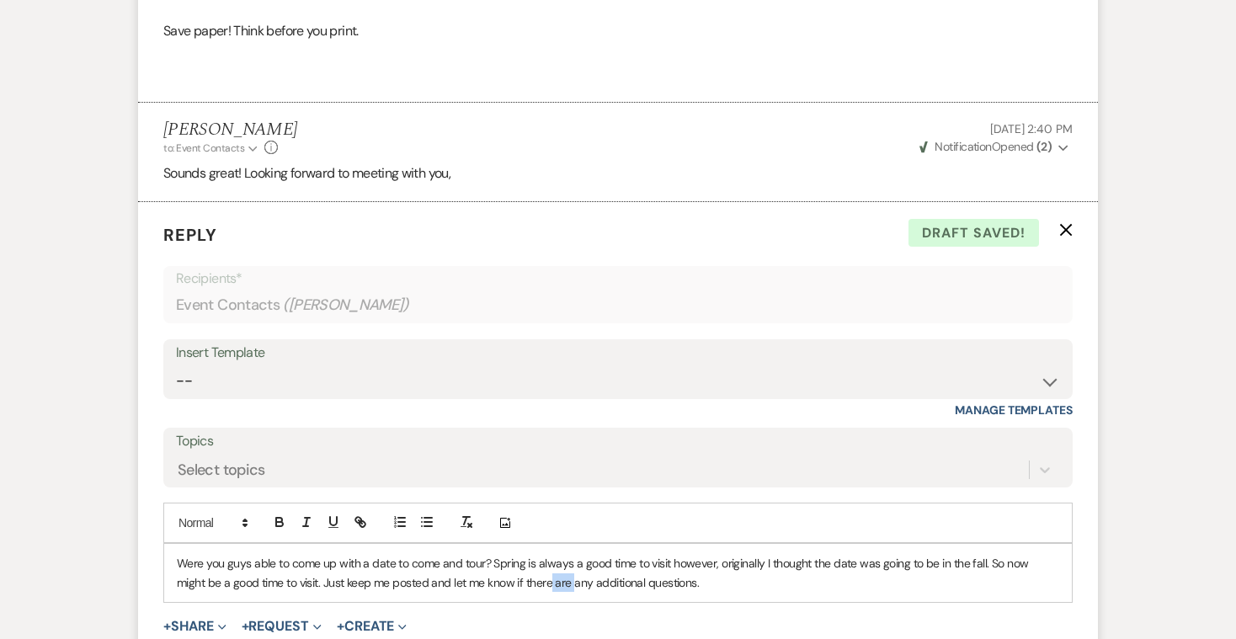
drag, startPoint x: 544, startPoint y: 506, endPoint x: 521, endPoint y: 507, distance: 22.8
click at [521, 554] on p "Were you guys able to come up with a date to come and tour? Spring is always a …" at bounding box center [618, 573] width 882 height 38
click at [532, 554] on p "Were you guys able to come up with a date to come and tour? Spring is always a …" at bounding box center [618, 573] width 882 height 38
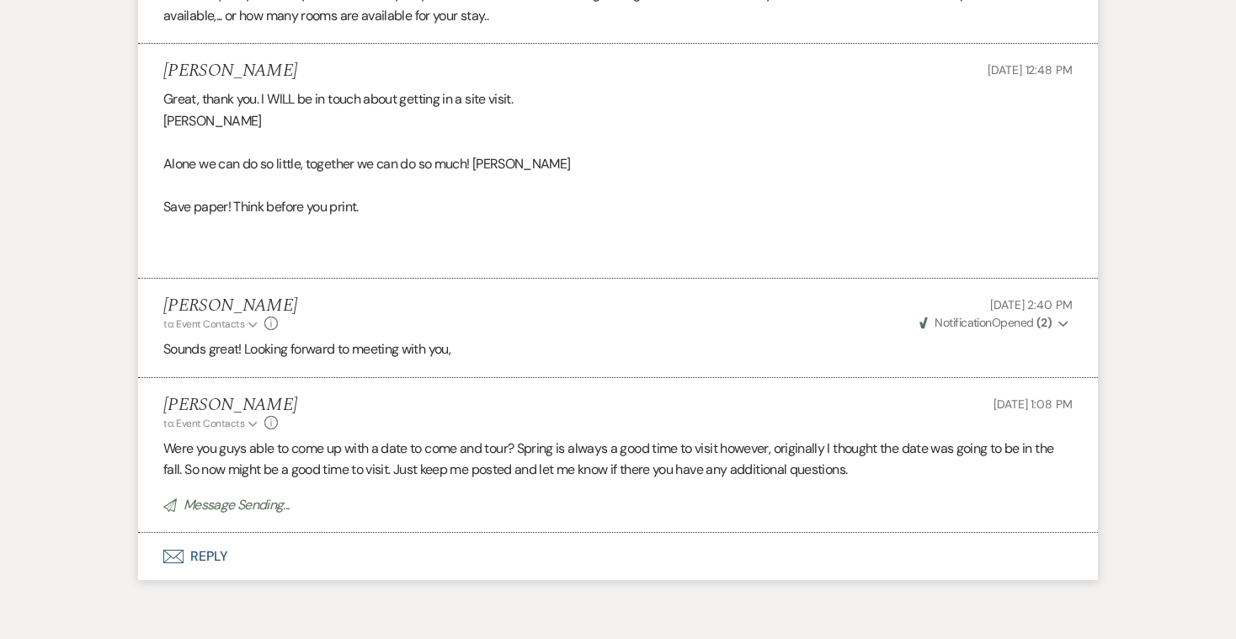
scroll to position [3329, 0]
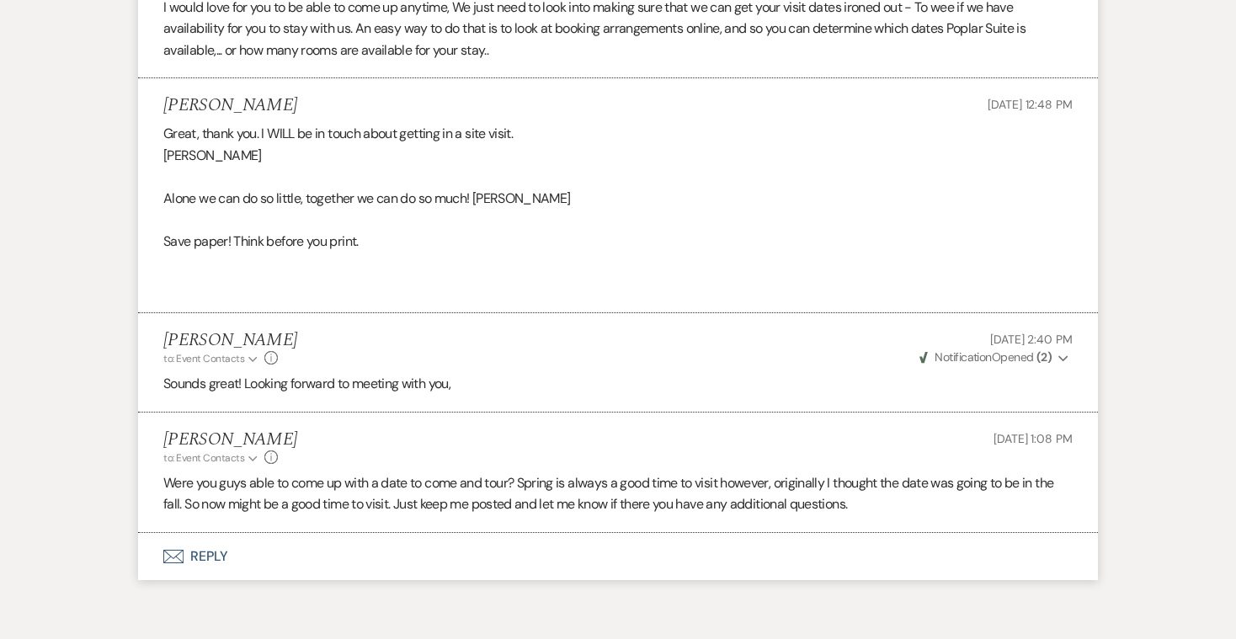
click at [198, 533] on button "Envelope Reply" at bounding box center [618, 556] width 960 height 47
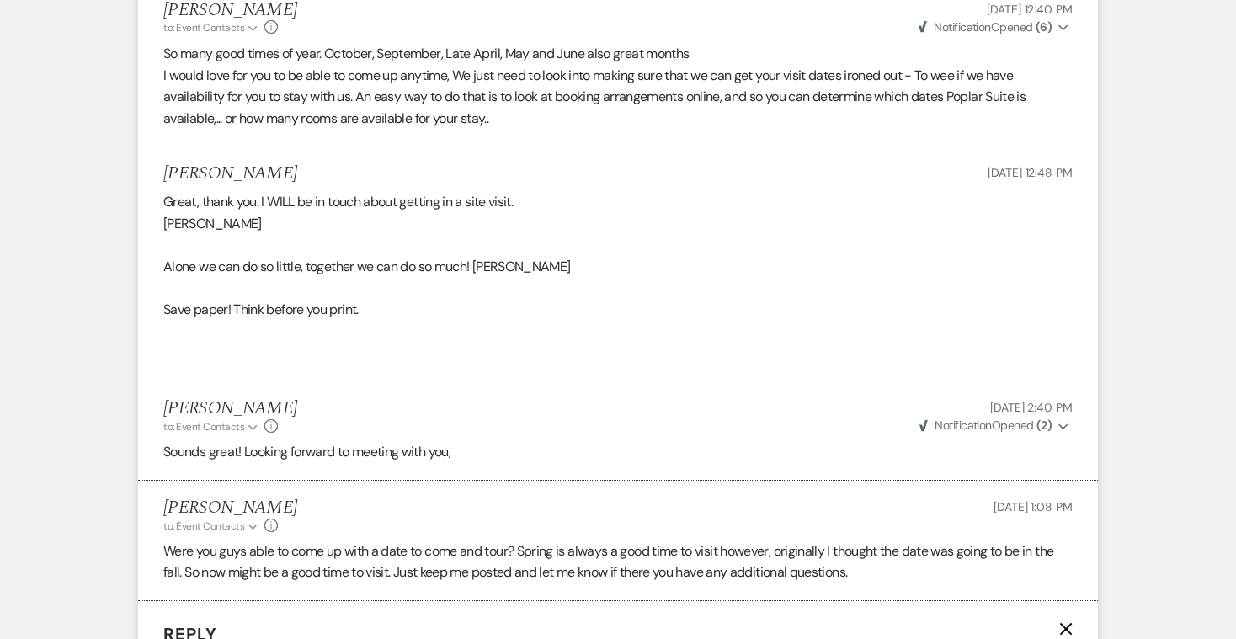
scroll to position [3264, 0]
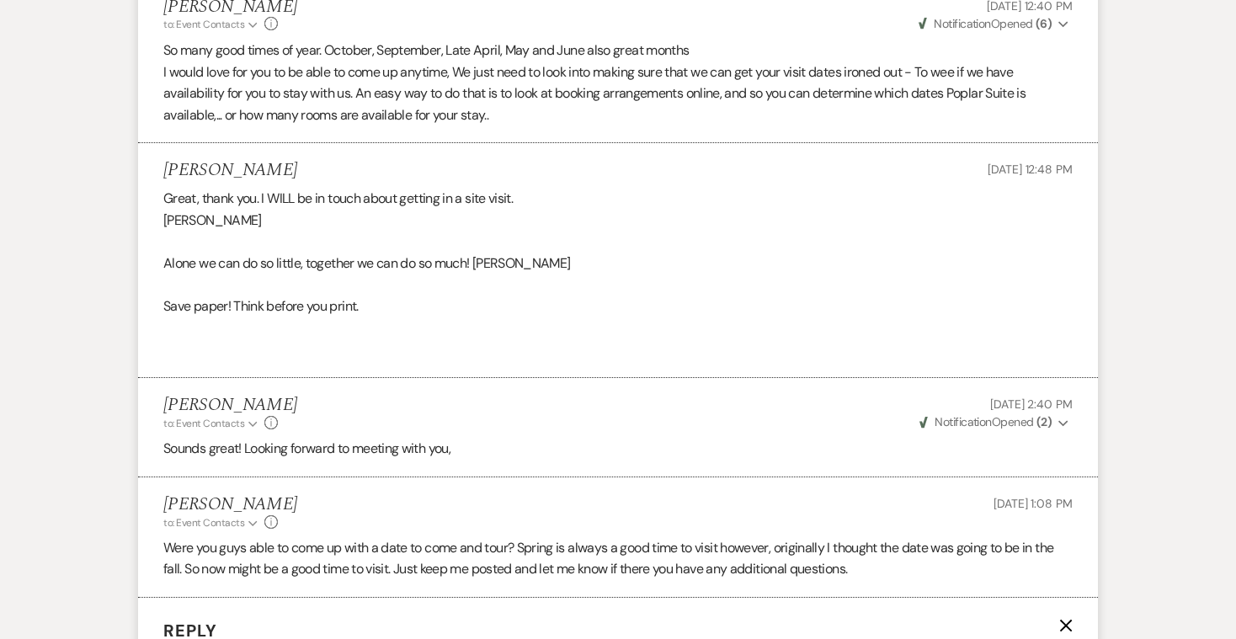
click at [1066, 619] on icon "X" at bounding box center [1065, 625] width 13 height 13
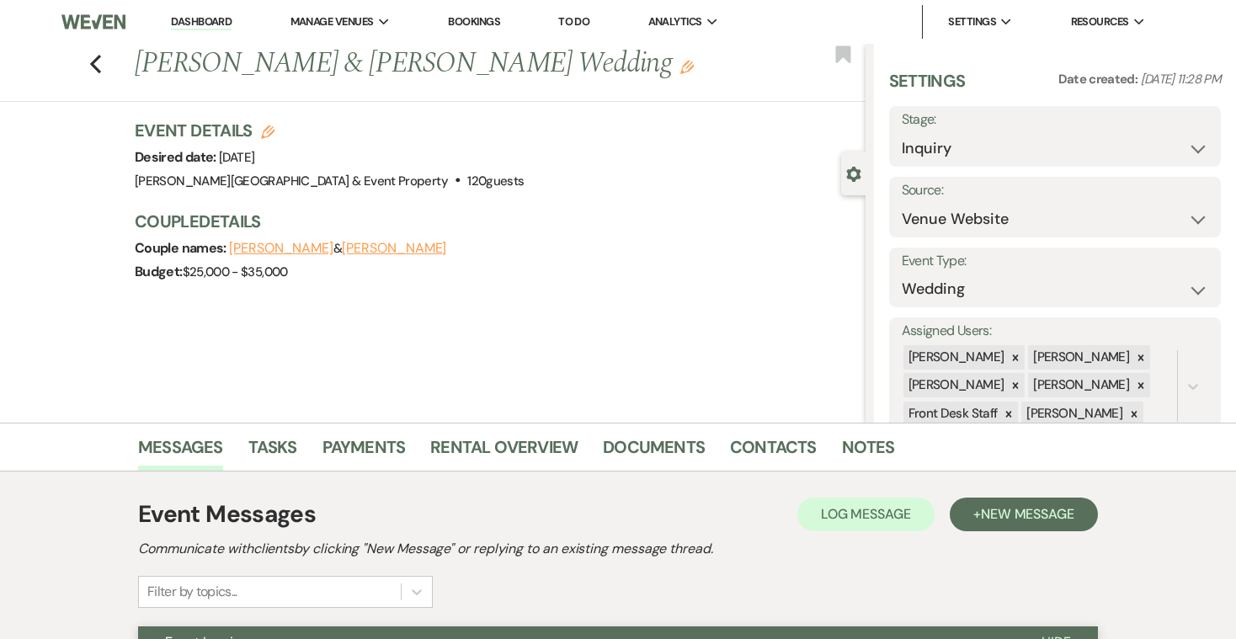
scroll to position [0, 0]
click at [96, 66] on icon "Previous" at bounding box center [95, 64] width 13 height 20
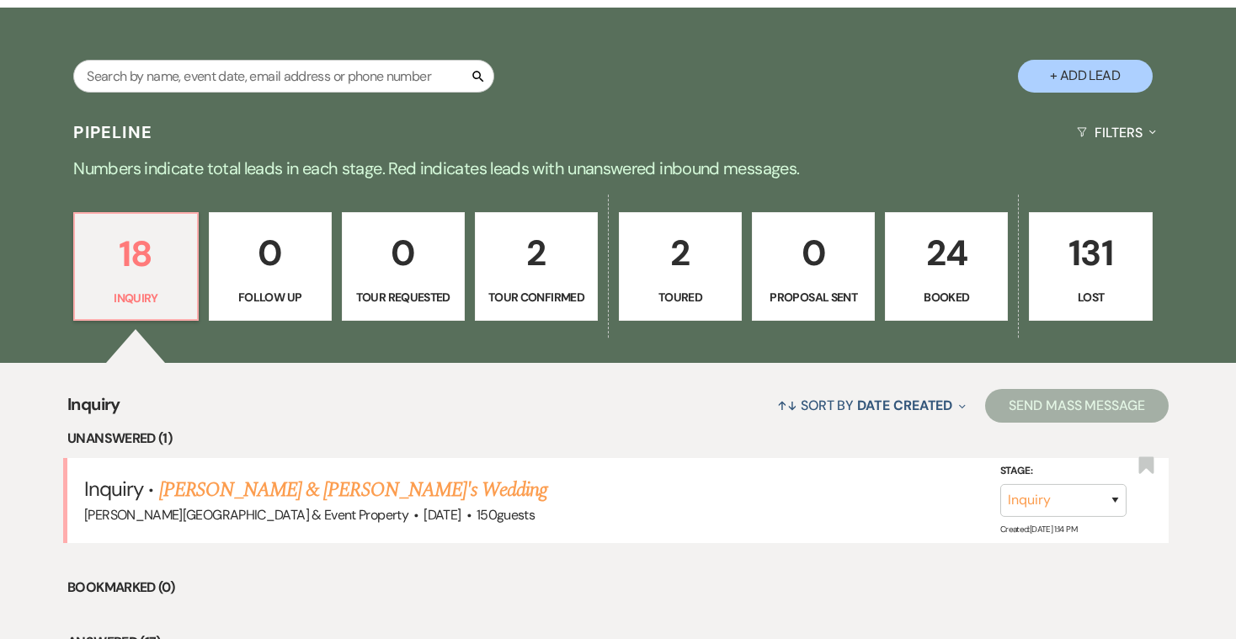
scroll to position [303, 0]
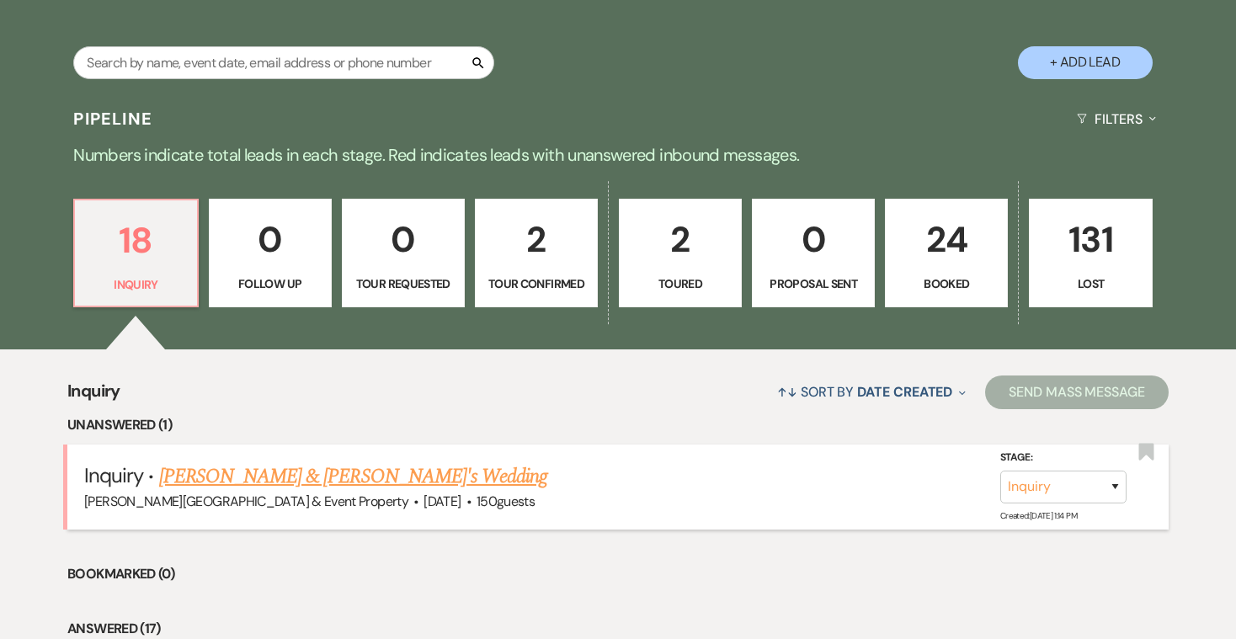
click at [278, 470] on link "[PERSON_NAME] & [PERSON_NAME]'s Wedding" at bounding box center [353, 476] width 389 height 30
select select "5"
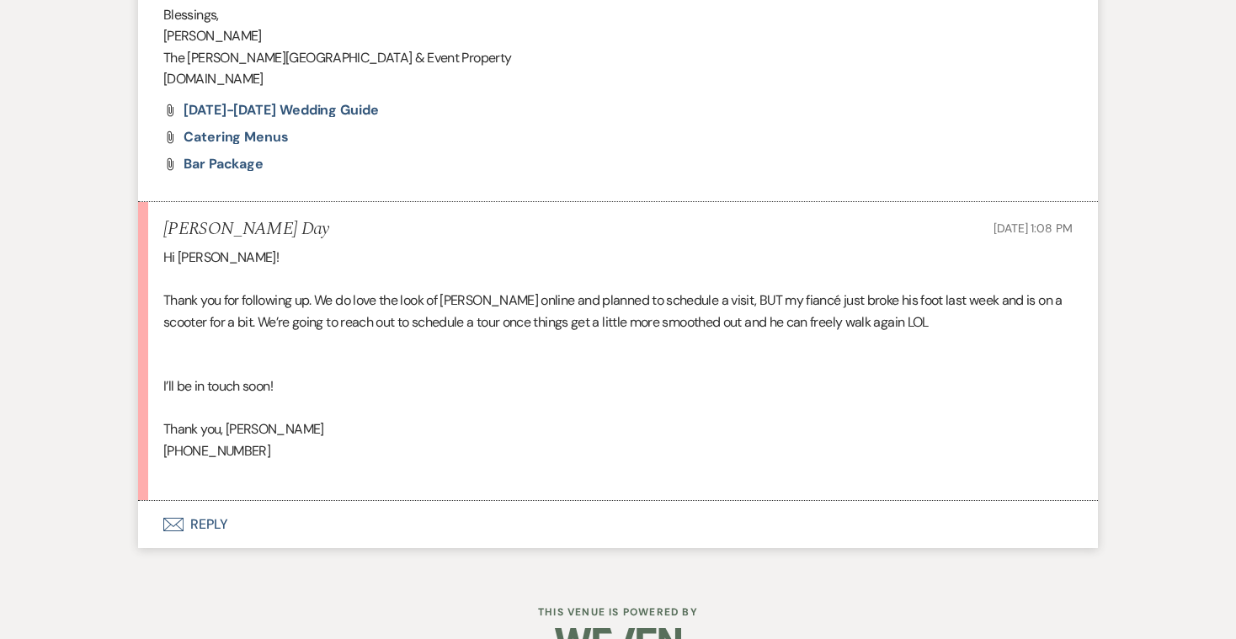
scroll to position [2608, 0]
click at [207, 502] on button "Envelope Reply" at bounding box center [618, 525] width 960 height 47
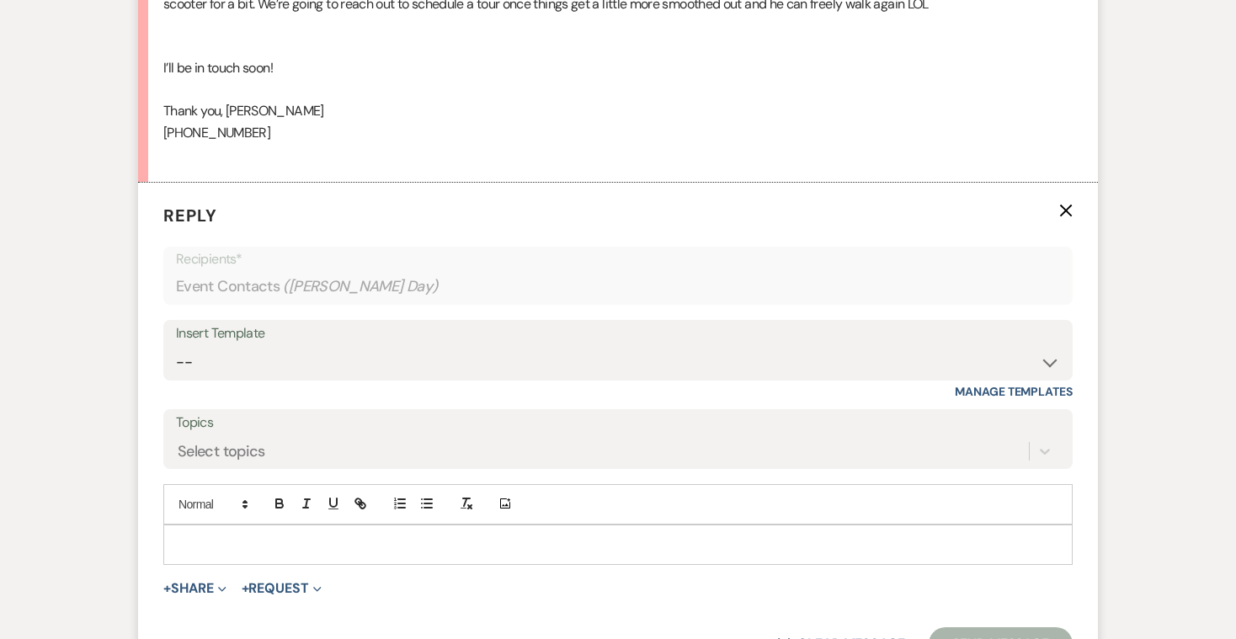
scroll to position [2996, 0]
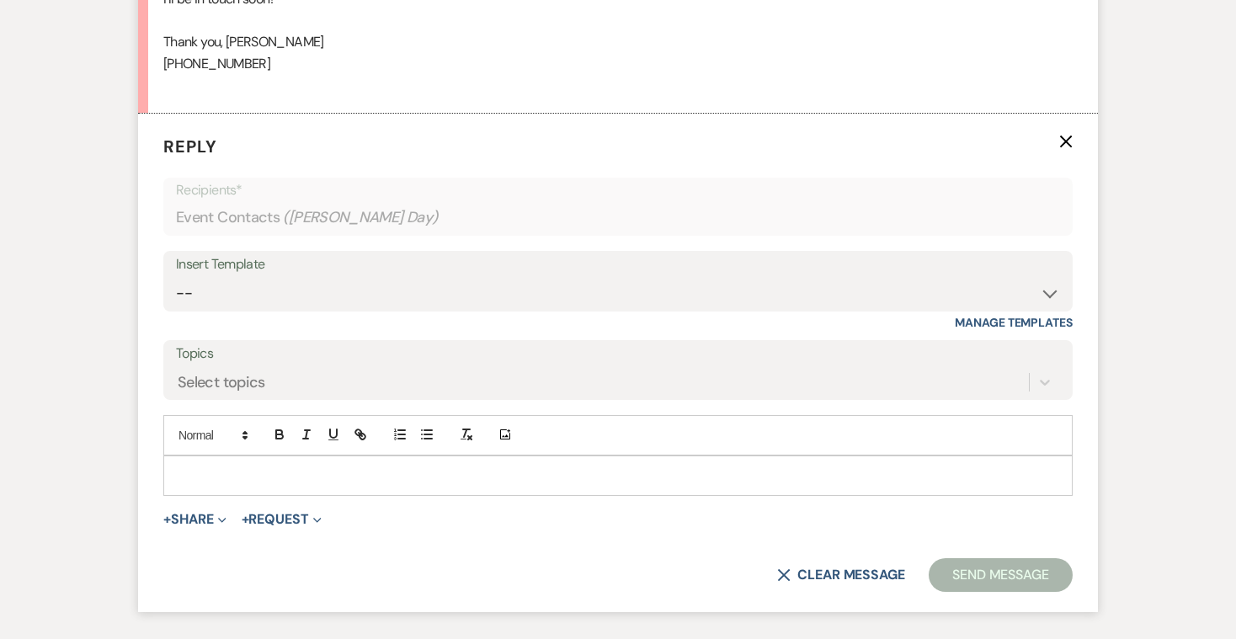
click at [232, 466] on p at bounding box center [618, 475] width 882 height 19
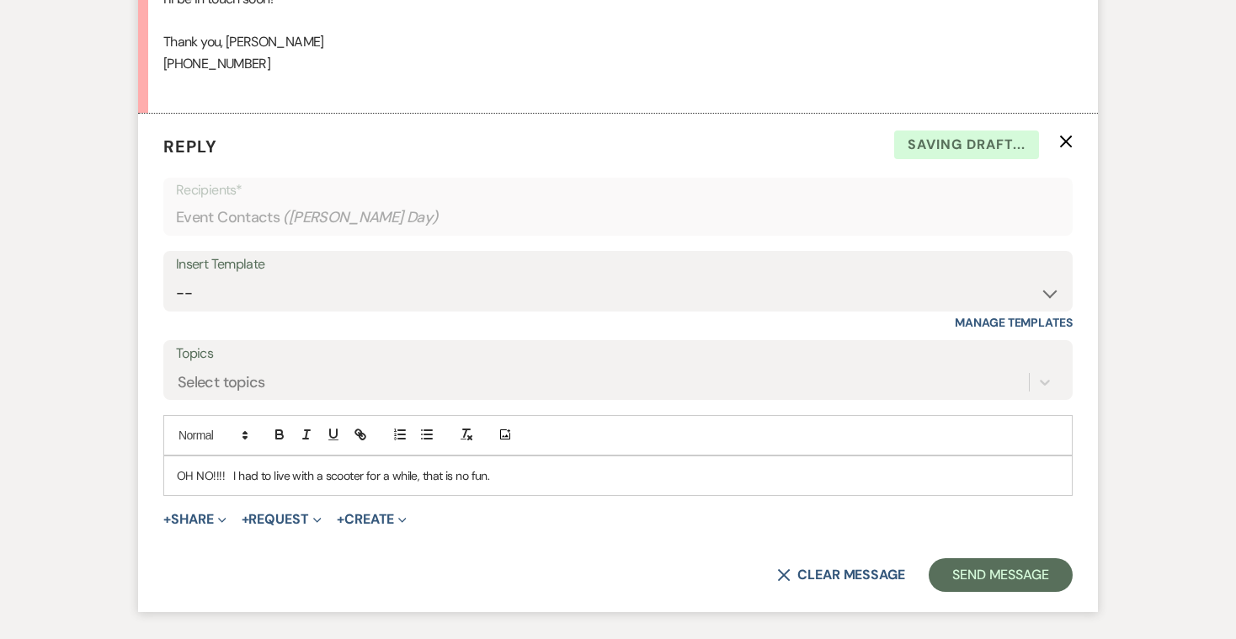
click at [500, 466] on p "OH NO!!!! I had to live with a scooter for a while, that is no fun." at bounding box center [618, 475] width 882 height 19
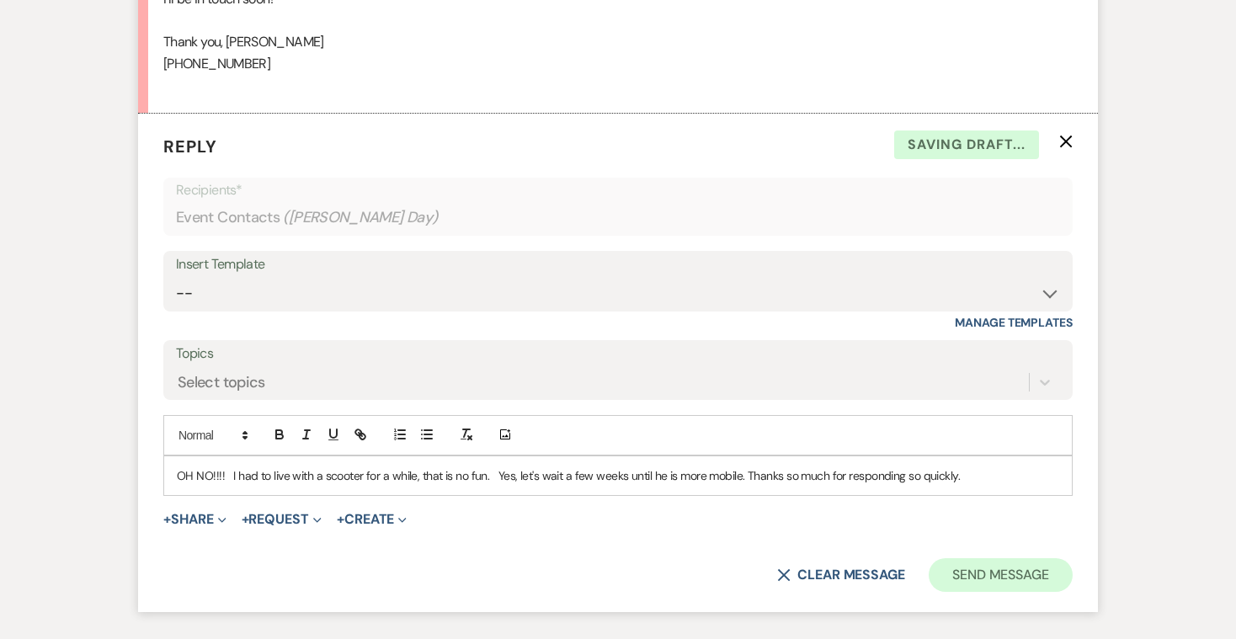
click at [972, 558] on button "Send Message" at bounding box center [1001, 575] width 144 height 34
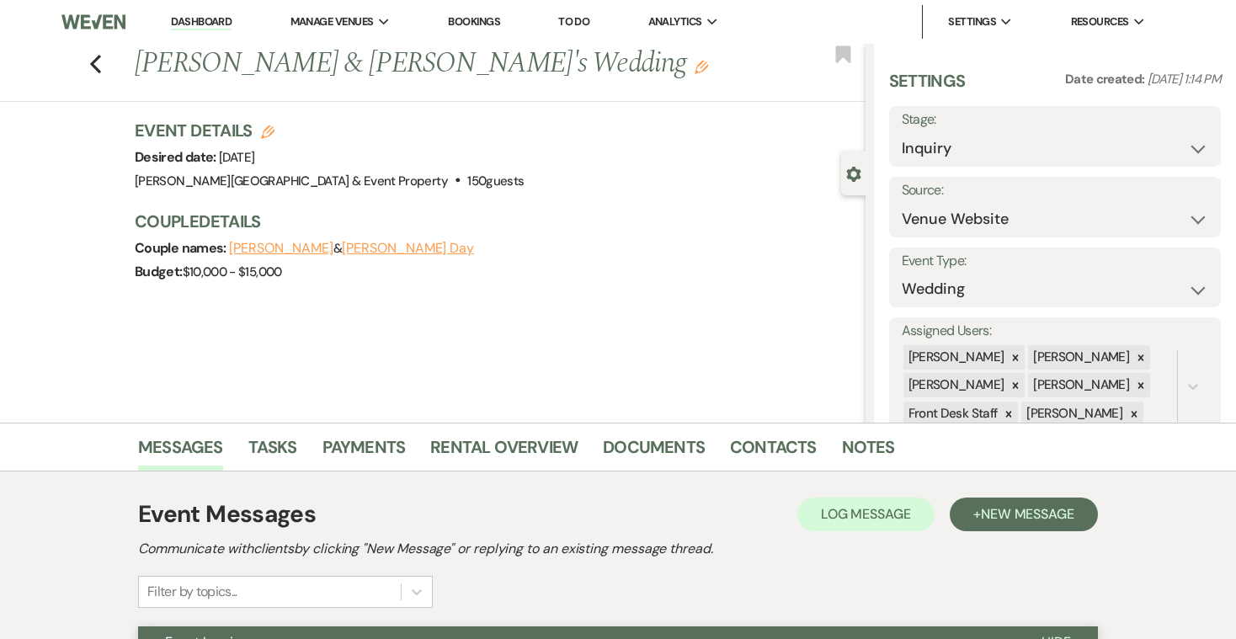
scroll to position [0, 0]
click at [99, 60] on icon "Previous" at bounding box center [95, 64] width 13 height 20
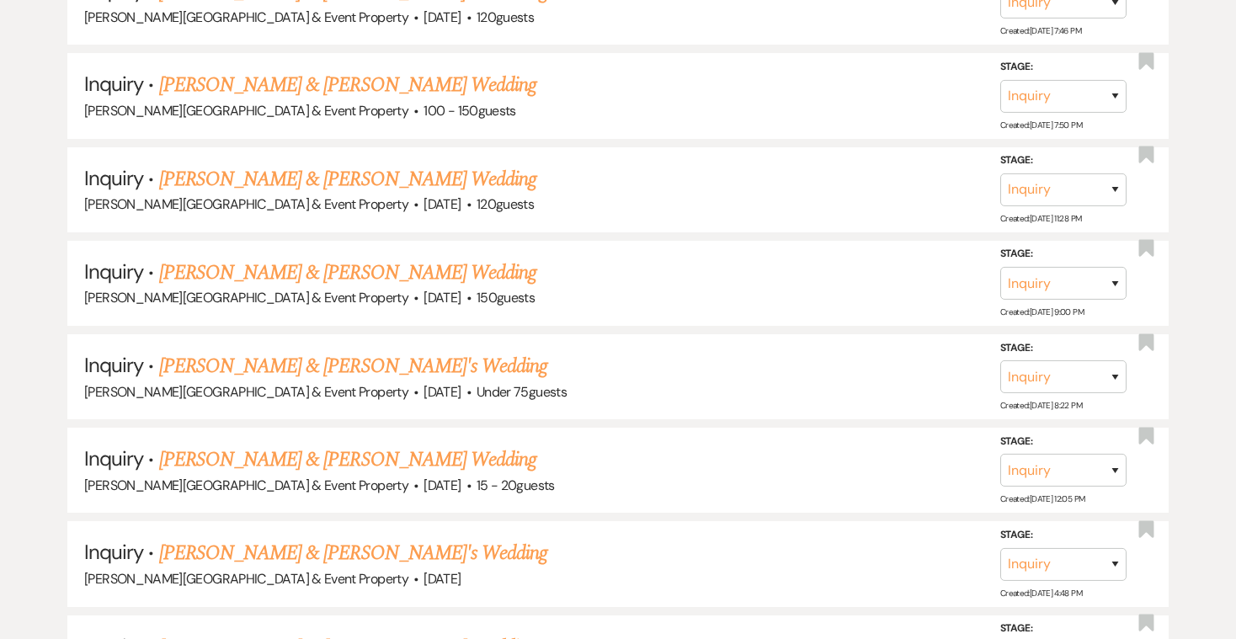
scroll to position [1085, 0]
click at [433, 261] on link "[PERSON_NAME] & [PERSON_NAME] Wedding" at bounding box center [347, 272] width 377 height 30
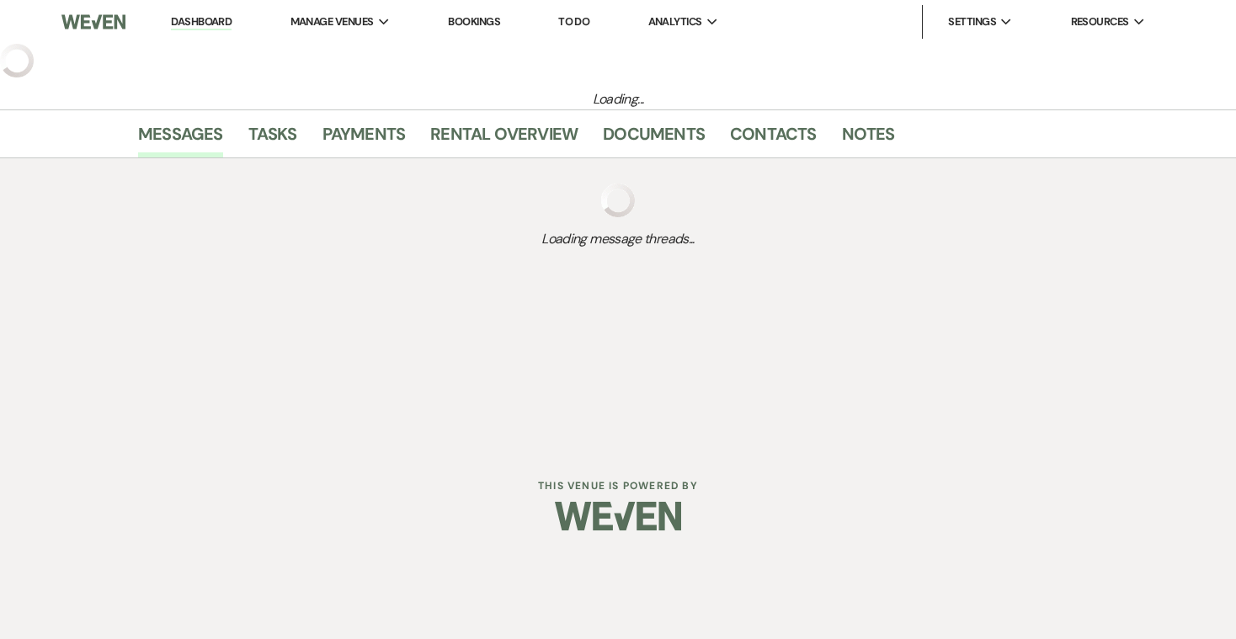
select select "5"
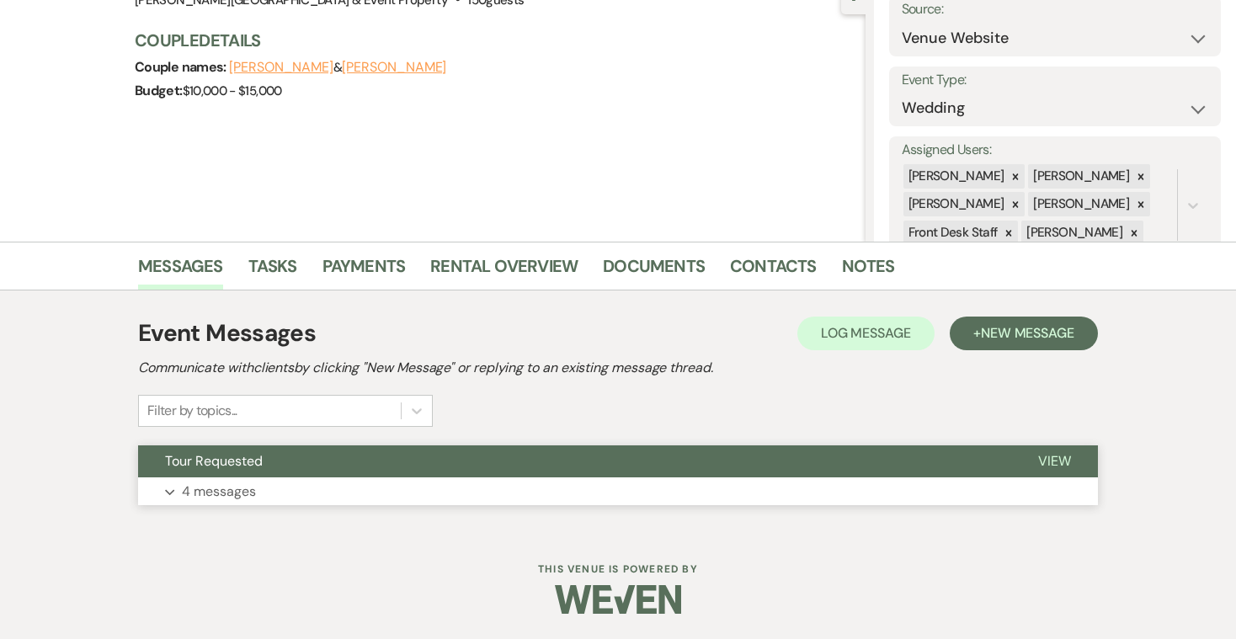
scroll to position [180, 0]
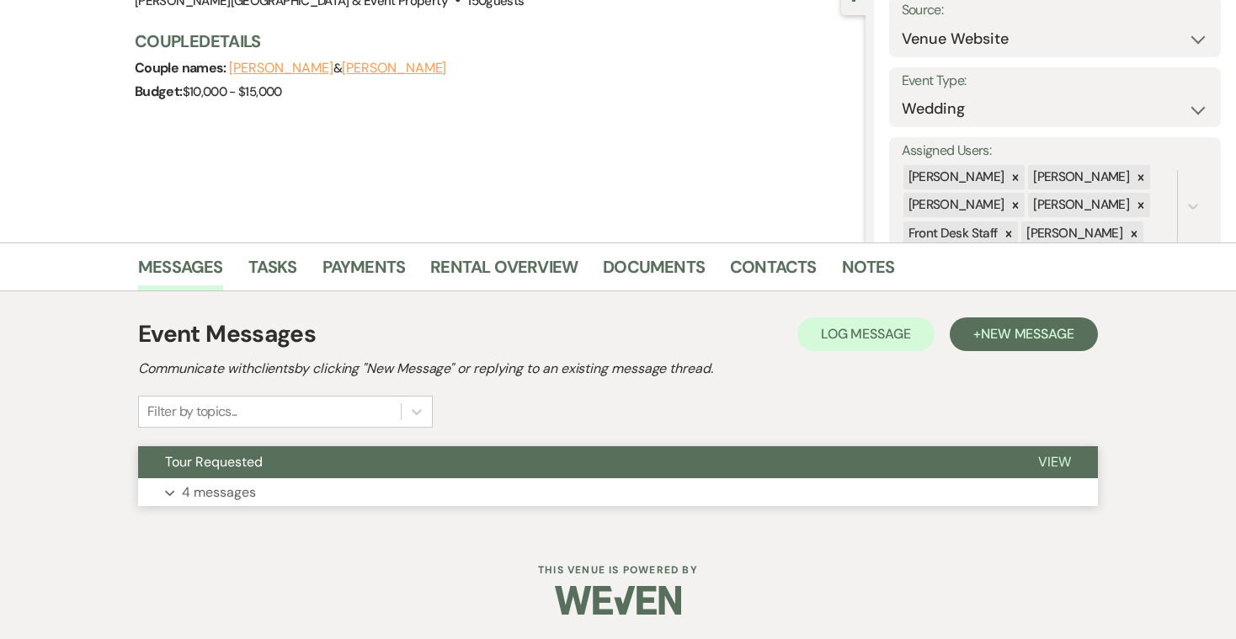
click at [212, 494] on p "4 messages" at bounding box center [219, 493] width 74 height 22
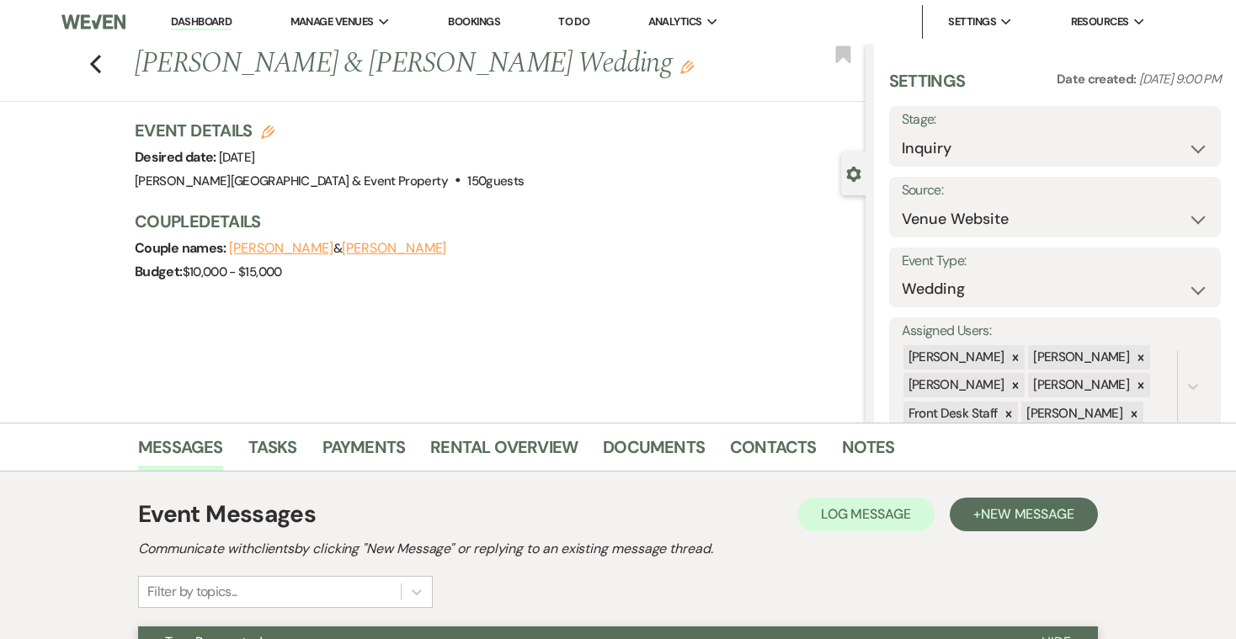
scroll to position [0, 0]
click at [480, 24] on link "Bookings" at bounding box center [474, 21] width 52 height 14
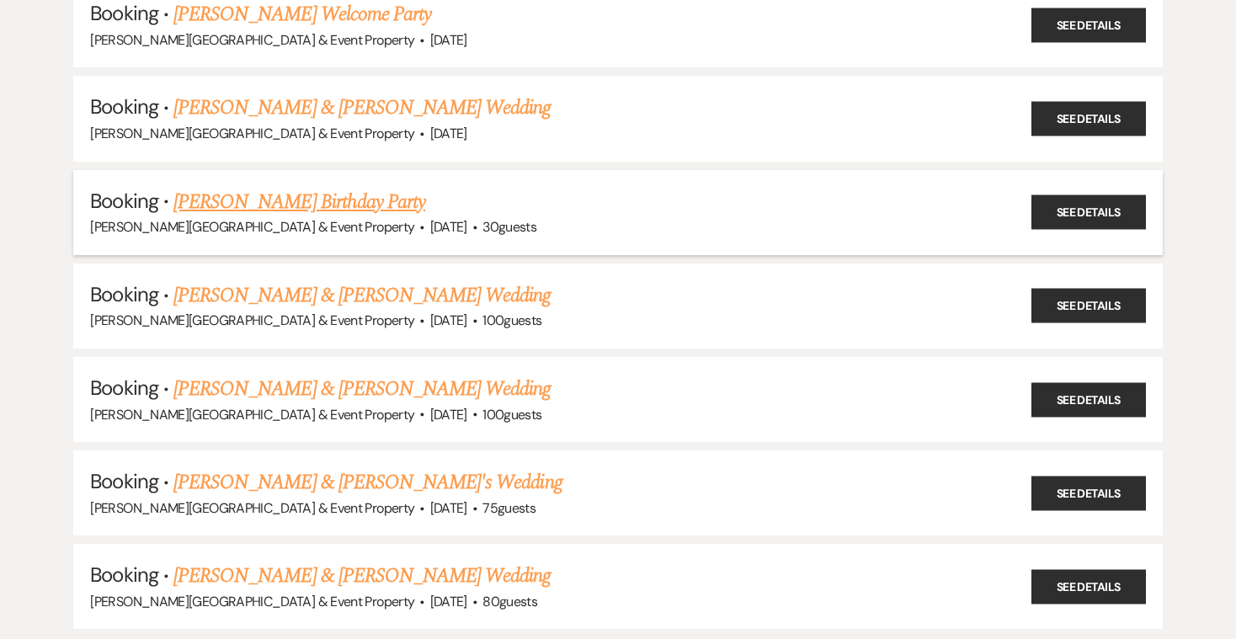
scroll to position [508, 0]
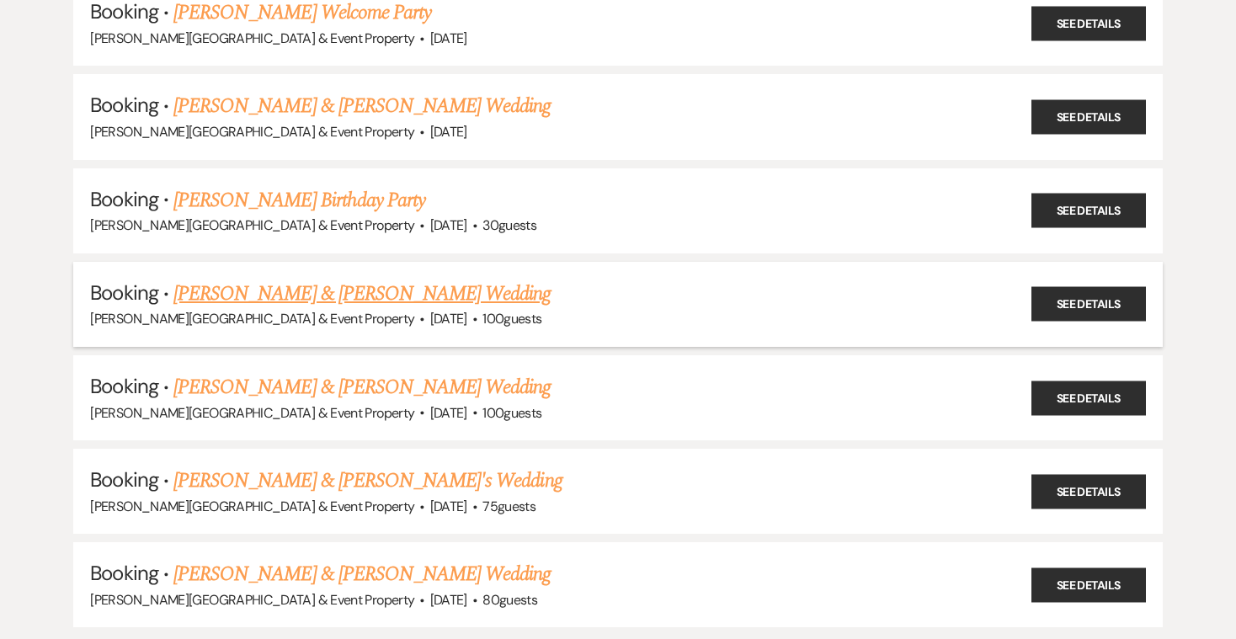
drag, startPoint x: 820, startPoint y: 224, endPoint x: 801, endPoint y: 274, distance: 53.3
click at [802, 270] on ul "Booking · [PERSON_NAME] & [PERSON_NAME] Wedding [PERSON_NAME][GEOGRAPHIC_DATA] …" at bounding box center [617, 164] width 1089 height 928
click at [863, 281] on h5 "Booking · [PERSON_NAME] & [PERSON_NAME] Wedding" at bounding box center [617, 294] width 1055 height 30
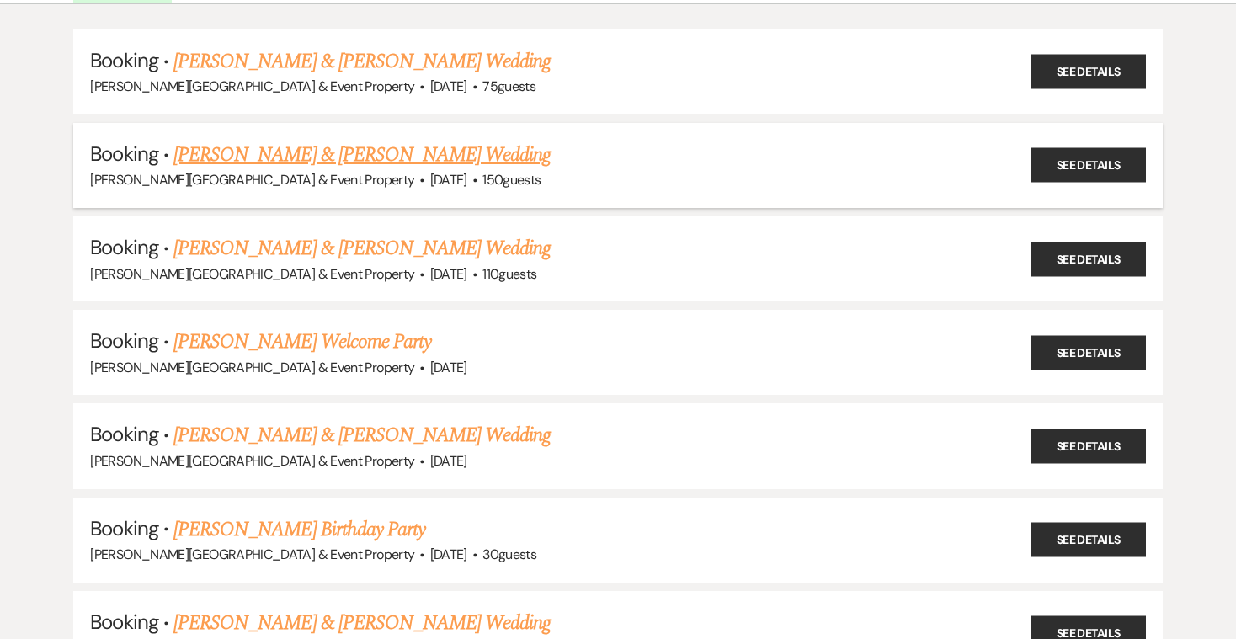
scroll to position [192, 0]
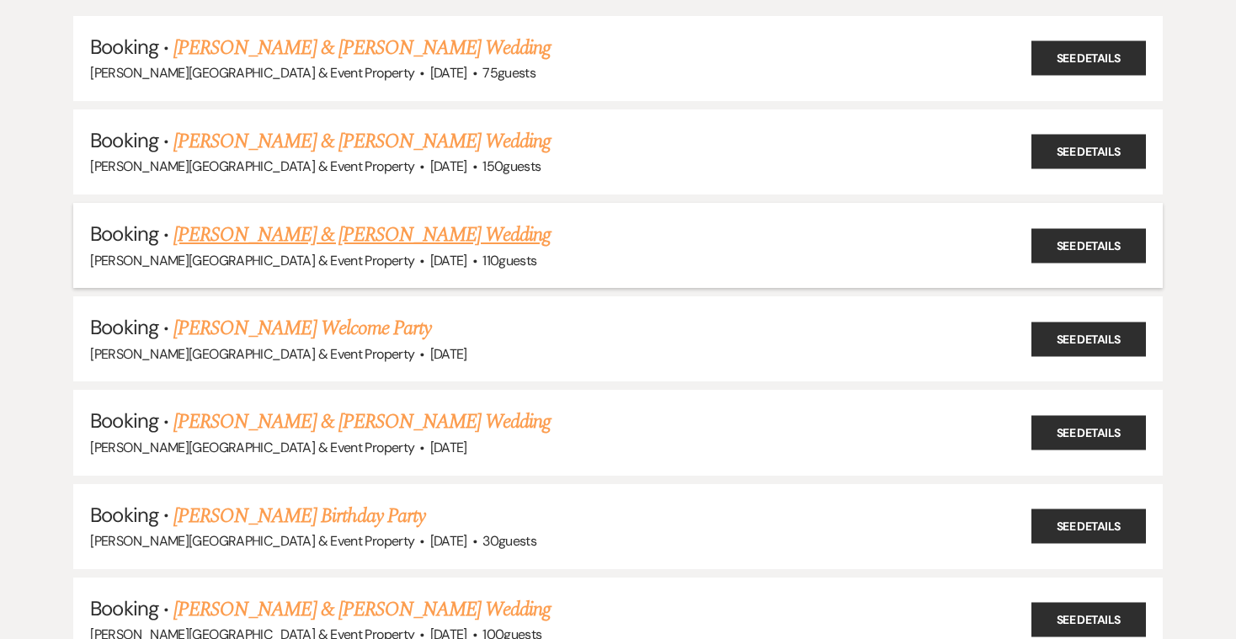
click at [435, 250] on div "[PERSON_NAME][GEOGRAPHIC_DATA] & Event Property · [DATE] · 110 guests" at bounding box center [617, 261] width 1055 height 22
click at [435, 237] on link "[PERSON_NAME] & [PERSON_NAME] Wedding" at bounding box center [361, 235] width 377 height 30
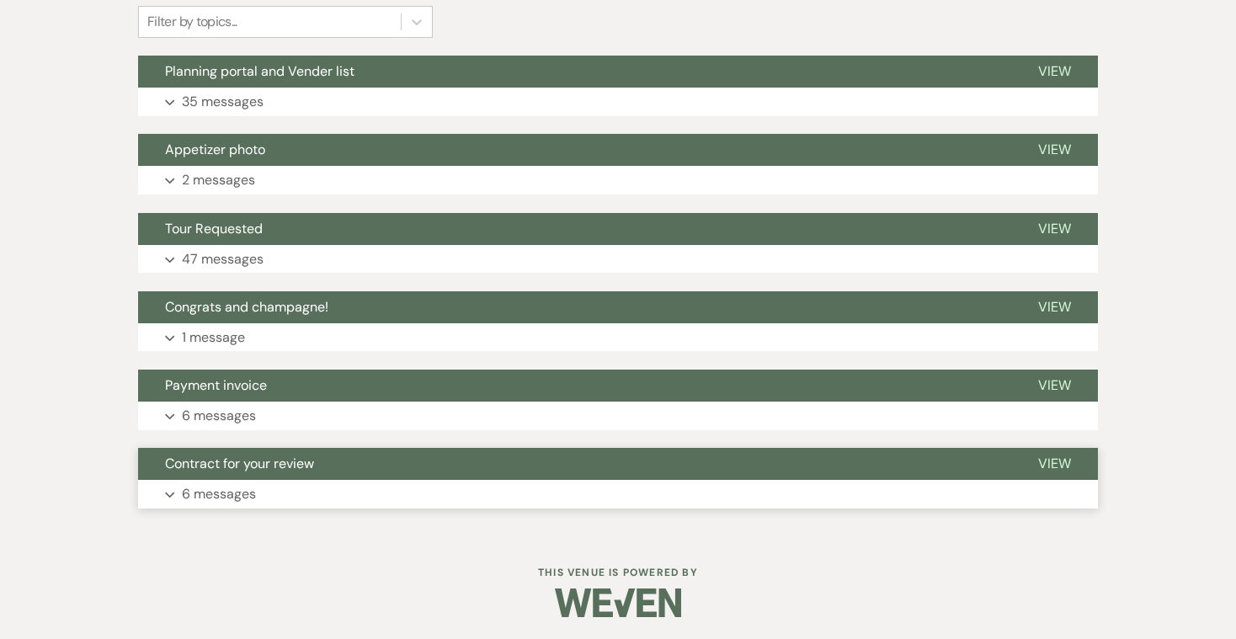
scroll to position [447, 0]
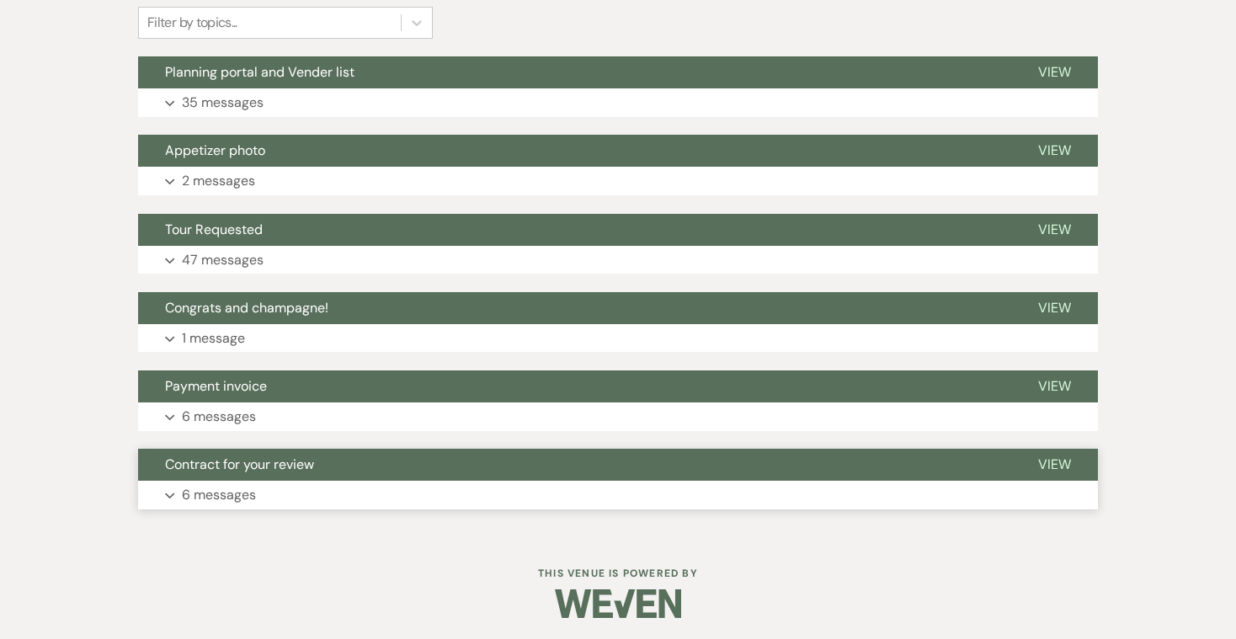
click at [212, 487] on p "6 messages" at bounding box center [219, 495] width 74 height 22
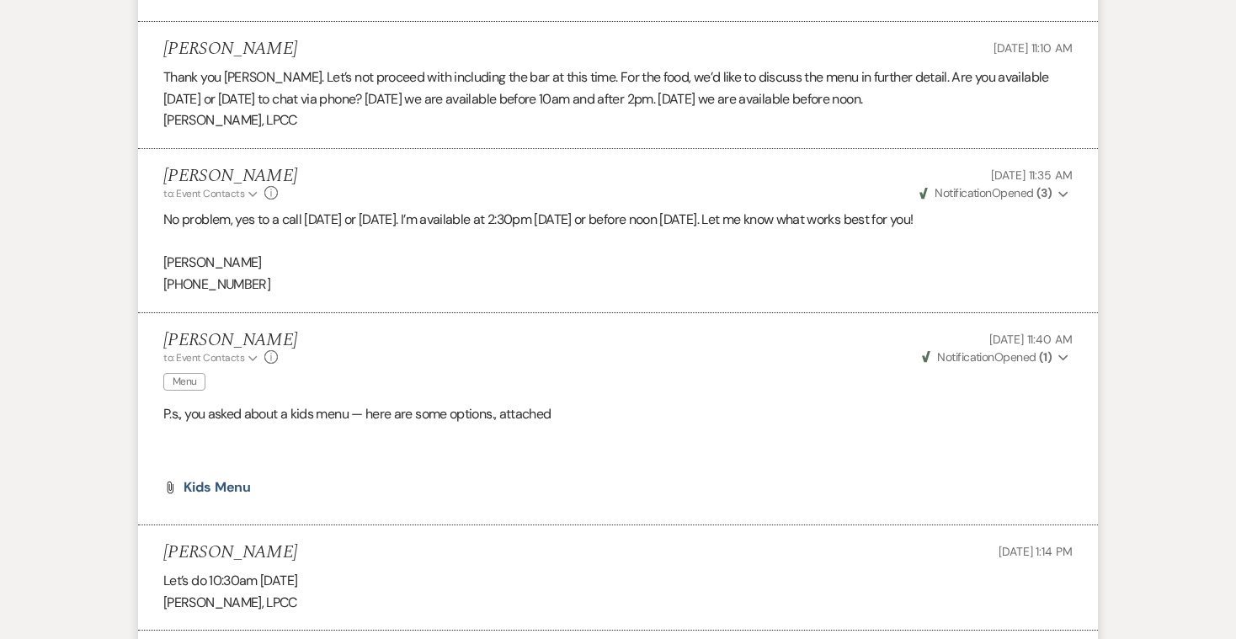
scroll to position [1260, 1]
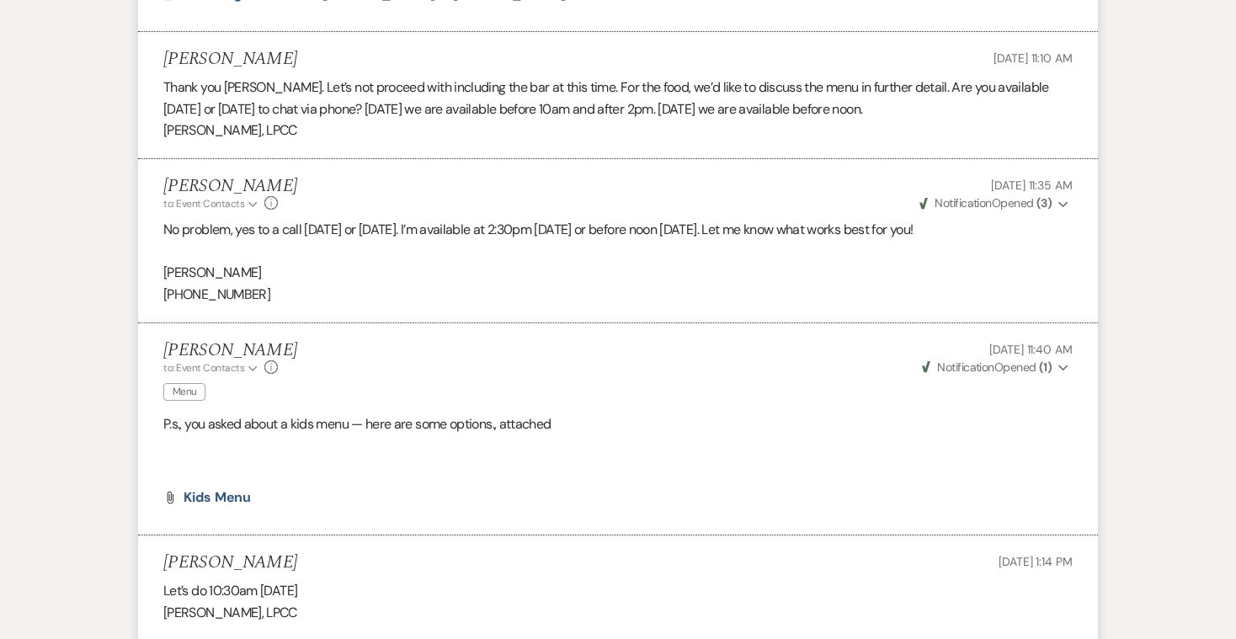
click at [397, 499] on li "[PERSON_NAME] to: Event Contacts Expand Info Menu [DATE] 11:40 AM Weven Check N…" at bounding box center [618, 429] width 960 height 213
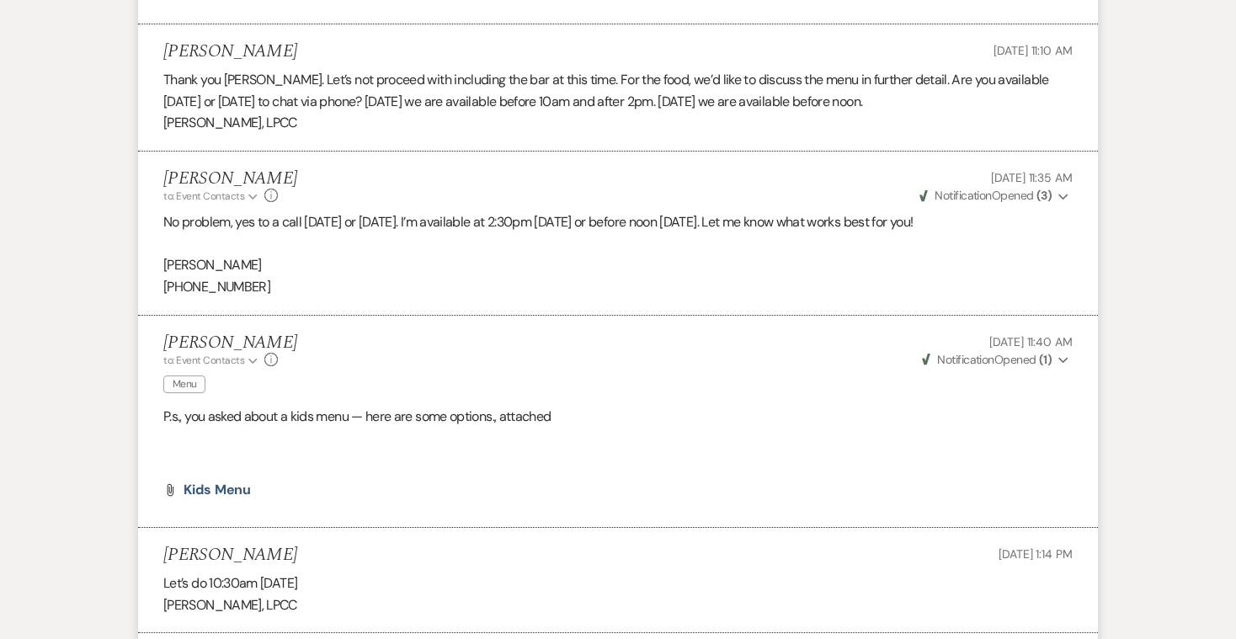
scroll to position [1267, 0]
click at [397, 499] on li "[PERSON_NAME] to: Event Contacts Expand Info Menu [DATE] 11:40 AM Weven Check N…" at bounding box center [618, 422] width 960 height 213
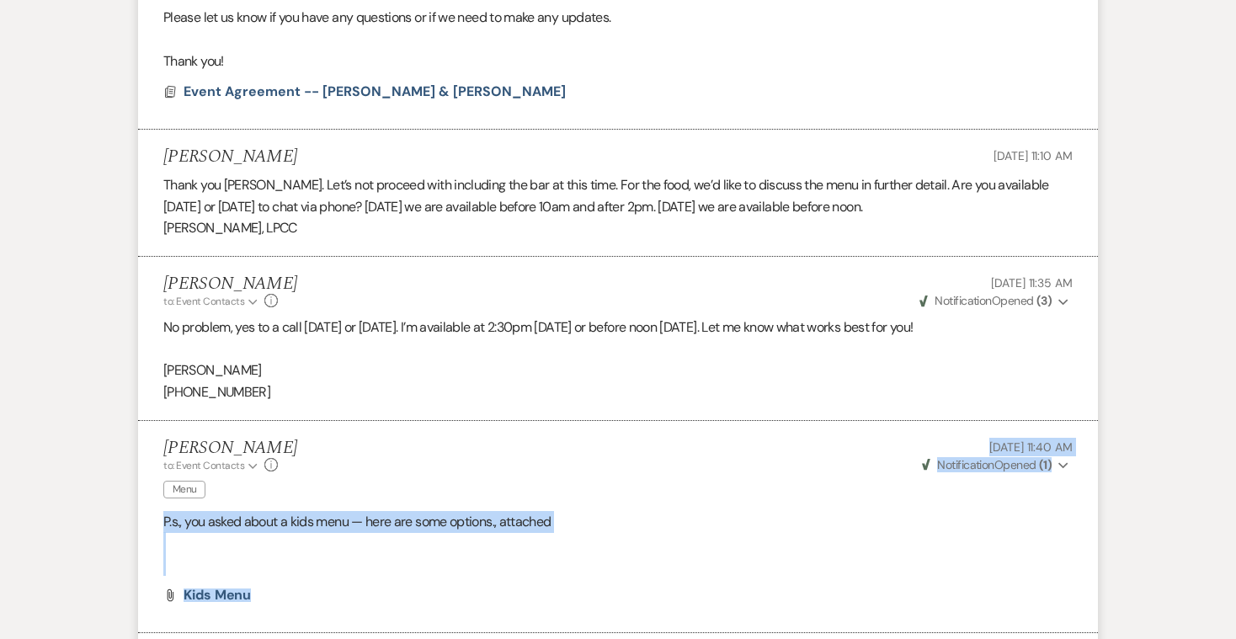
scroll to position [1089, 0]
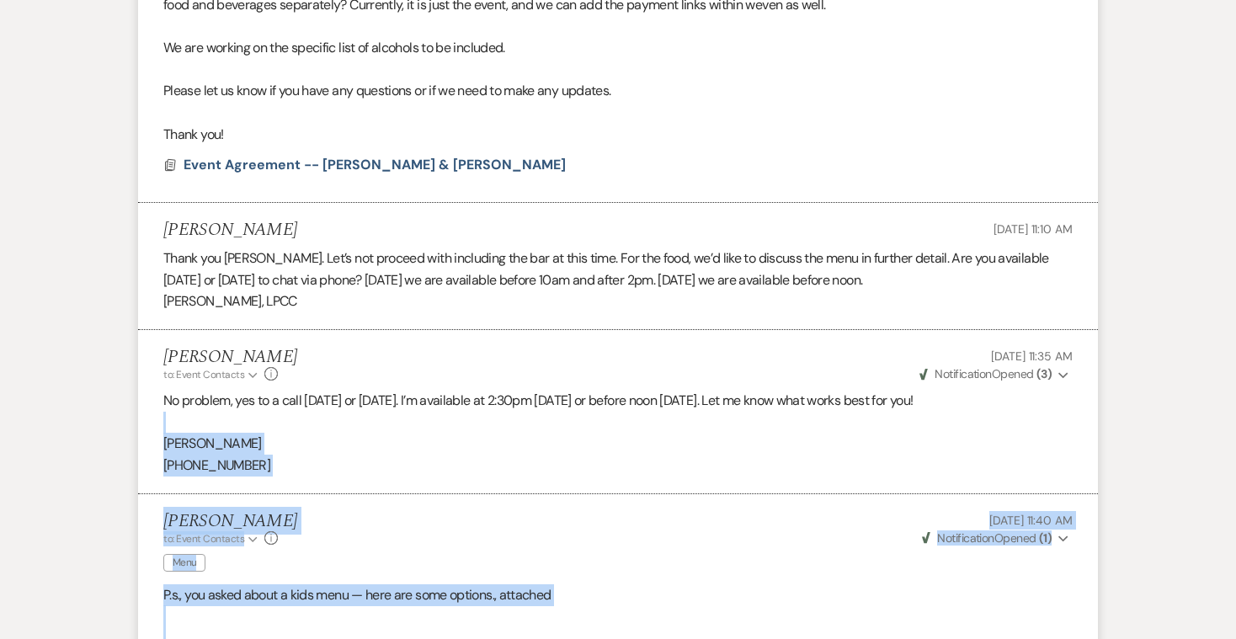
drag, startPoint x: 397, startPoint y: 499, endPoint x: 610, endPoint y: 375, distance: 246.1
click at [572, 401] on ul "[PERSON_NAME] to: Event Contacts Expand Info Rental Agreement [DATE] 8:58 PM We…" at bounding box center [618, 396] width 960 height 1115
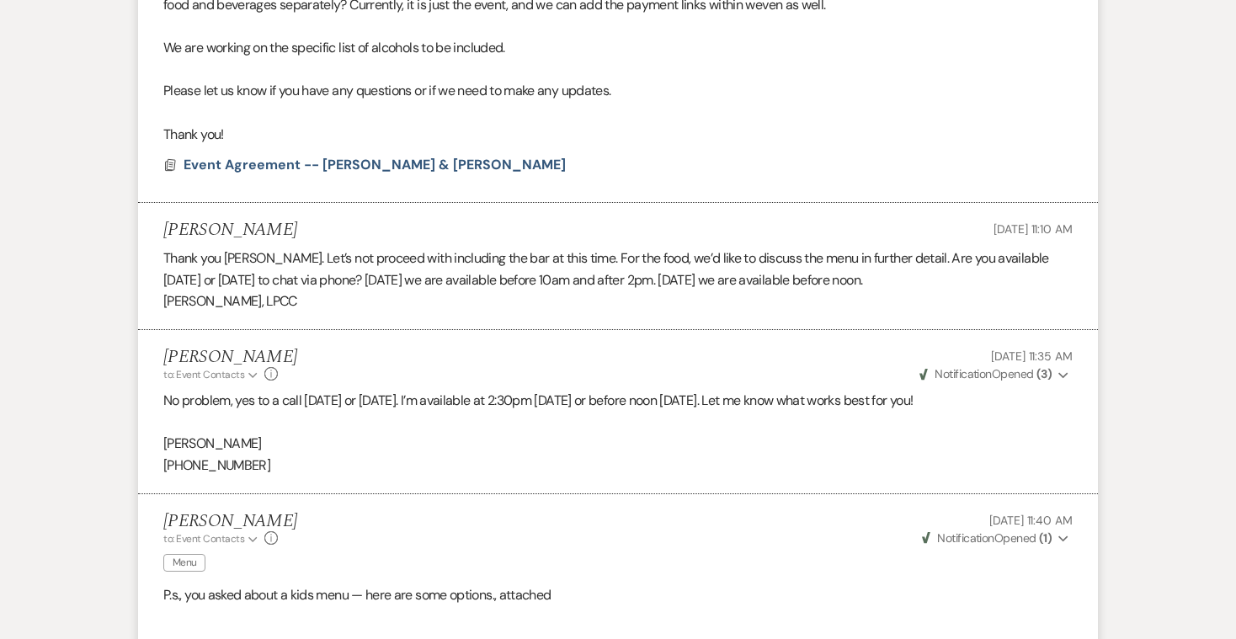
click at [778, 176] on li "[PERSON_NAME] to: Event Contacts Expand Info Rental Agreement [DATE] 8:58 PM We…" at bounding box center [618, 21] width 960 height 364
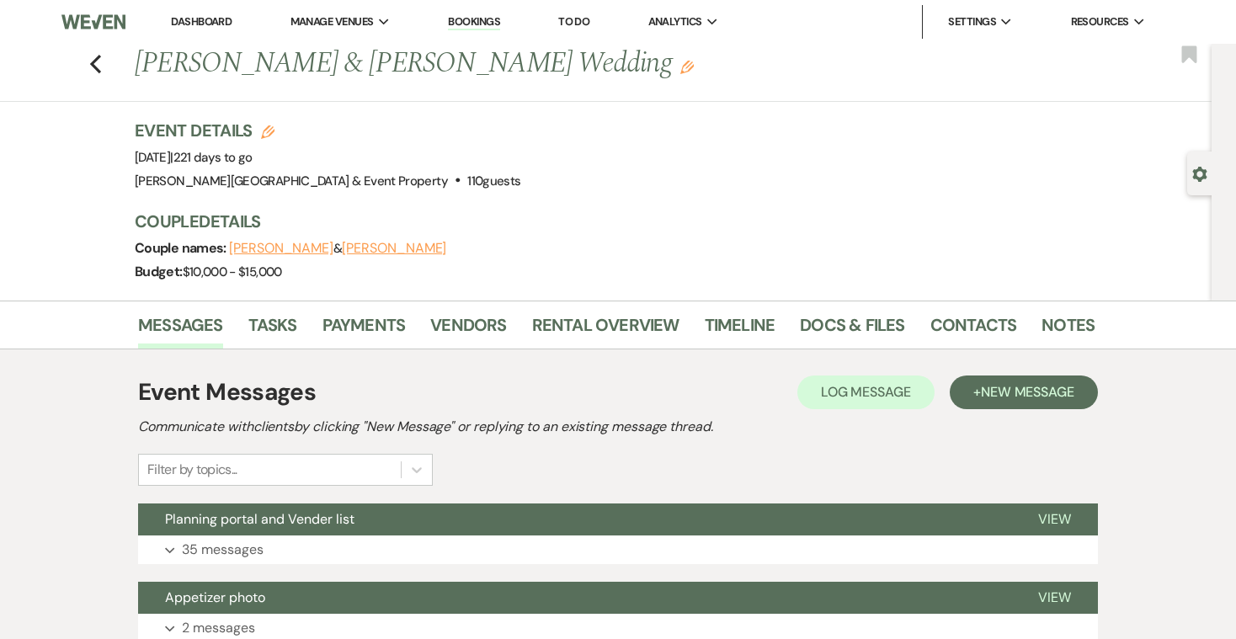
scroll to position [0, 0]
click at [97, 67] on icon "Previous" at bounding box center [95, 64] width 13 height 20
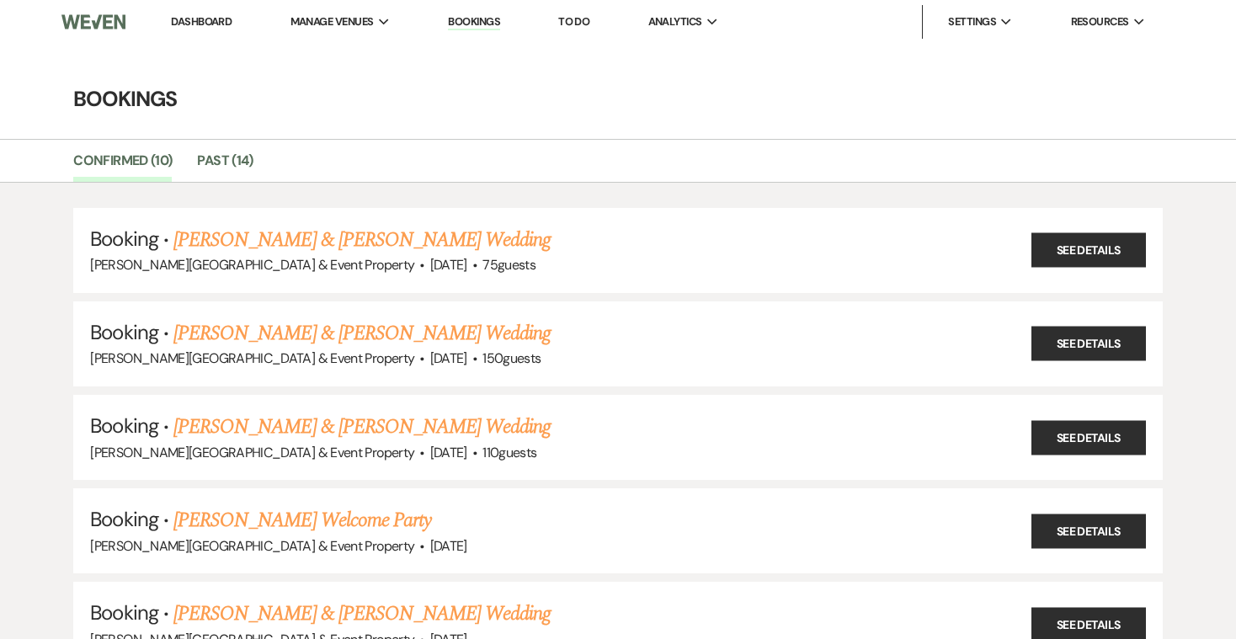
click at [205, 18] on link "Dashboard" at bounding box center [201, 21] width 61 height 14
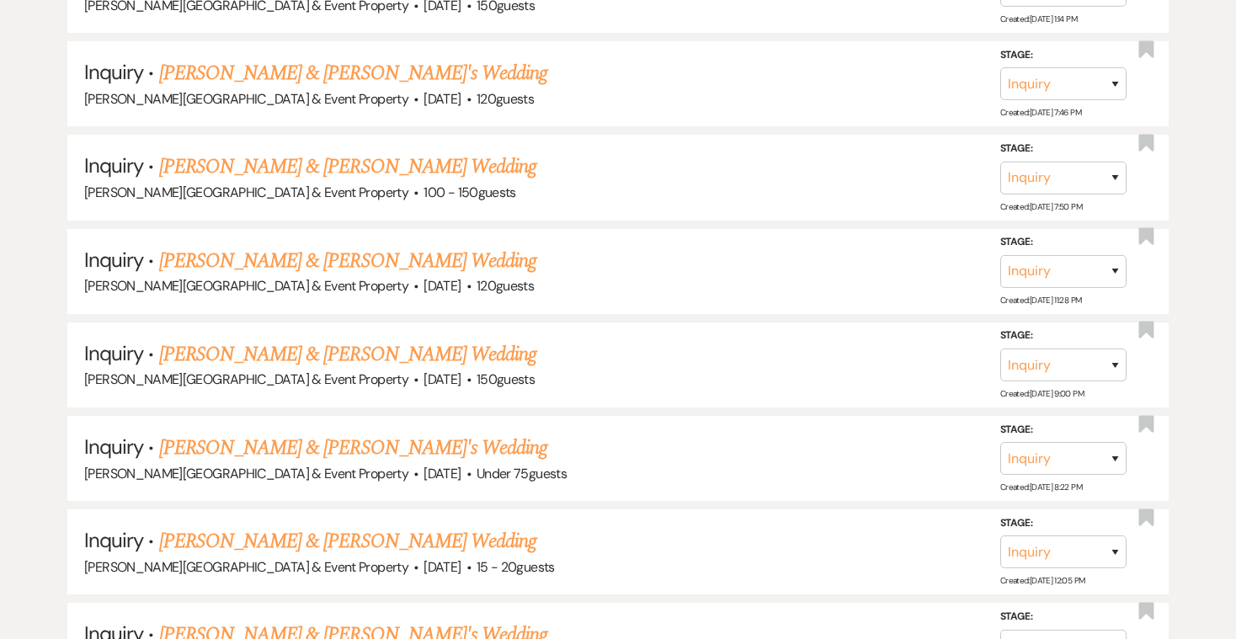
scroll to position [1021, 0]
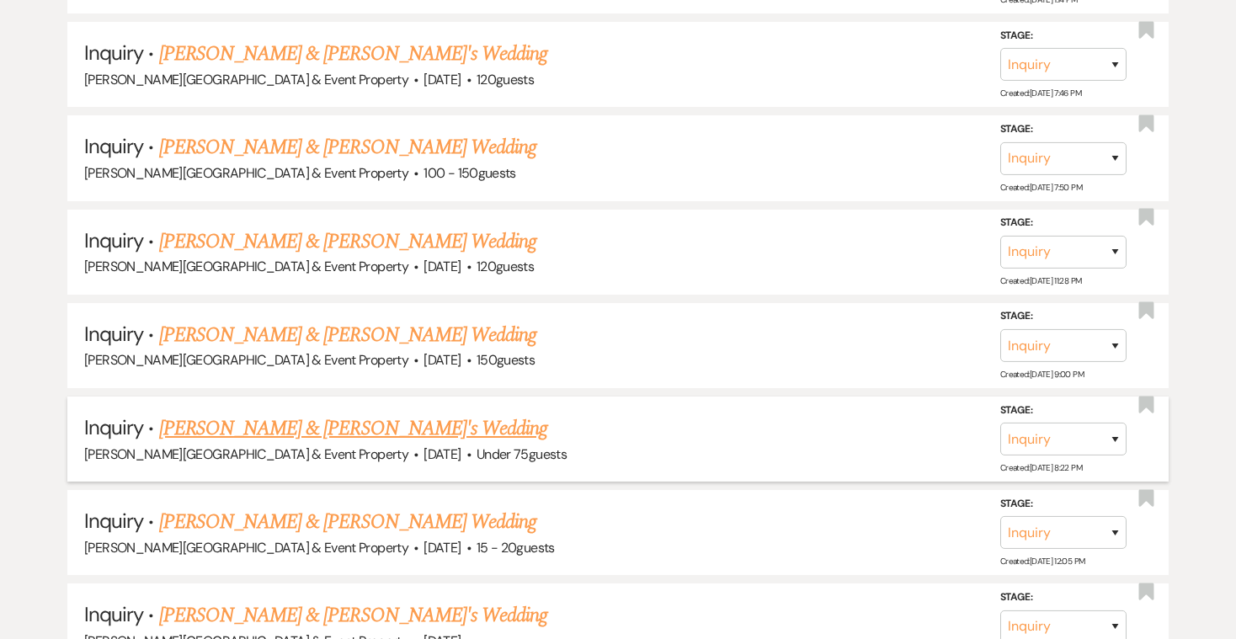
click at [309, 419] on link "[PERSON_NAME] & [PERSON_NAME]'s Wedding" at bounding box center [353, 428] width 389 height 30
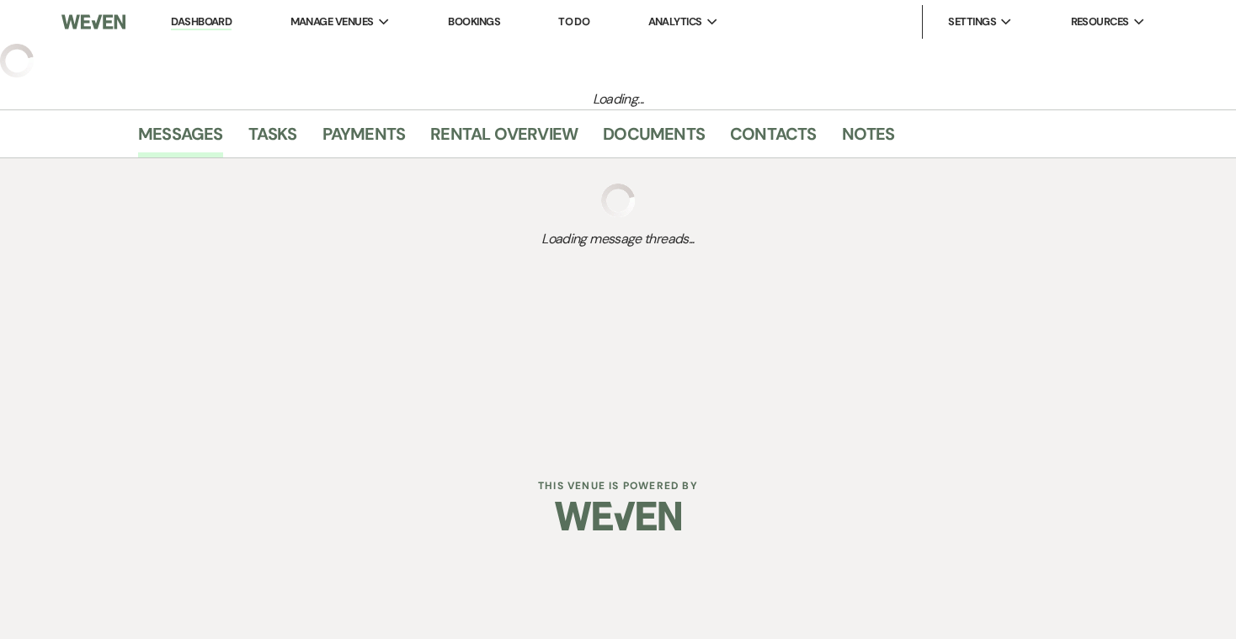
select select "3"
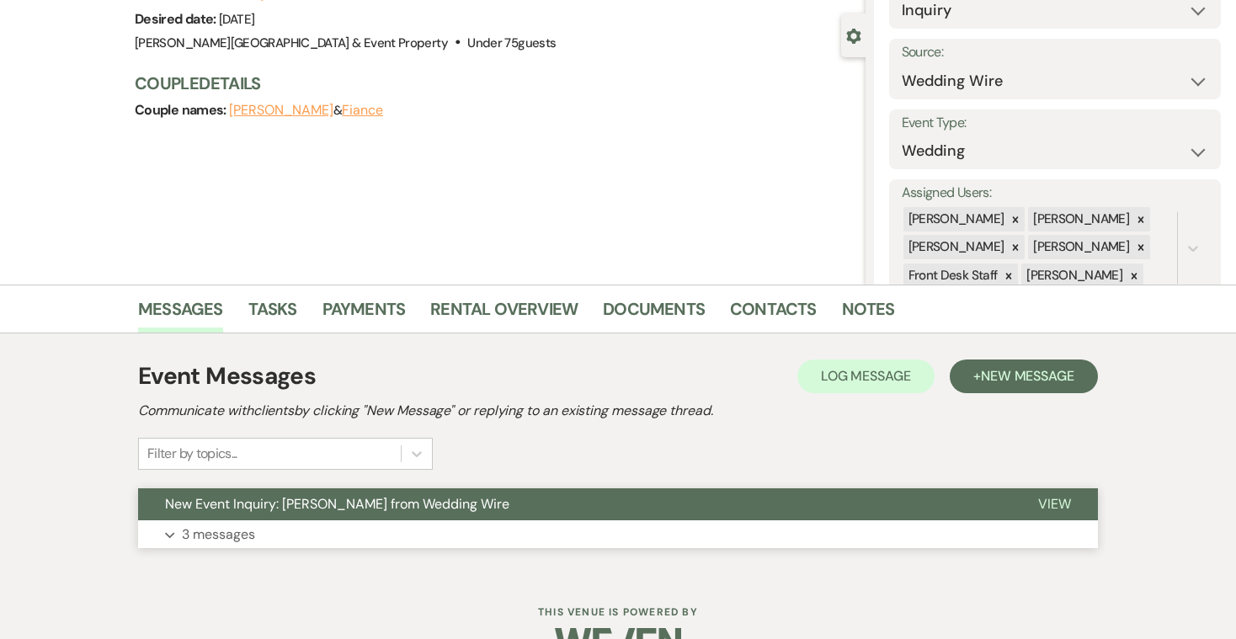
scroll to position [154, 0]
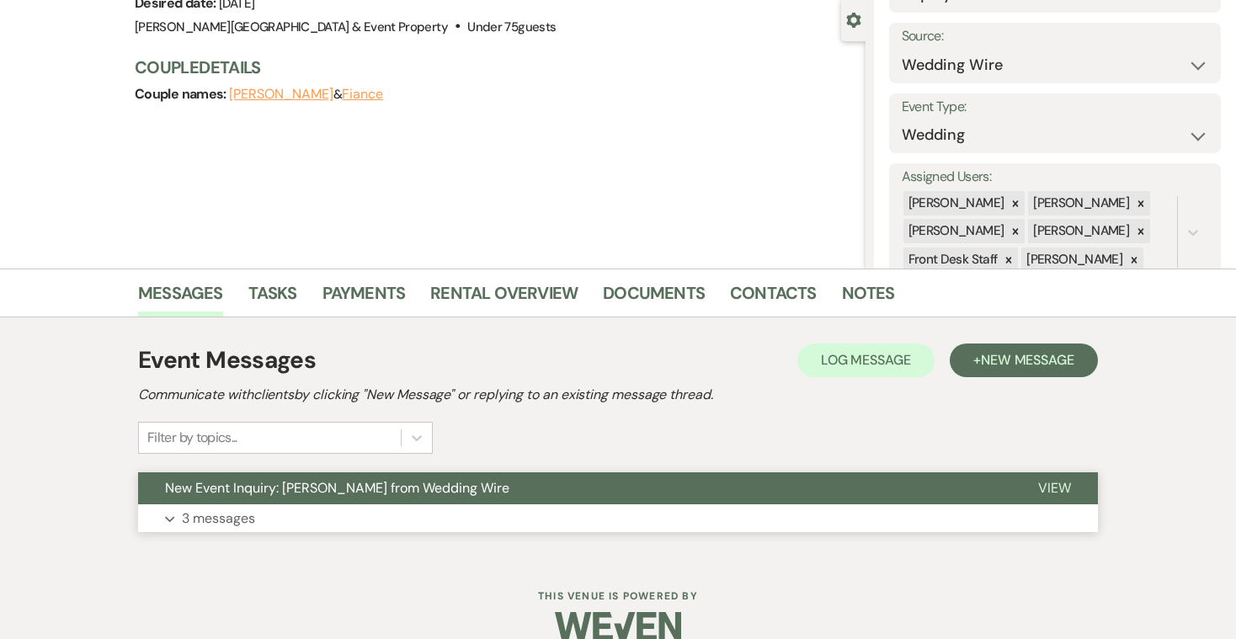
click at [245, 515] on p "3 messages" at bounding box center [218, 519] width 73 height 22
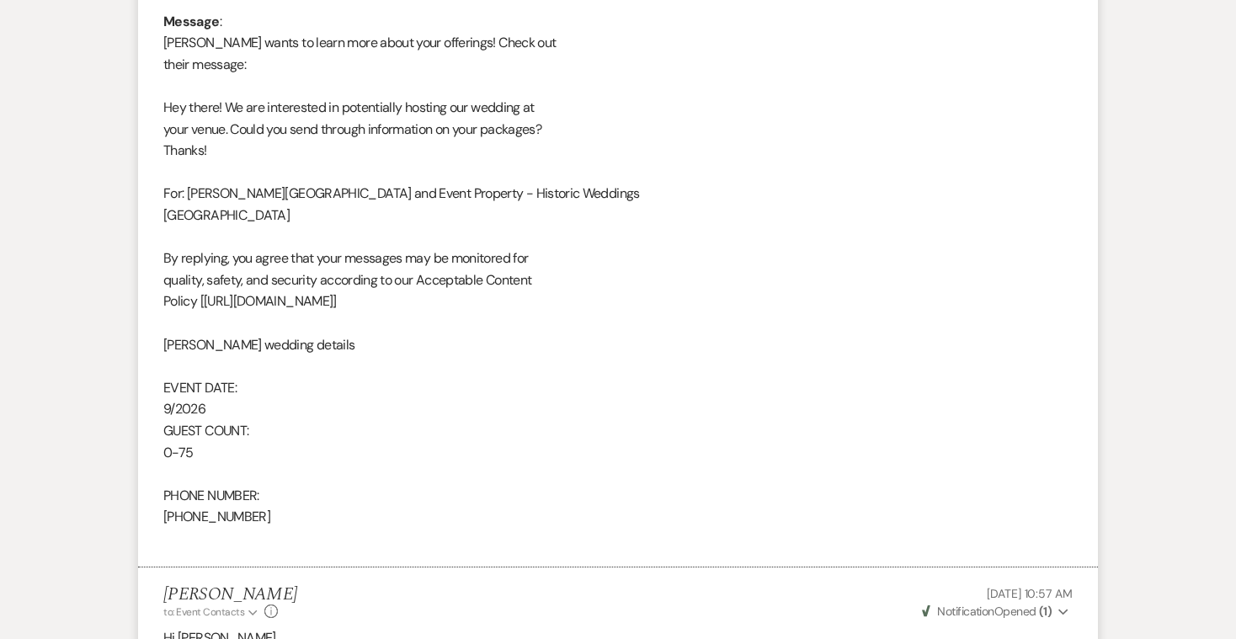
scroll to position [886, 0]
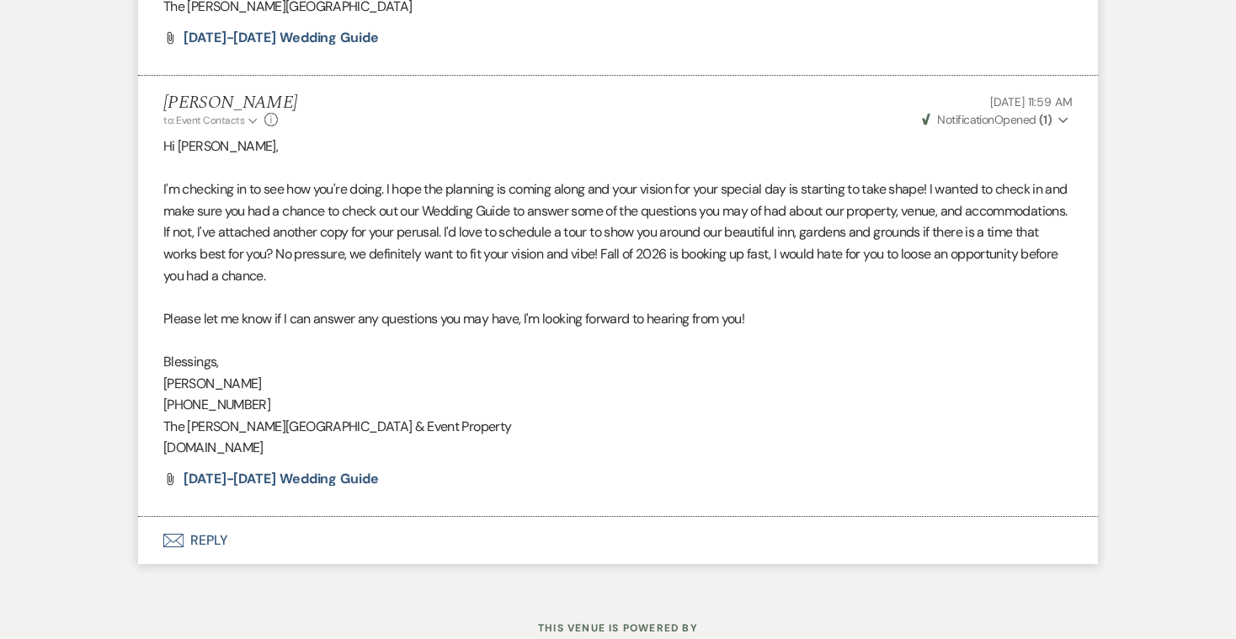
click at [195, 517] on button "Envelope Reply" at bounding box center [618, 540] width 960 height 47
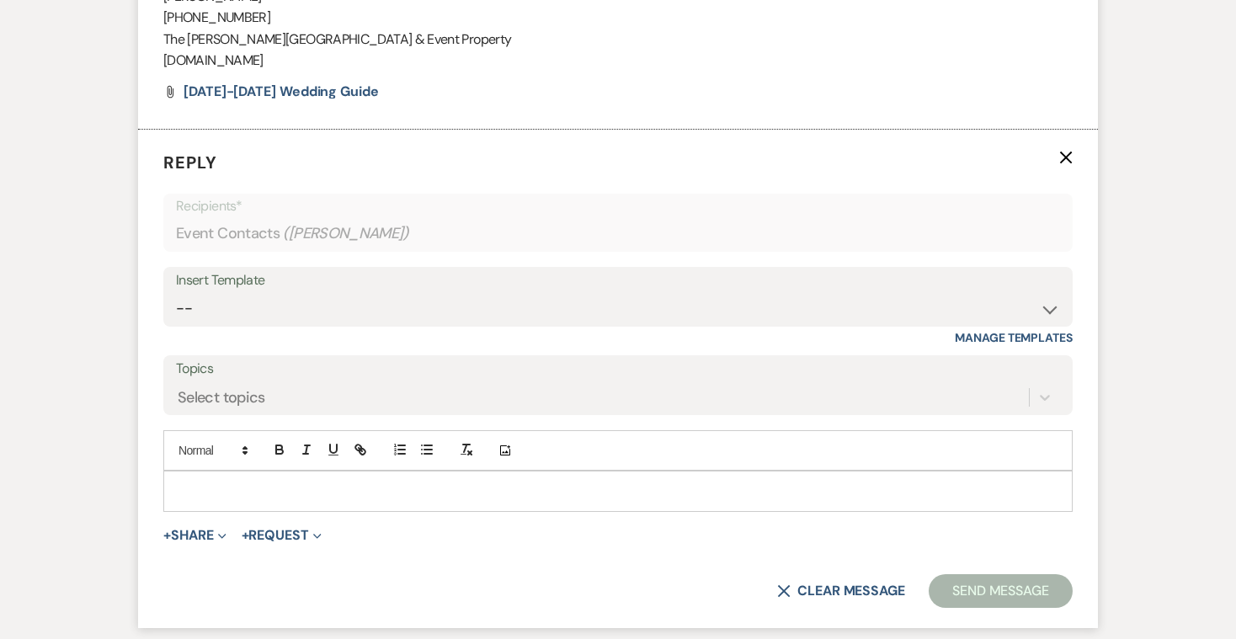
scroll to position [2380, 0]
click at [1032, 329] on link "Manage Templates" at bounding box center [1014, 336] width 118 height 15
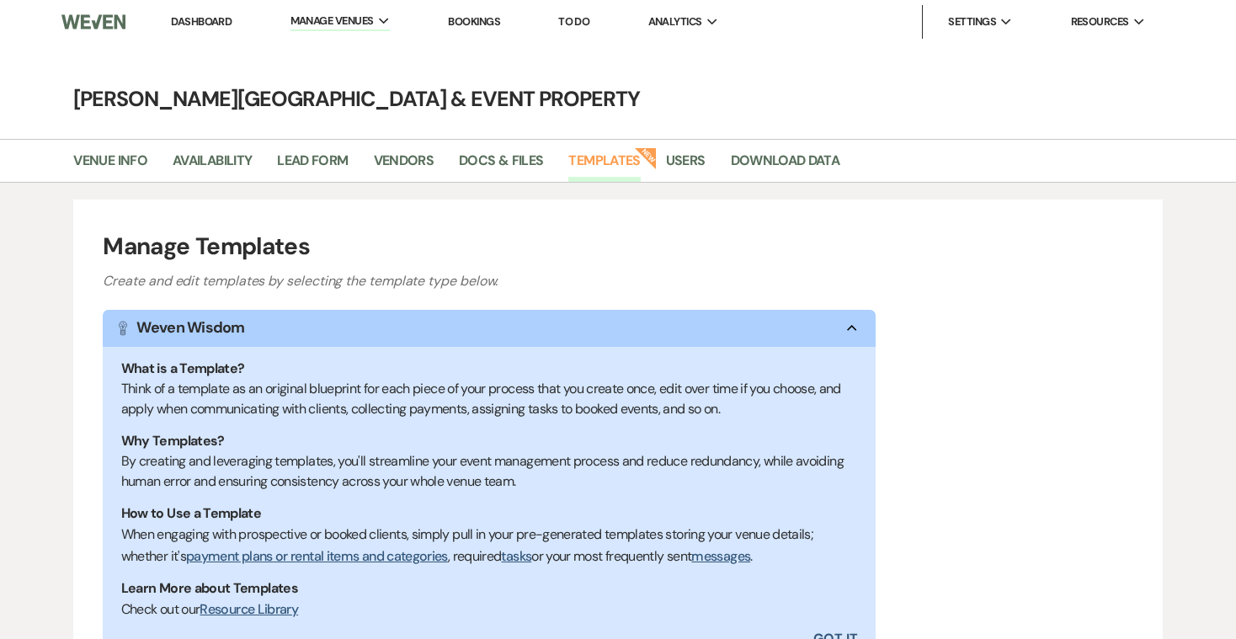
drag, startPoint x: 1128, startPoint y: 369, endPoint x: 1110, endPoint y: 369, distance: 18.5
drag, startPoint x: 1055, startPoint y: 332, endPoint x: 1049, endPoint y: 325, distance: 9.0
click at [204, 18] on link "Dashboard" at bounding box center [201, 21] width 61 height 14
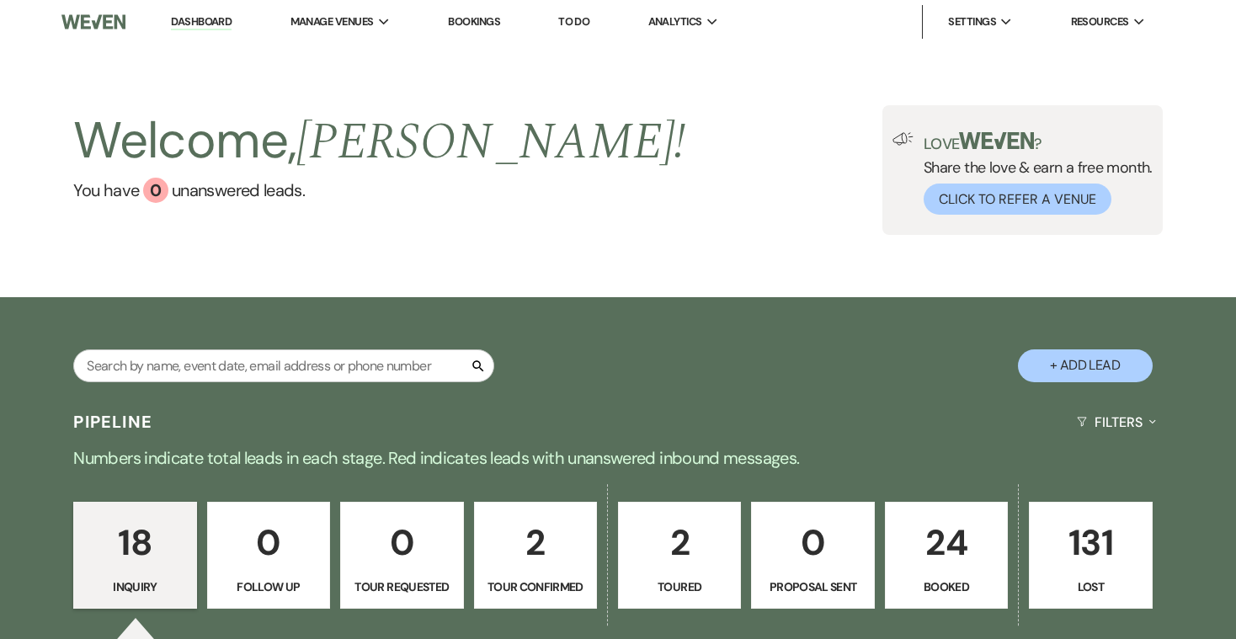
click at [139, 555] on p "18" at bounding box center [134, 542] width 101 height 56
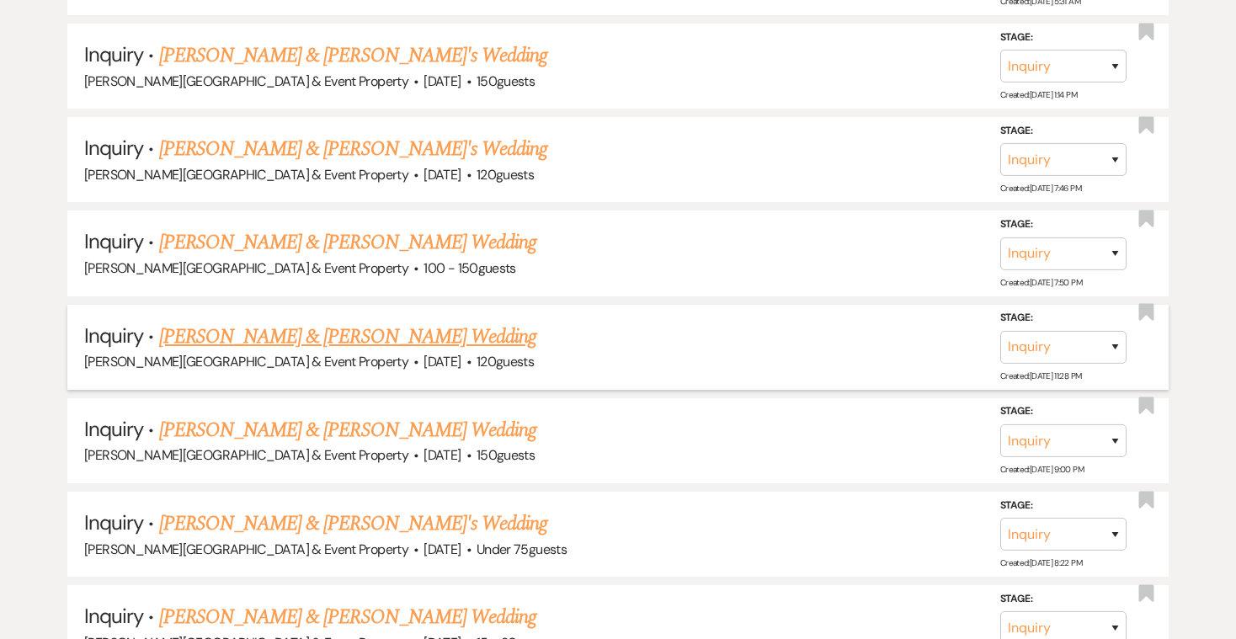
scroll to position [926, 0]
